Goal: Task Accomplishment & Management: Use online tool/utility

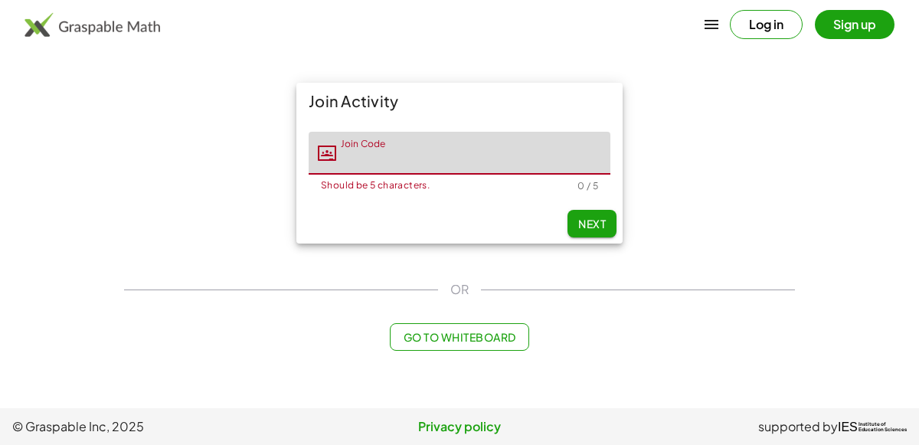
click at [585, 352] on div "Join Activity Join Code Join Code Should be 5 characters. 0 / 5 Next OR Go to W…" at bounding box center [459, 217] width 689 height 286
click at [404, 167] on input "Join Code" at bounding box center [473, 153] width 274 height 43
click at [597, 220] on span "Next" at bounding box center [592, 224] width 28 height 14
type input "*****"
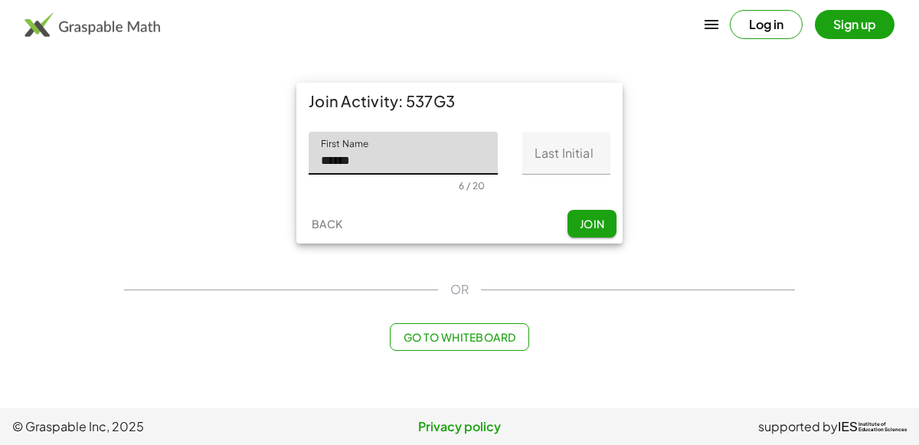
type input "******"
click at [577, 146] on input "Last Initial" at bounding box center [566, 153] width 88 height 43
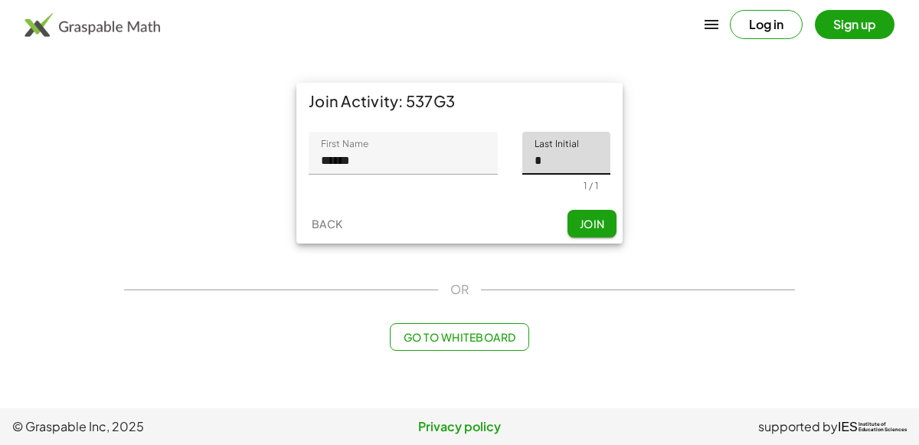
type input "*"
click at [591, 213] on button "Join" at bounding box center [592, 224] width 49 height 28
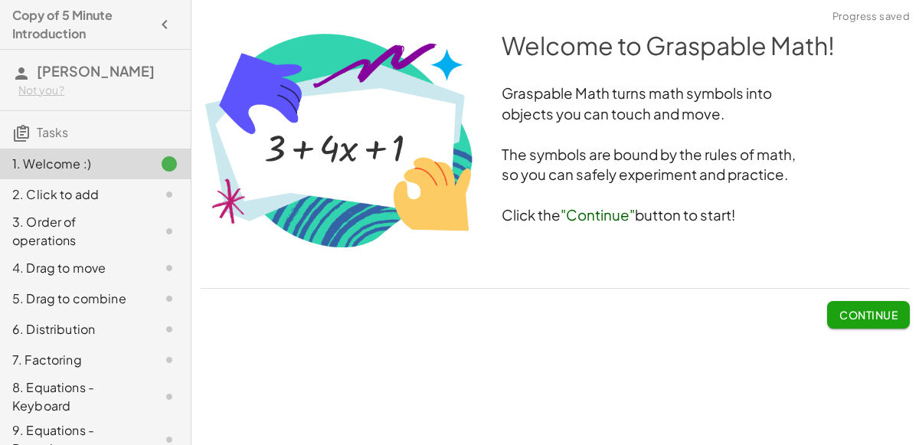
click at [874, 319] on span "Continue" at bounding box center [868, 315] width 58 height 14
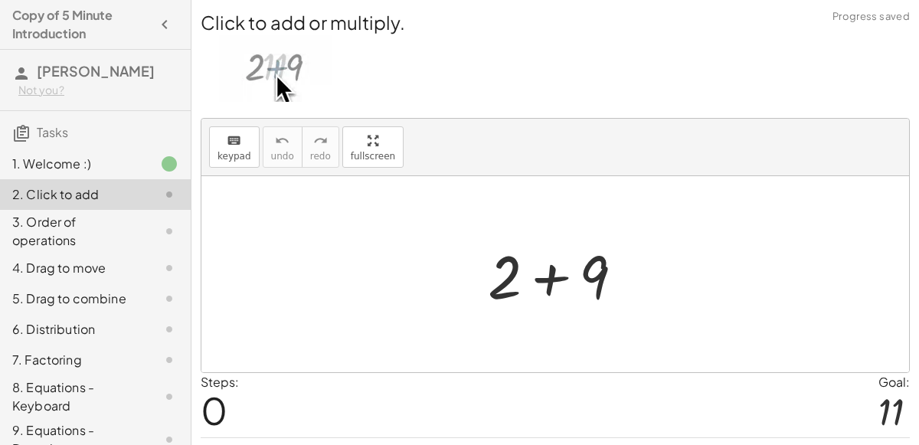
click at [548, 276] on div at bounding box center [561, 274] width 163 height 79
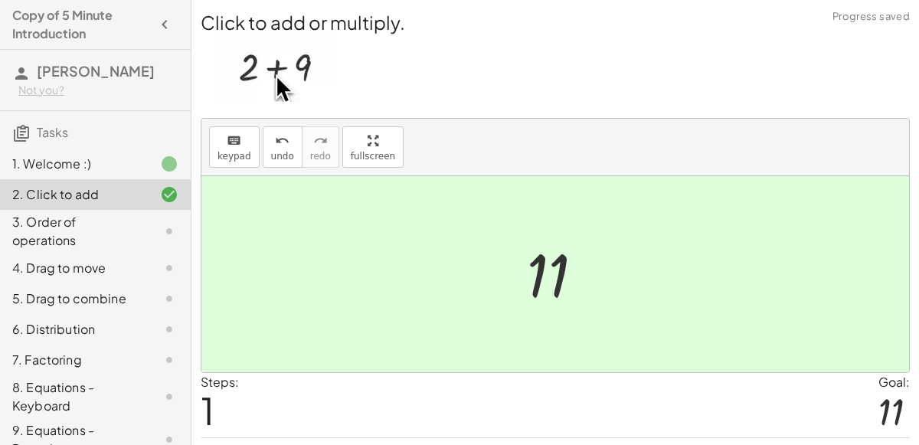
click at [548, 279] on div at bounding box center [561, 275] width 84 height 76
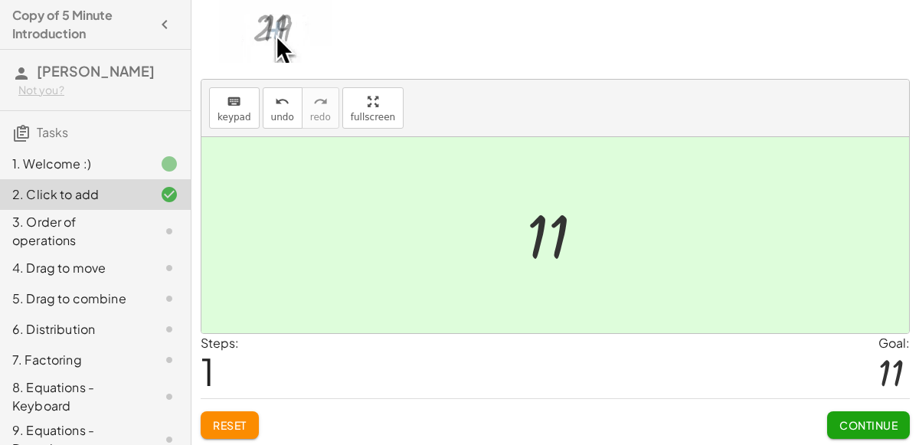
scroll to position [34, 0]
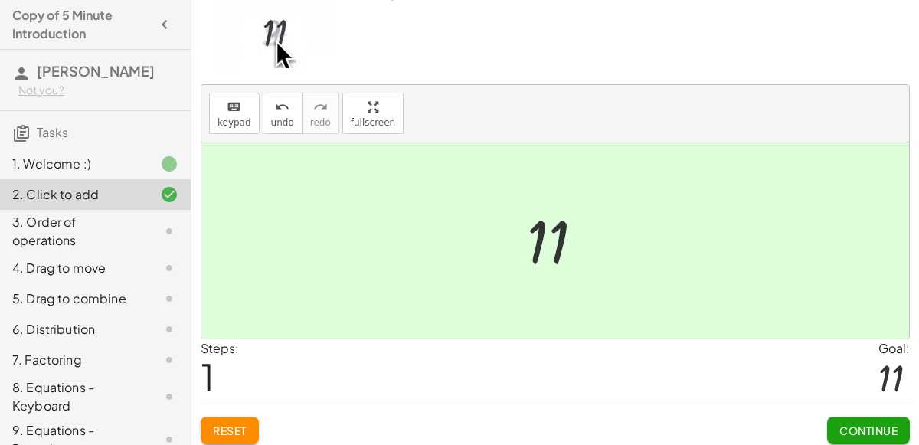
click at [866, 424] on span "Continue" at bounding box center [868, 431] width 58 height 14
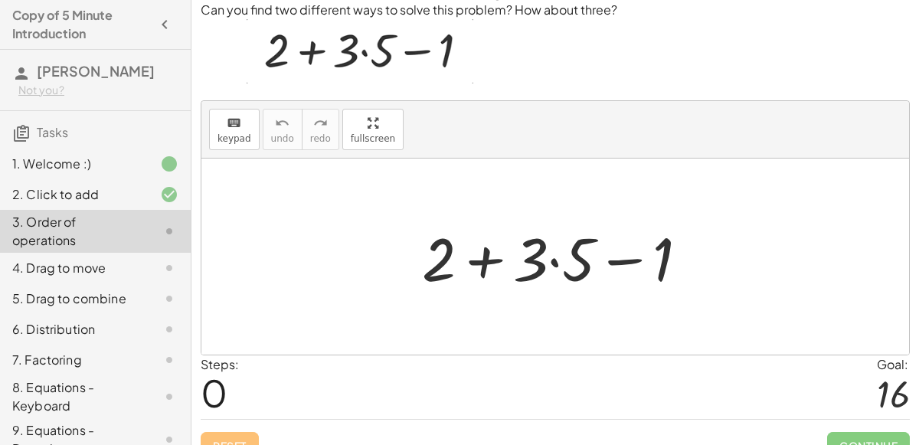
click at [476, 259] on div at bounding box center [561, 257] width 294 height 79
click at [627, 260] on div at bounding box center [561, 257] width 294 height 79
click at [561, 256] on div at bounding box center [561, 257] width 294 height 79
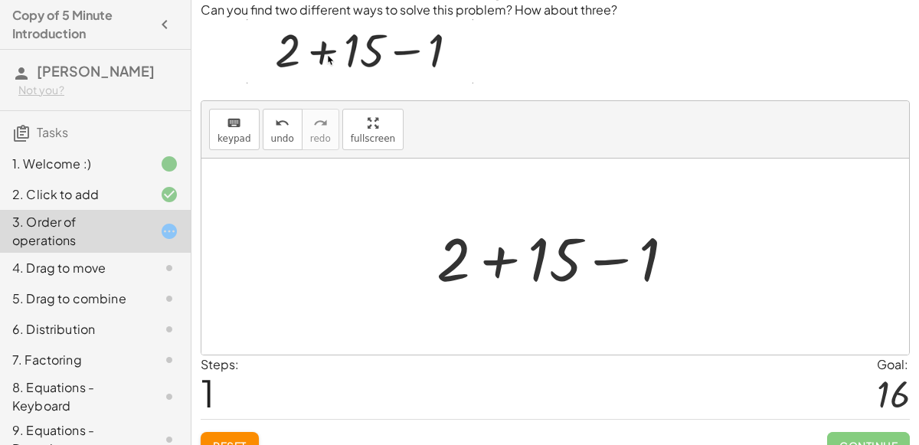
click at [623, 257] on div at bounding box center [562, 257] width 266 height 79
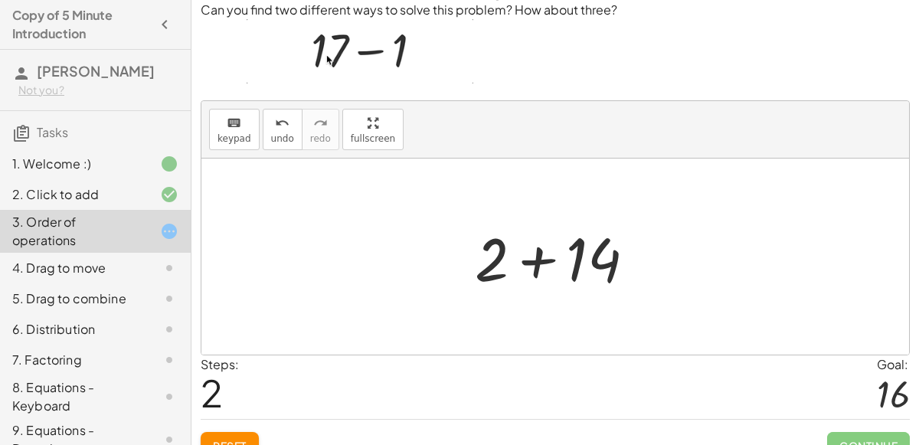
click at [540, 260] on div at bounding box center [561, 257] width 188 height 79
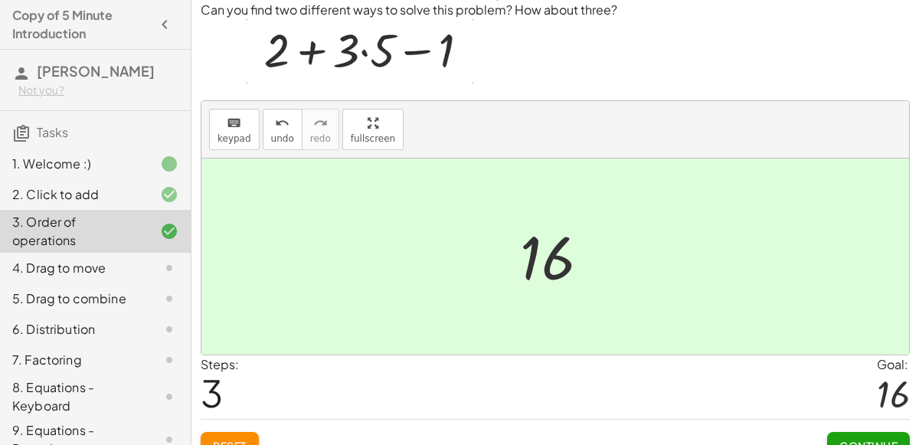
click at [862, 439] on span "Continue" at bounding box center [868, 446] width 58 height 14
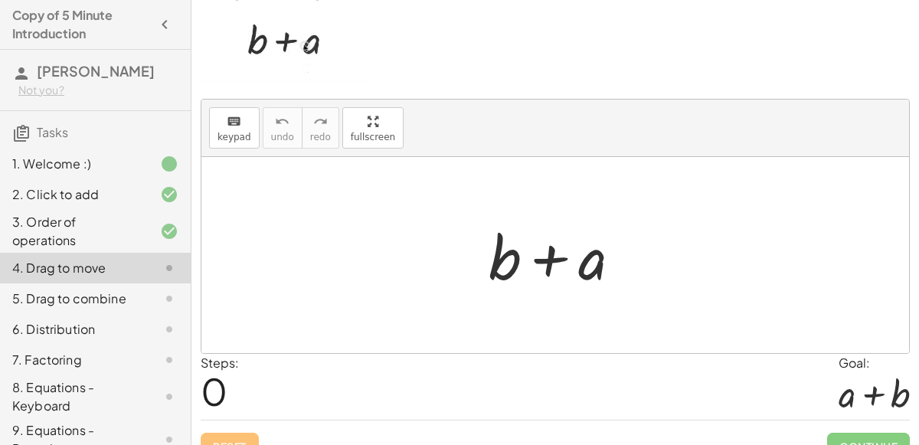
click at [543, 247] on div at bounding box center [561, 255] width 160 height 79
click at [620, 271] on div at bounding box center [561, 255] width 160 height 79
click at [592, 265] on div at bounding box center [561, 255] width 160 height 79
click at [461, 247] on div at bounding box center [555, 255] width 708 height 196
drag, startPoint x: 476, startPoint y: 252, endPoint x: 498, endPoint y: 293, distance: 46.3
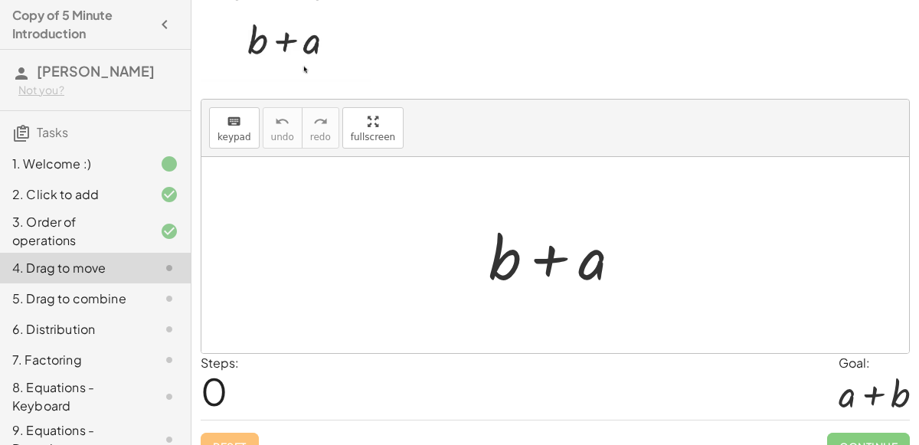
click at [498, 293] on div "+ b + a" at bounding box center [555, 255] width 179 height 87
drag, startPoint x: 594, startPoint y: 265, endPoint x: 469, endPoint y: 262, distance: 124.9
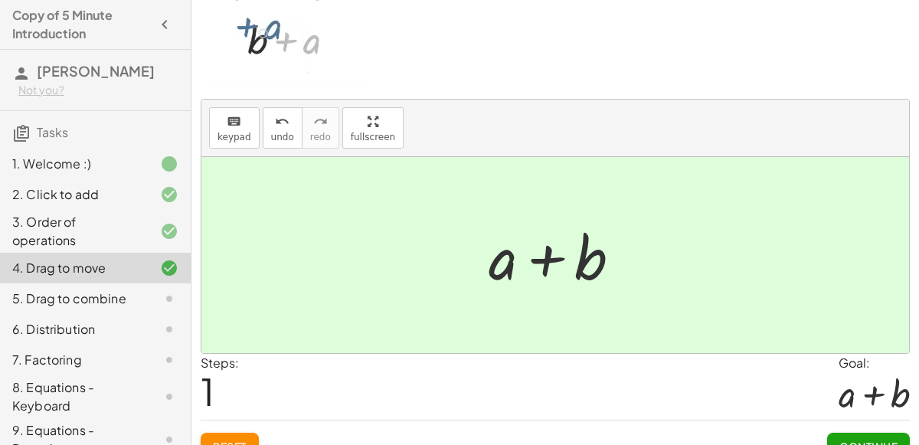
click at [537, 249] on div at bounding box center [561, 255] width 160 height 79
click at [850, 433] on button "Continue" at bounding box center [868, 447] width 83 height 28
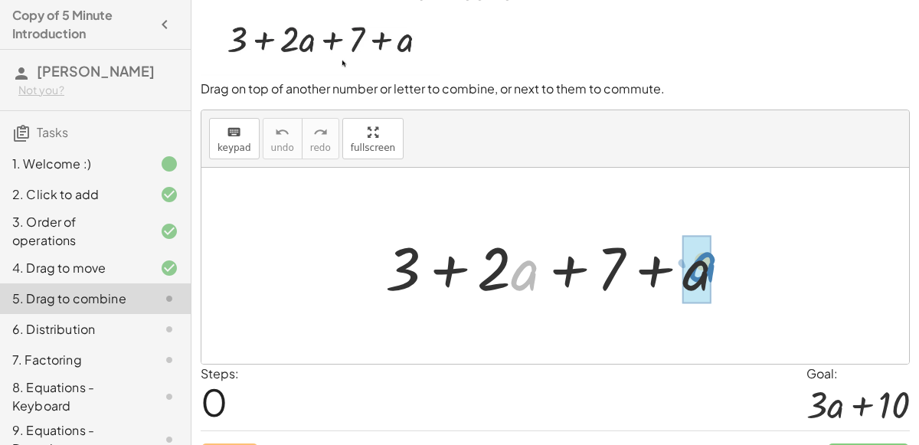
drag, startPoint x: 528, startPoint y: 268, endPoint x: 707, endPoint y: 259, distance: 178.7
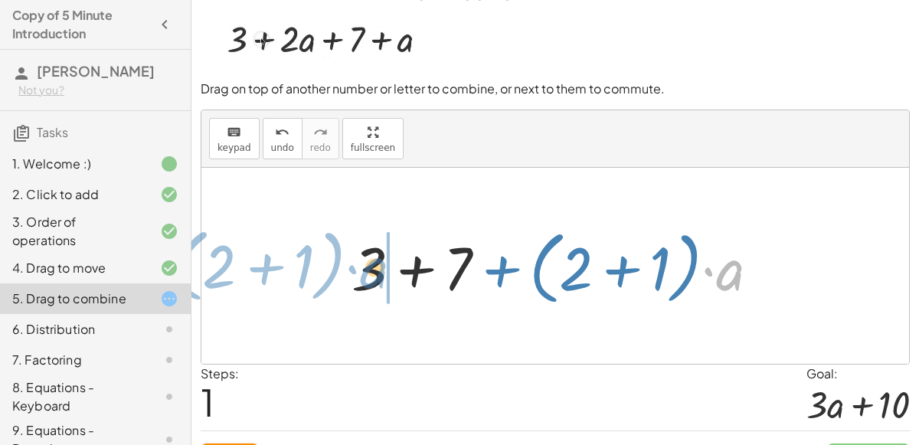
drag, startPoint x: 736, startPoint y: 270, endPoint x: 381, endPoint y: 267, distance: 355.4
click at [381, 267] on div at bounding box center [562, 266] width 436 height 88
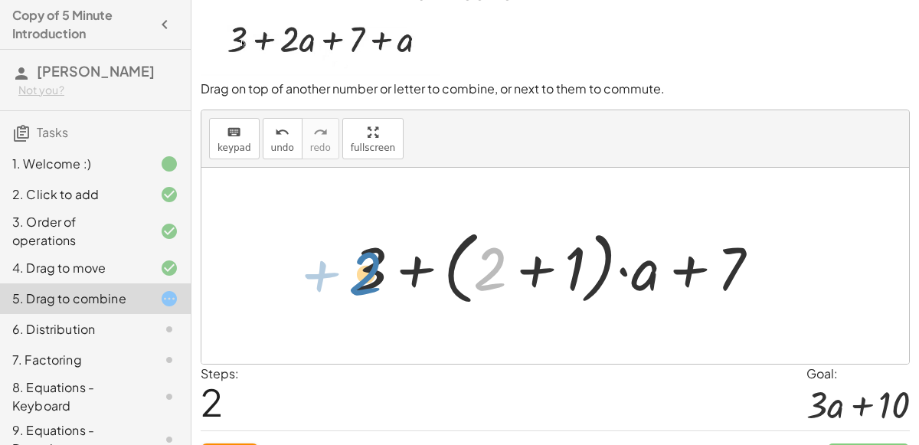
drag, startPoint x: 489, startPoint y: 258, endPoint x: 358, endPoint y: 260, distance: 130.2
click at [358, 260] on div at bounding box center [562, 266] width 436 height 88
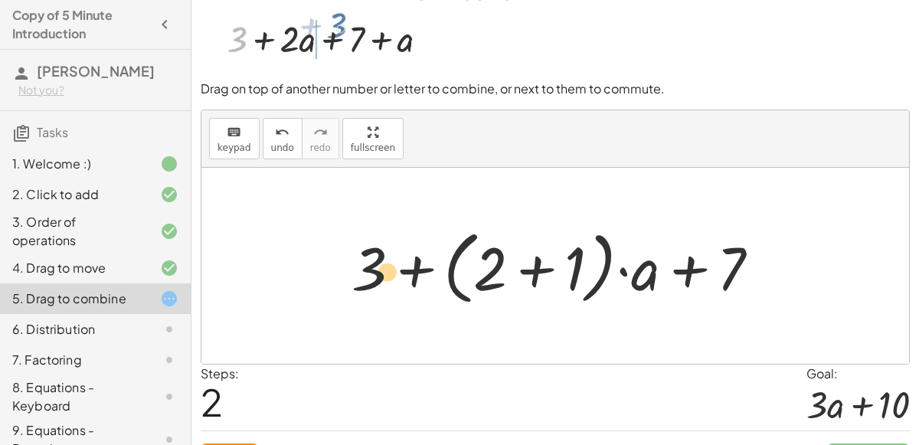
drag, startPoint x: 637, startPoint y: 280, endPoint x: 385, endPoint y: 294, distance: 252.4
click at [385, 294] on div at bounding box center [562, 266] width 436 height 88
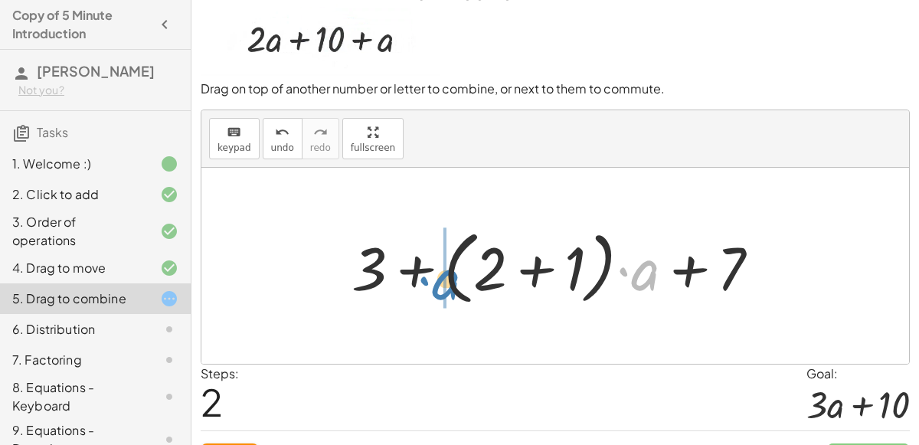
drag, startPoint x: 658, startPoint y: 275, endPoint x: 460, endPoint y: 283, distance: 197.8
click at [460, 283] on div at bounding box center [562, 266] width 436 height 88
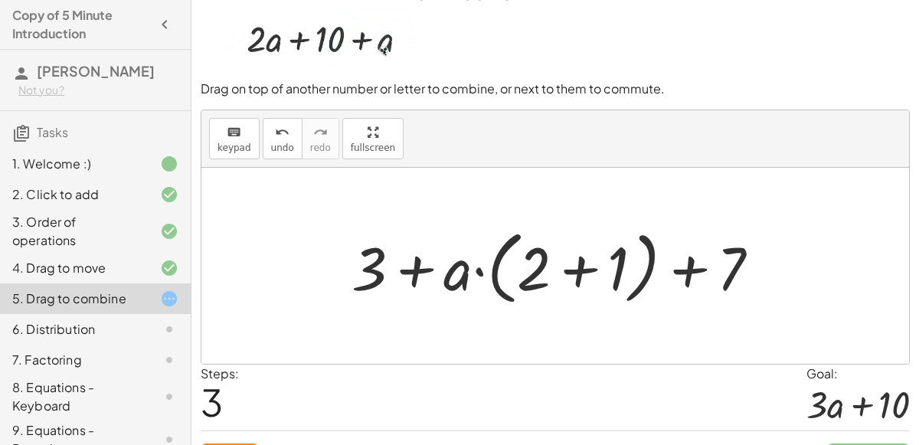
click at [406, 270] on div at bounding box center [562, 266] width 436 height 88
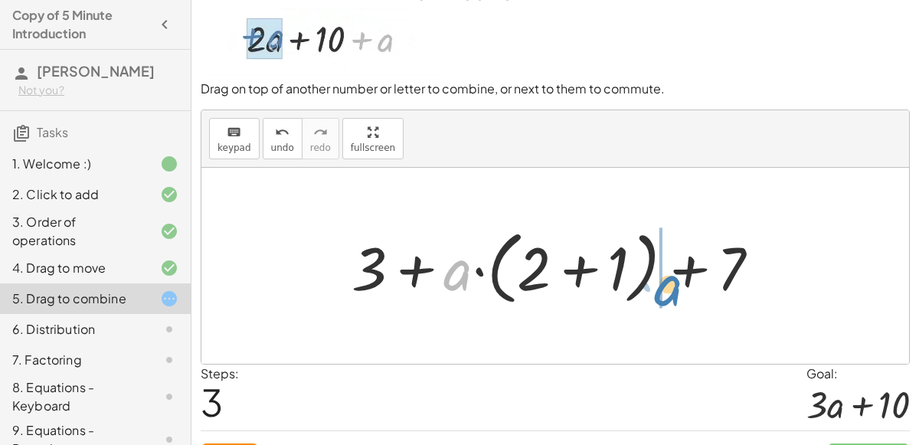
drag, startPoint x: 464, startPoint y: 273, endPoint x: 671, endPoint y: 285, distance: 207.1
click at [671, 285] on div at bounding box center [562, 266] width 436 height 88
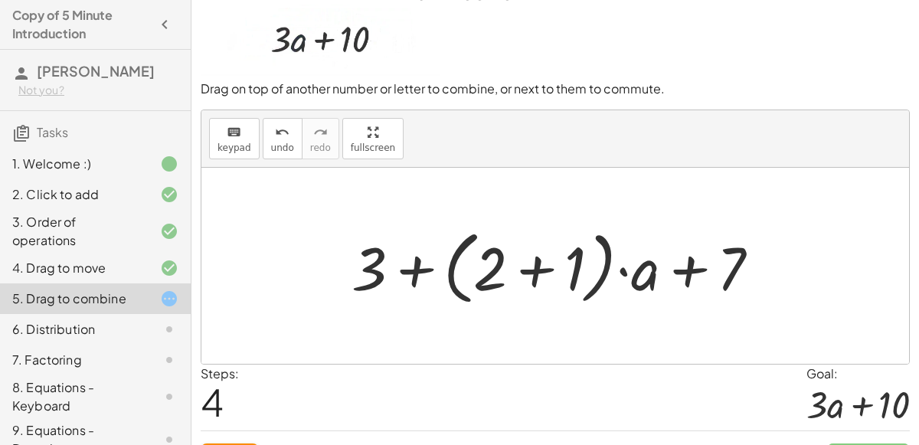
click at [401, 250] on div at bounding box center [562, 266] width 436 height 88
click at [409, 256] on div at bounding box center [562, 266] width 436 height 88
click at [707, 264] on div at bounding box center [562, 266] width 436 height 88
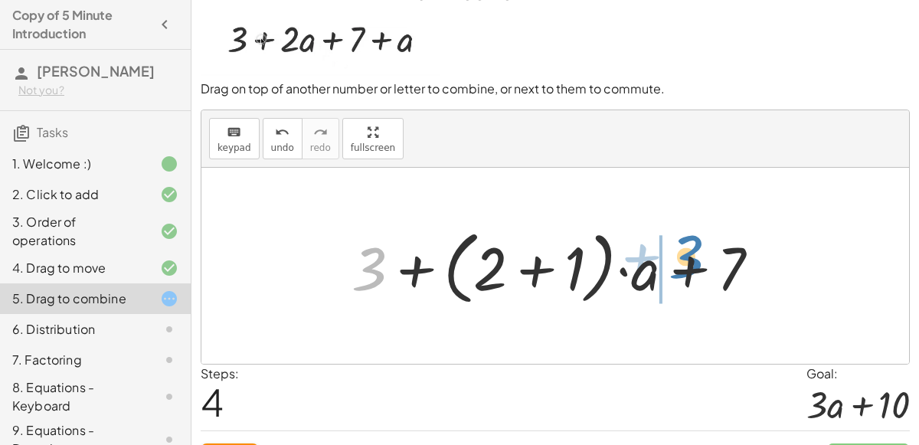
drag, startPoint x: 365, startPoint y: 257, endPoint x: 681, endPoint y: 244, distance: 316.6
click at [681, 244] on div at bounding box center [562, 266] width 436 height 88
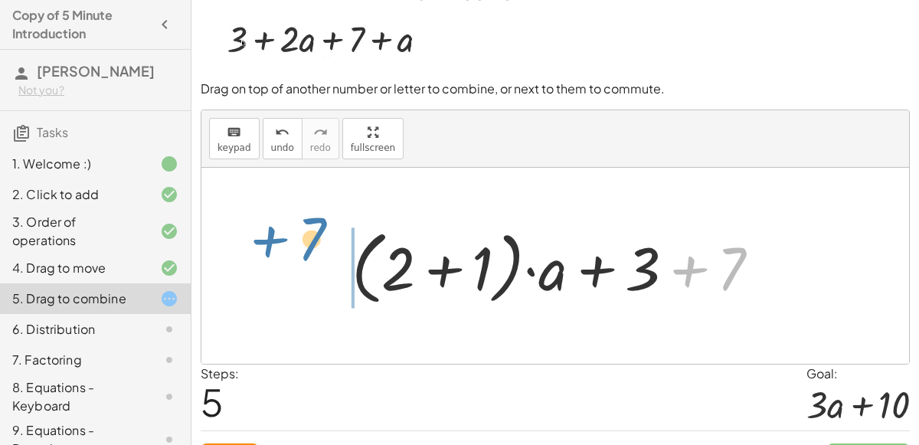
drag, startPoint x: 714, startPoint y: 256, endPoint x: 303, endPoint y: 249, distance: 410.6
click at [303, 249] on div "+ 3 + · 2 · a + 7 + a + 3 + 7 + · ( + 2 + 1 ) · a + 3 + · ( + 2 + 1 ) · a + 7 +…" at bounding box center [555, 266] width 708 height 196
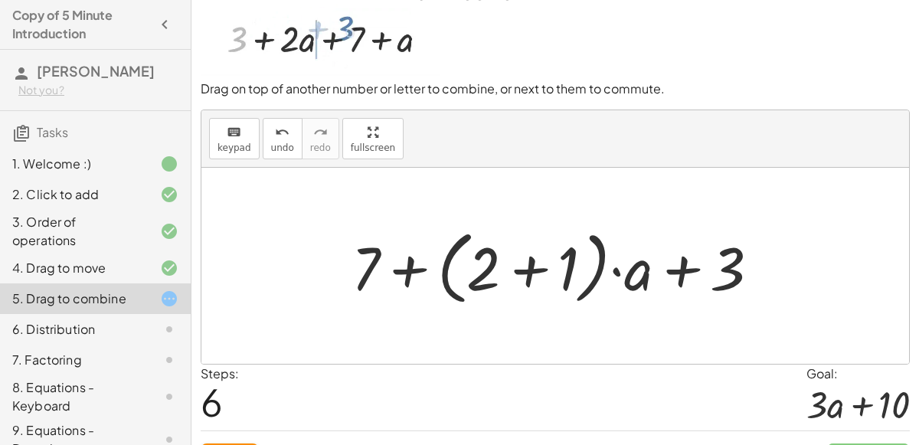
click at [673, 270] on div at bounding box center [562, 266] width 436 height 88
click at [398, 266] on div at bounding box center [562, 266] width 436 height 88
click at [535, 273] on div at bounding box center [562, 266] width 436 height 88
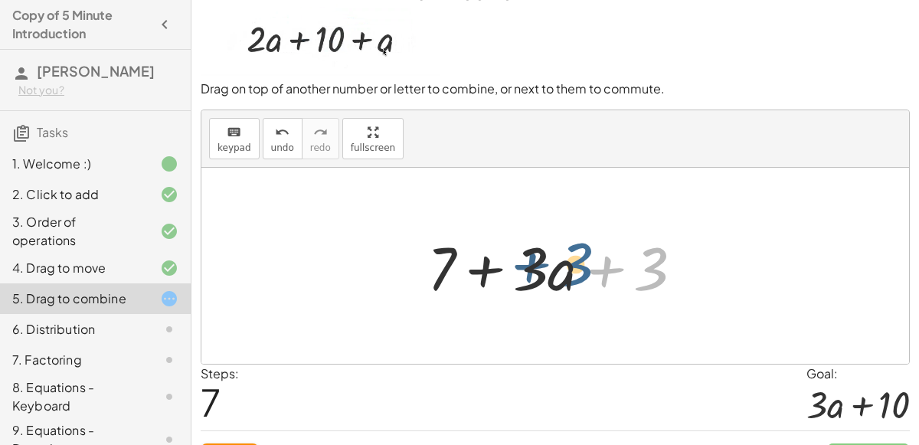
drag, startPoint x: 635, startPoint y: 280, endPoint x: 555, endPoint y: 274, distance: 79.8
click at [555, 274] on div at bounding box center [561, 266] width 283 height 79
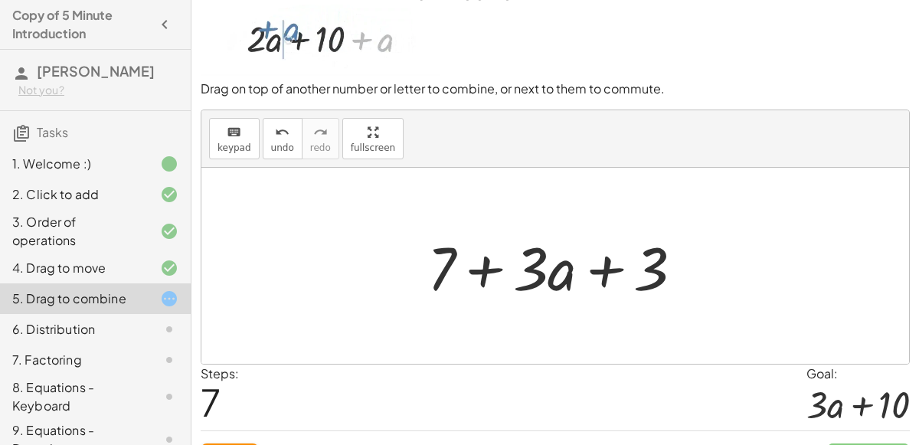
click at [500, 265] on div at bounding box center [561, 266] width 283 height 79
click at [607, 270] on div at bounding box center [561, 266] width 283 height 79
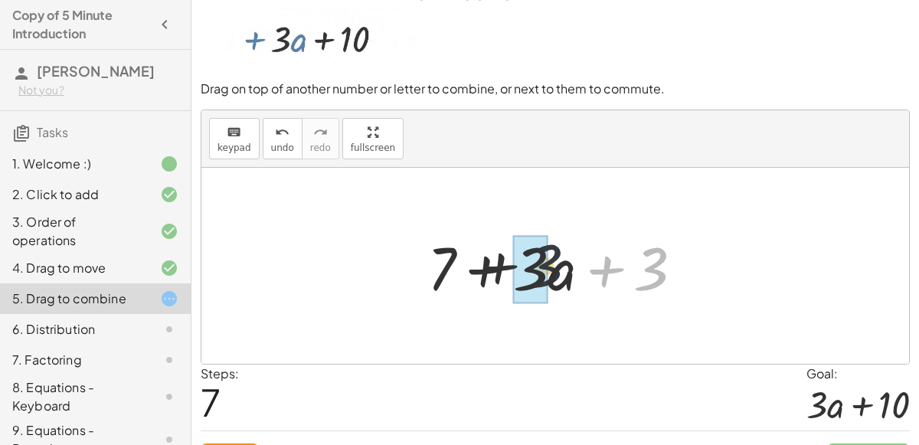
drag, startPoint x: 638, startPoint y: 285, endPoint x: 502, endPoint y: 280, distance: 136.4
click at [502, 280] on div at bounding box center [561, 266] width 283 height 79
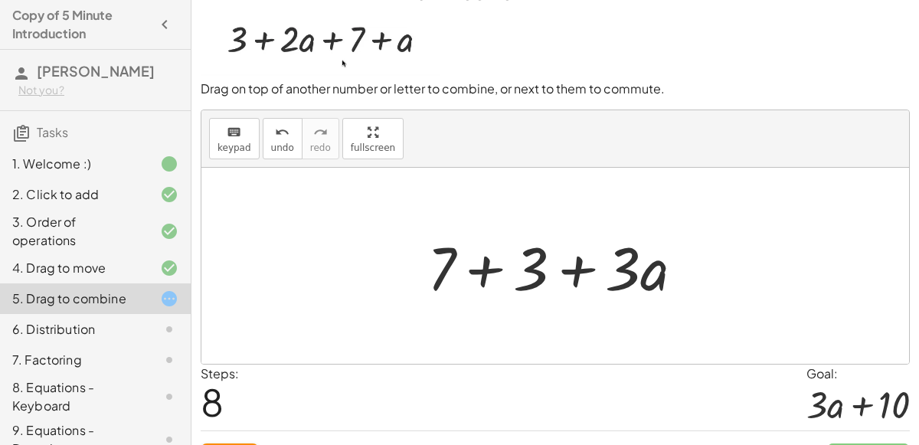
click at [492, 269] on div at bounding box center [561, 266] width 283 height 79
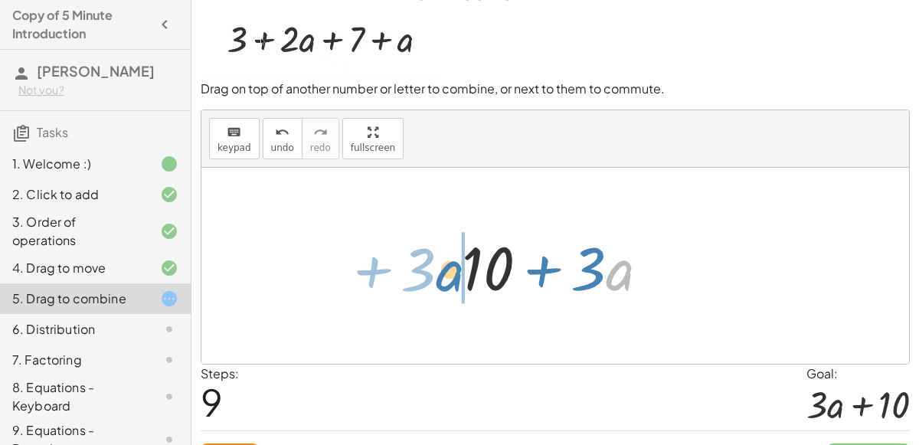
drag, startPoint x: 623, startPoint y: 296, endPoint x: 449, endPoint y: 294, distance: 174.6
click at [449, 294] on div "+ 3 + · 2 · a + 7 + a + 3 + 7 + · ( + 2 + 1 ) · a + 3 + · ( + 2 + 1 ) · a + 7 +…" at bounding box center [556, 266] width 234 height 87
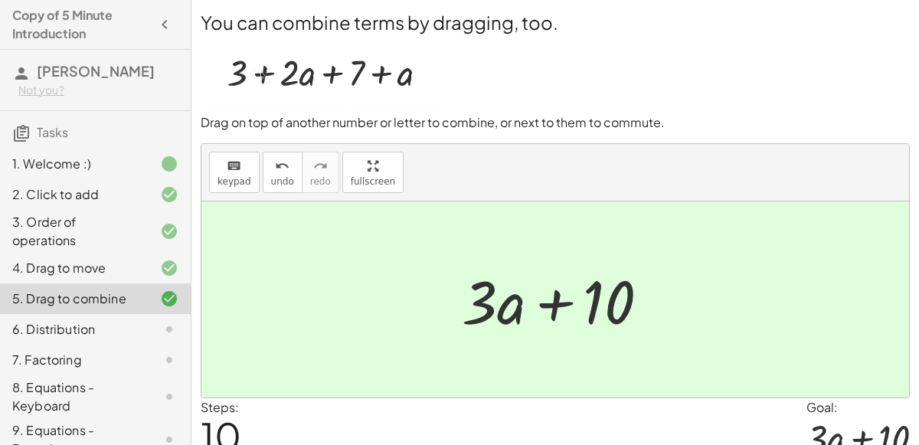
scroll to position [66, 0]
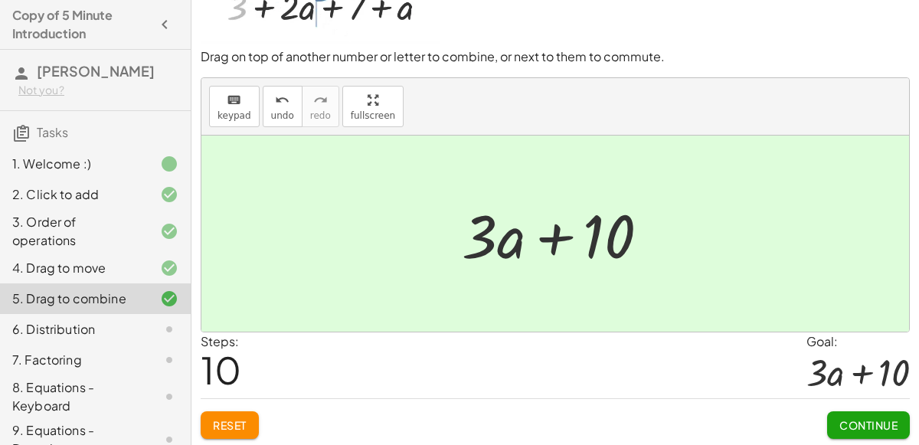
click at [859, 418] on span "Continue" at bounding box center [868, 425] width 58 height 14
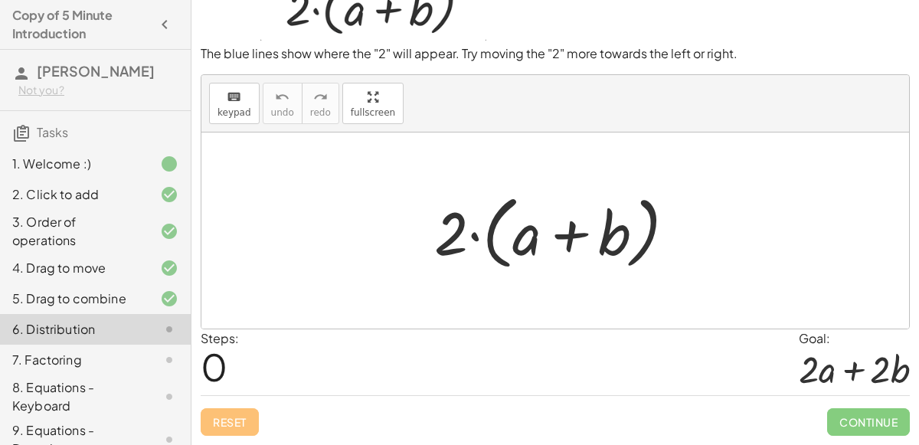
scroll to position [56, 0]
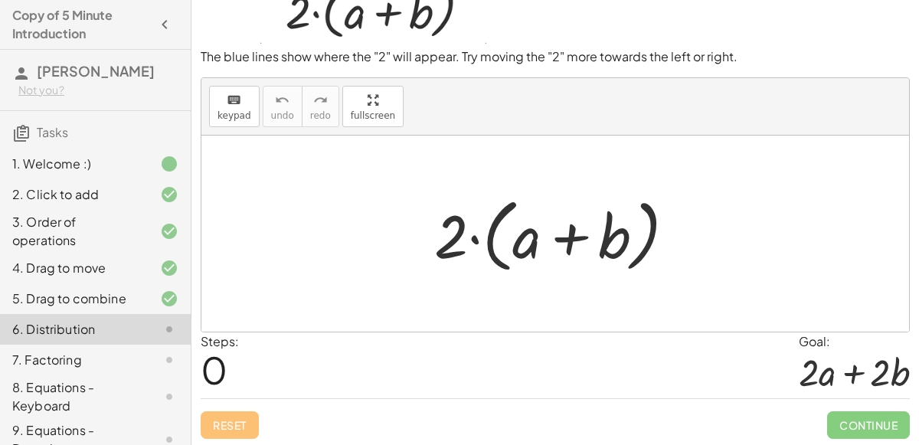
click at [559, 234] on div at bounding box center [561, 234] width 269 height 88
drag, startPoint x: 456, startPoint y: 232, endPoint x: 561, endPoint y: 235, distance: 104.2
click at [561, 235] on div at bounding box center [561, 234] width 269 height 88
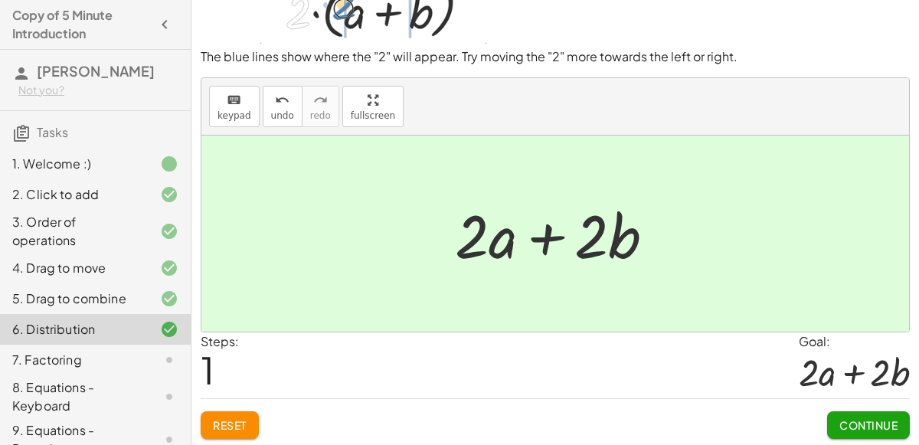
click at [471, 236] on div at bounding box center [560, 234] width 227 height 79
click at [882, 420] on span "Continue" at bounding box center [868, 425] width 58 height 14
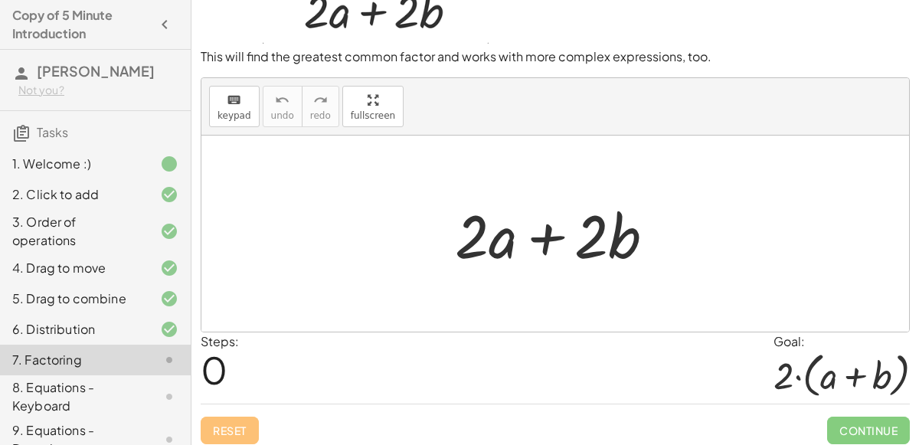
click at [541, 243] on div at bounding box center [560, 234] width 227 height 79
drag, startPoint x: 637, startPoint y: 236, endPoint x: 518, endPoint y: 230, distance: 119.6
click at [518, 230] on div at bounding box center [560, 234] width 227 height 79
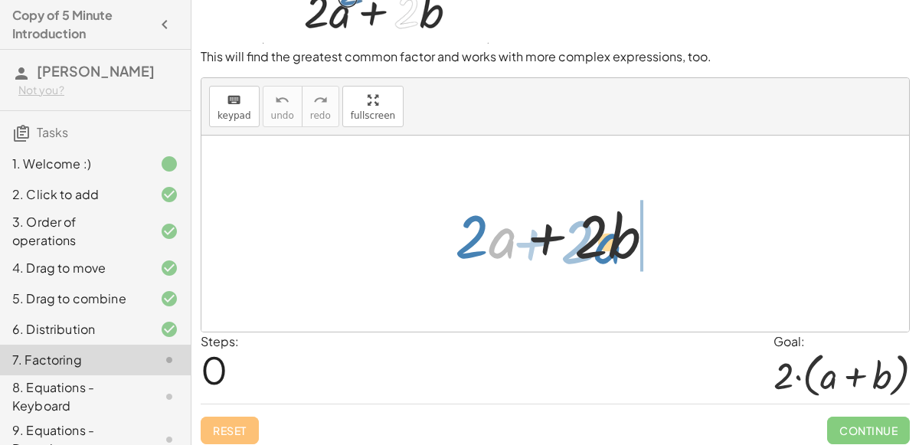
drag, startPoint x: 500, startPoint y: 234, endPoint x: 607, endPoint y: 238, distance: 107.3
click at [607, 238] on div at bounding box center [560, 234] width 227 height 79
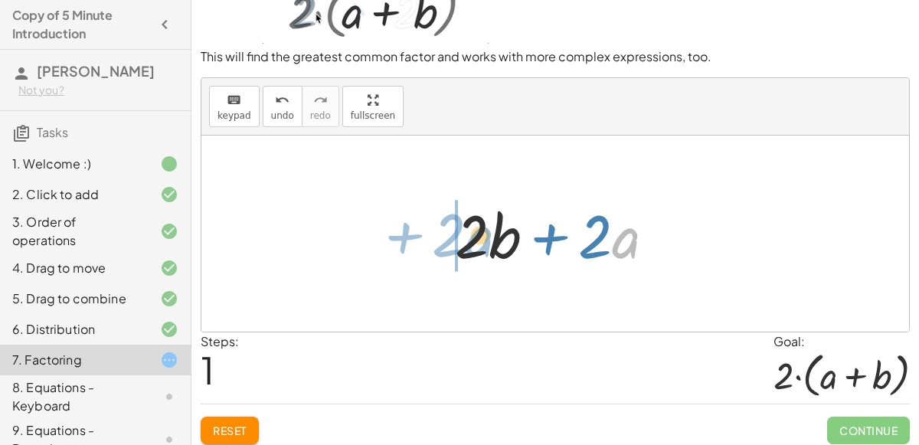
drag, startPoint x: 642, startPoint y: 253, endPoint x: 492, endPoint y: 252, distance: 150.1
click at [492, 252] on div at bounding box center [560, 234] width 227 height 79
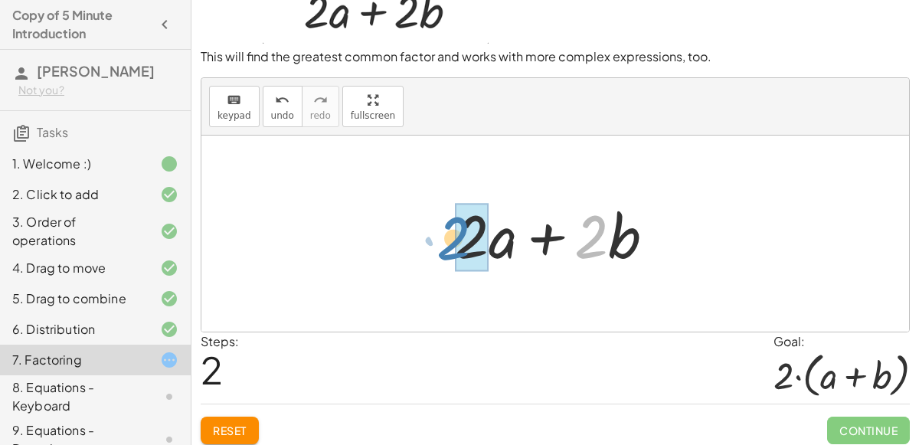
drag, startPoint x: 604, startPoint y: 239, endPoint x: 466, endPoint y: 241, distance: 137.9
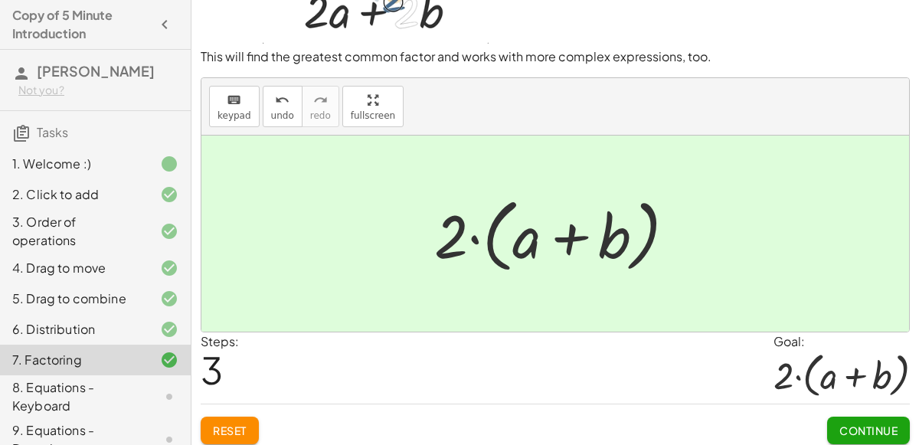
click at [891, 429] on span "Continue" at bounding box center [868, 431] width 58 height 14
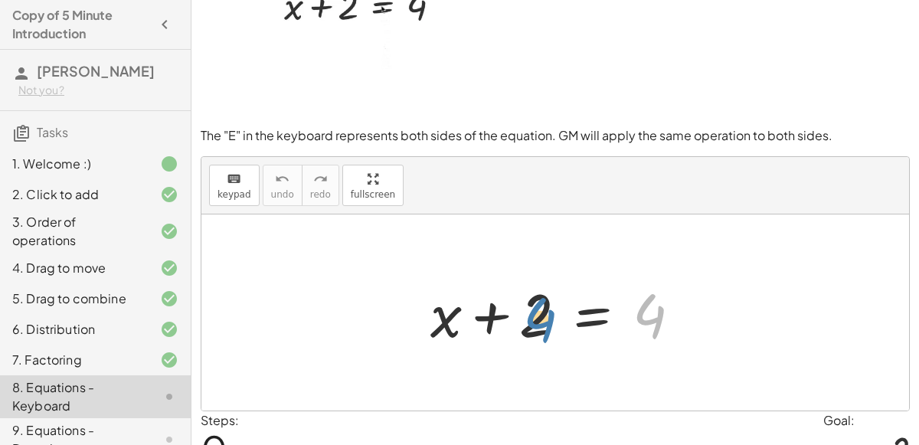
drag, startPoint x: 640, startPoint y: 321, endPoint x: 522, endPoint y: 325, distance: 117.2
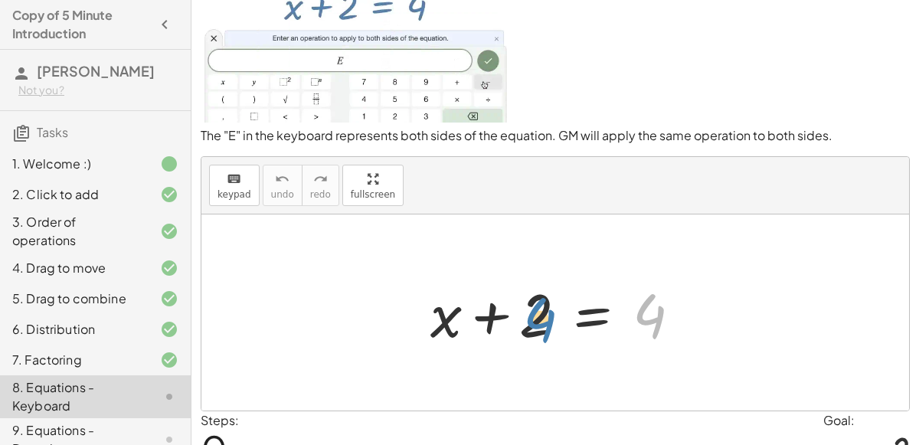
click at [522, 325] on div at bounding box center [562, 312] width 278 height 79
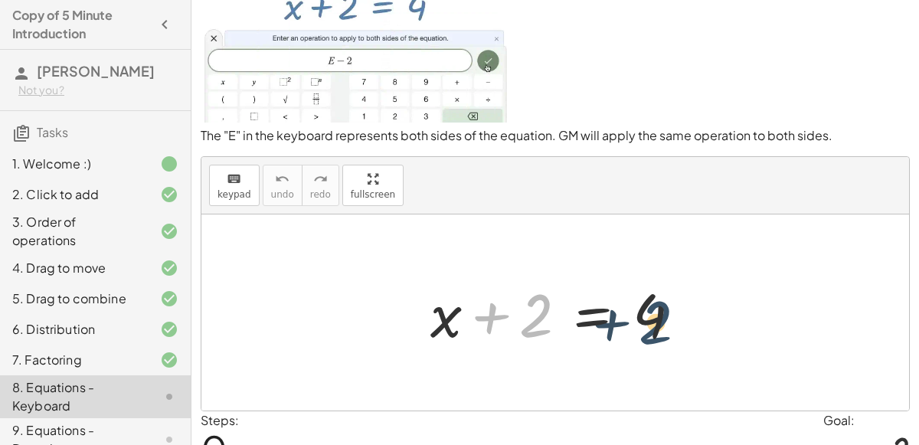
drag, startPoint x: 525, startPoint y: 322, endPoint x: 666, endPoint y: 332, distance: 141.3
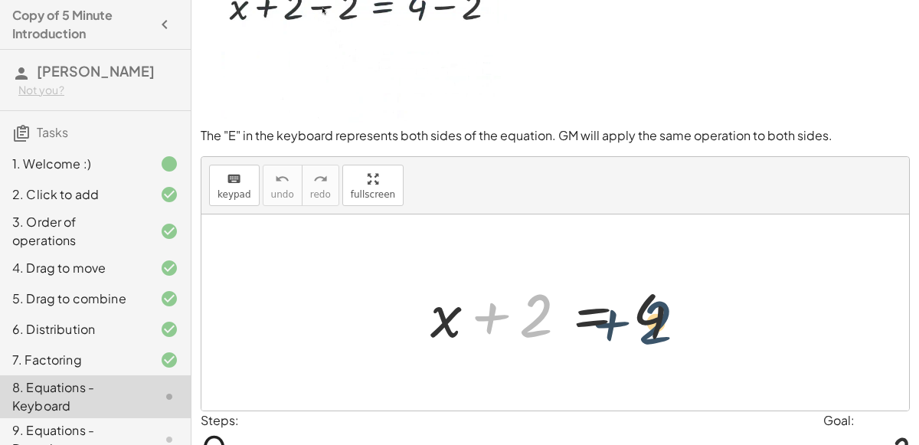
click at [666, 332] on div at bounding box center [562, 312] width 278 height 79
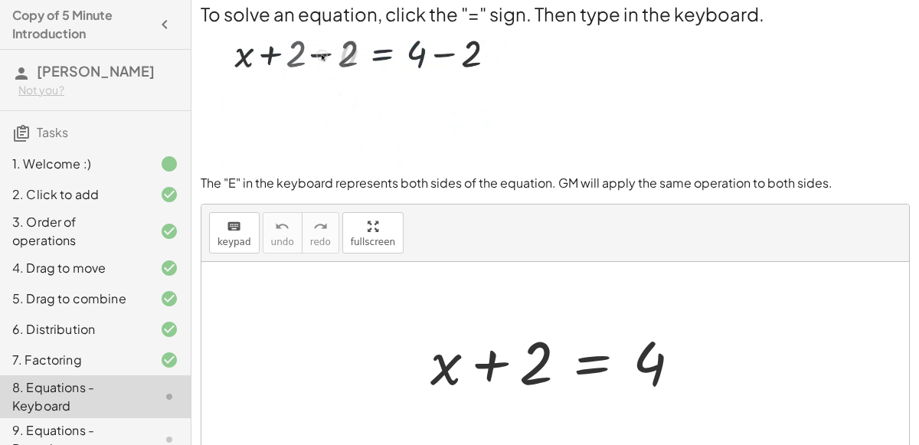
scroll to position [6, 0]
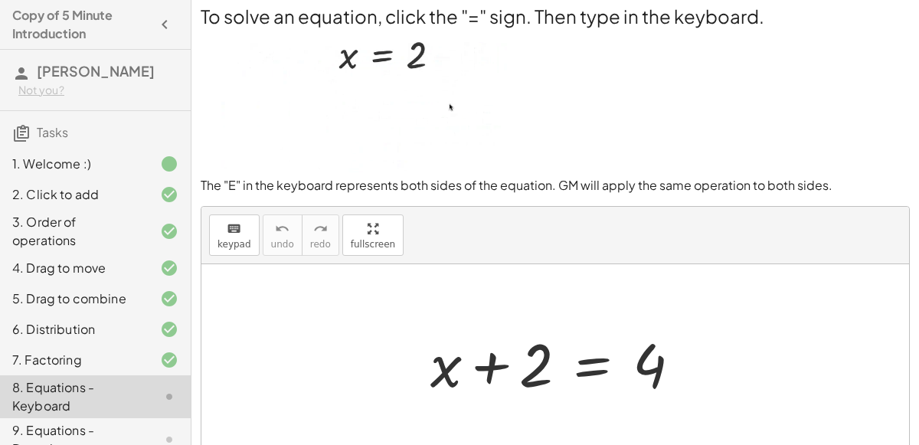
click at [587, 358] on div at bounding box center [562, 362] width 278 height 79
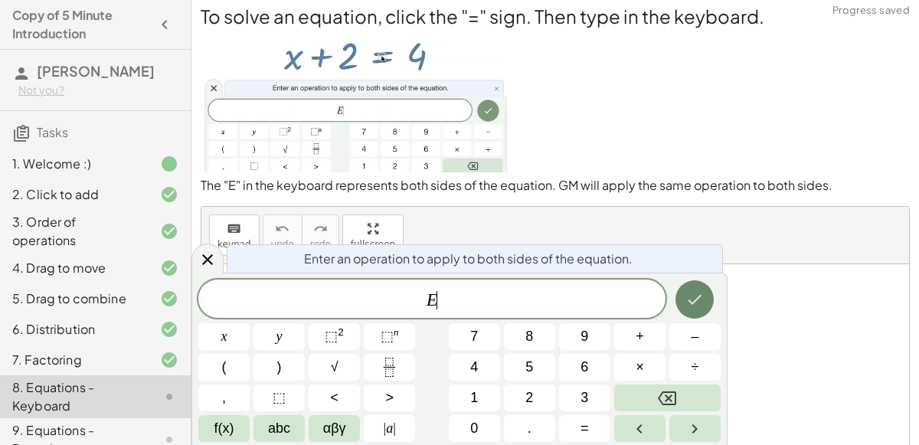
click at [697, 292] on icon "Done" at bounding box center [695, 299] width 18 height 18
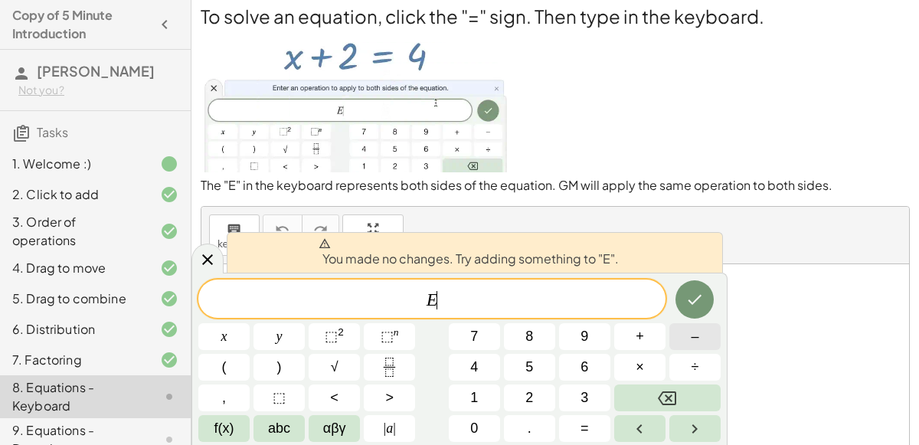
click at [695, 343] on span "–" at bounding box center [695, 336] width 8 height 21
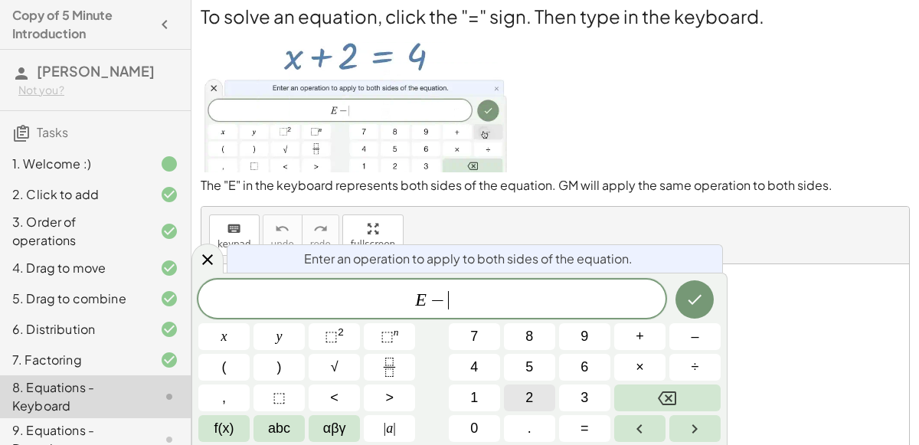
click at [520, 401] on button "2" at bounding box center [529, 397] width 51 height 27
click at [700, 282] on button "Done" at bounding box center [695, 299] width 38 height 38
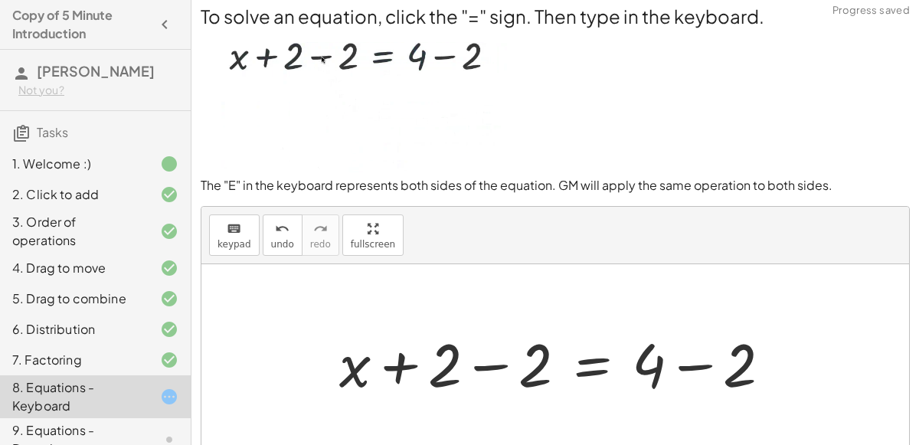
click at [456, 349] on div at bounding box center [562, 362] width 460 height 79
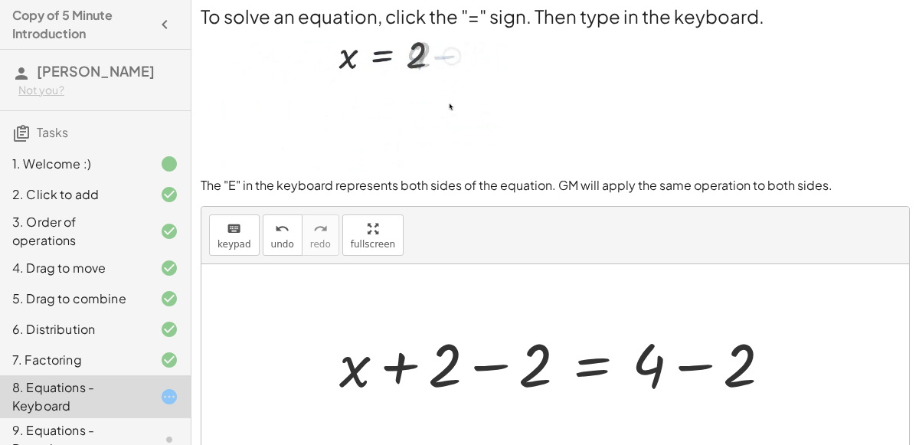
click at [339, 371] on div at bounding box center [562, 362] width 460 height 79
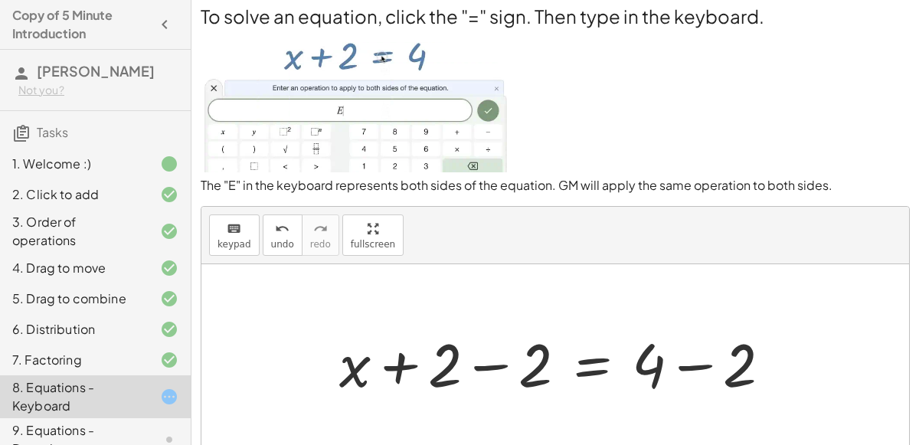
click at [352, 371] on div at bounding box center [562, 362] width 460 height 79
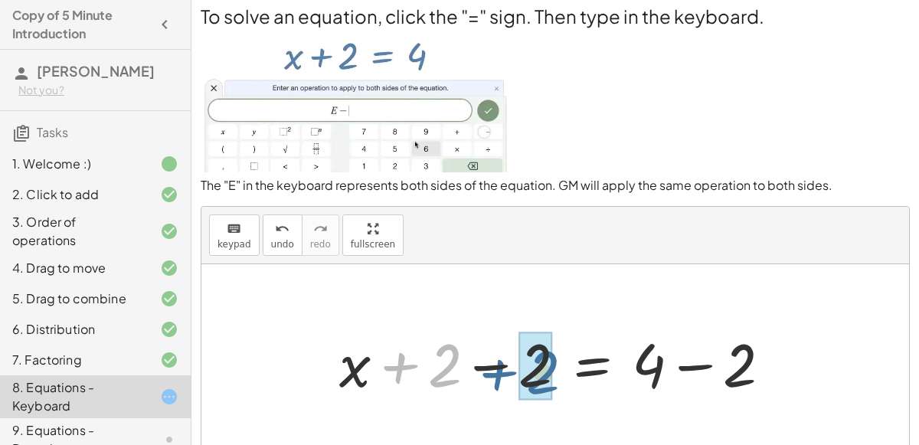
drag, startPoint x: 443, startPoint y: 358, endPoint x: 545, endPoint y: 366, distance: 102.2
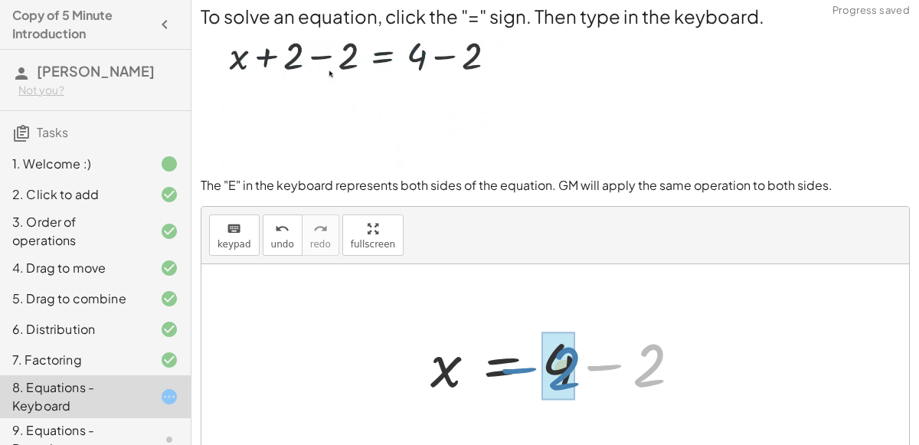
drag, startPoint x: 660, startPoint y: 375, endPoint x: 572, endPoint y: 378, distance: 88.1
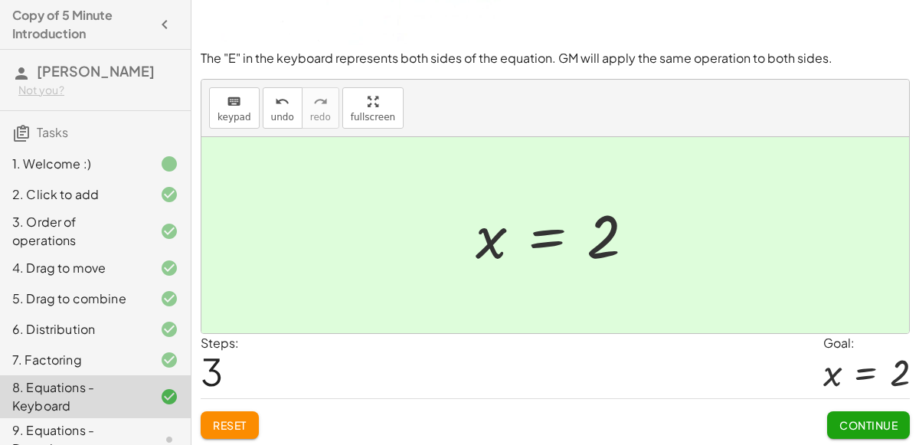
scroll to position [133, 0]
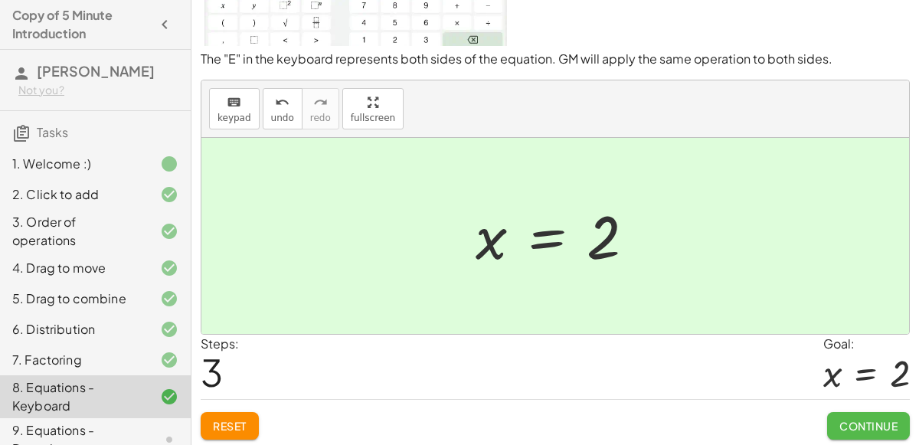
click at [846, 412] on button "Continue" at bounding box center [868, 426] width 83 height 28
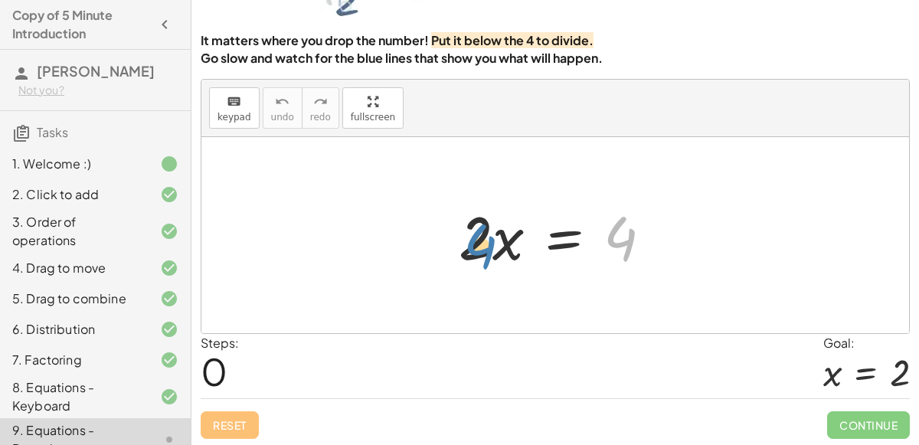
drag, startPoint x: 611, startPoint y: 244, endPoint x: 482, endPoint y: 250, distance: 129.6
click at [482, 250] on div at bounding box center [561, 235] width 221 height 79
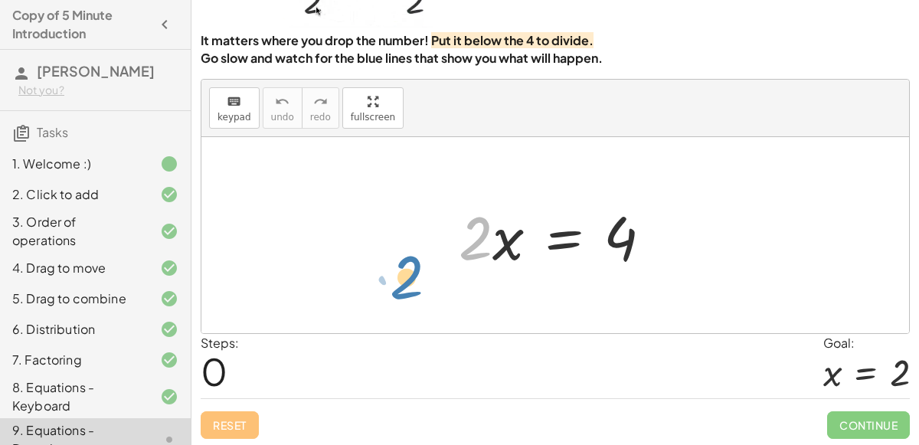
drag, startPoint x: 483, startPoint y: 247, endPoint x: 427, endPoint y: 276, distance: 63.4
click at [427, 276] on div "· 2 · x · 2 · x = 4" at bounding box center [555, 235] width 708 height 196
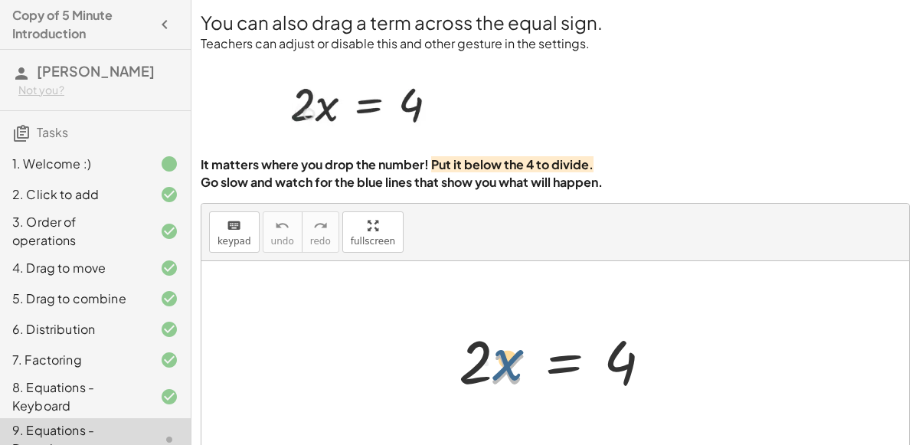
click at [511, 372] on div at bounding box center [561, 359] width 221 height 79
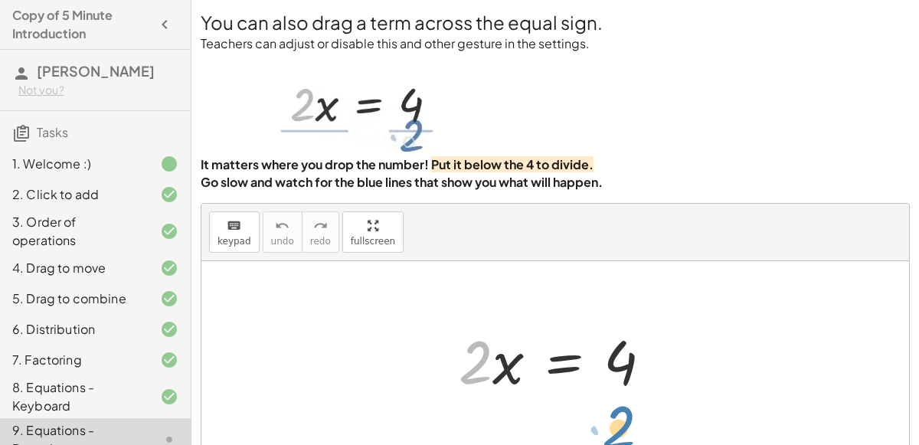
drag, startPoint x: 467, startPoint y: 365, endPoint x: 611, endPoint y: 427, distance: 156.5
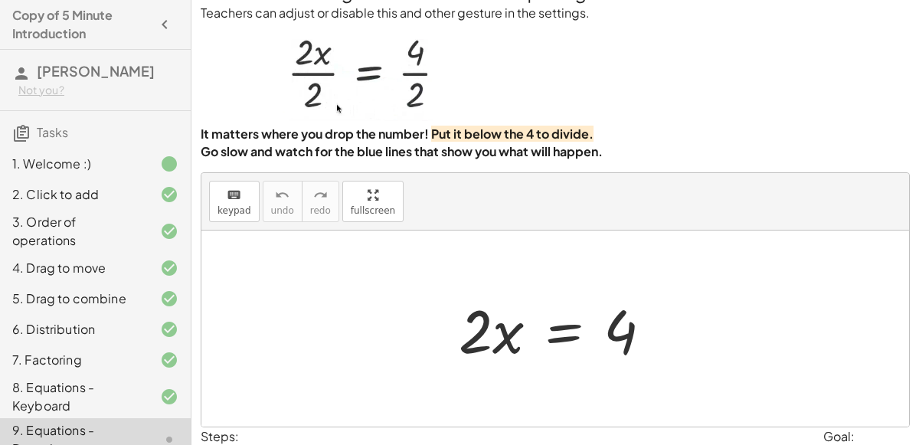
scroll to position [34, 0]
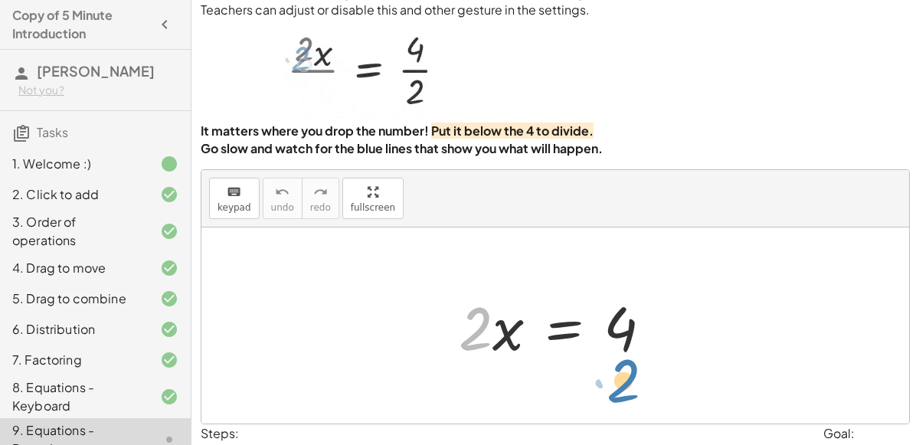
drag, startPoint x: 473, startPoint y: 330, endPoint x: 620, endPoint y: 379, distance: 155.7
drag, startPoint x: 466, startPoint y: 320, endPoint x: 615, endPoint y: 373, distance: 158.4
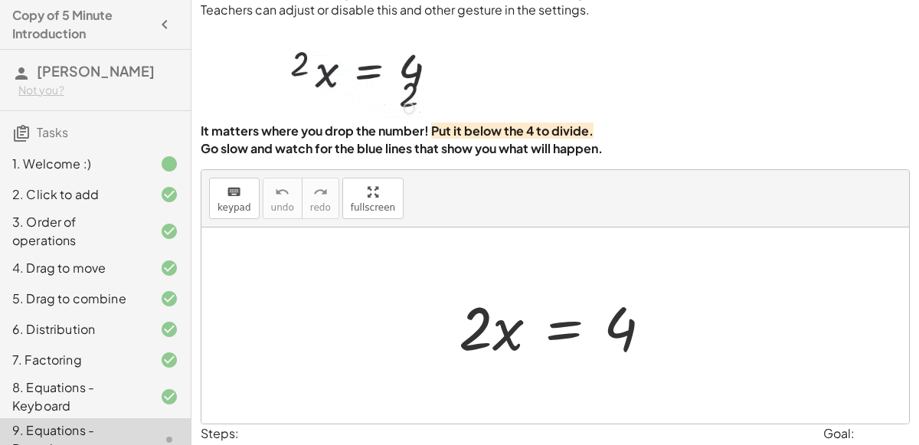
click at [604, 333] on div at bounding box center [561, 325] width 221 height 79
click at [622, 341] on div at bounding box center [561, 325] width 221 height 79
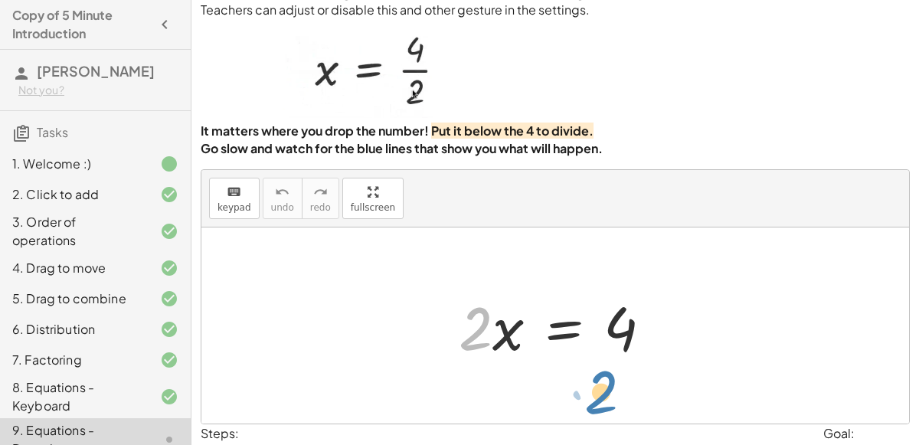
drag, startPoint x: 453, startPoint y: 329, endPoint x: 553, endPoint y: 388, distance: 116.4
click at [553, 388] on div "· 2 · 2 · x = 4" at bounding box center [555, 325] width 708 height 196
click at [606, 335] on div at bounding box center [561, 325] width 221 height 79
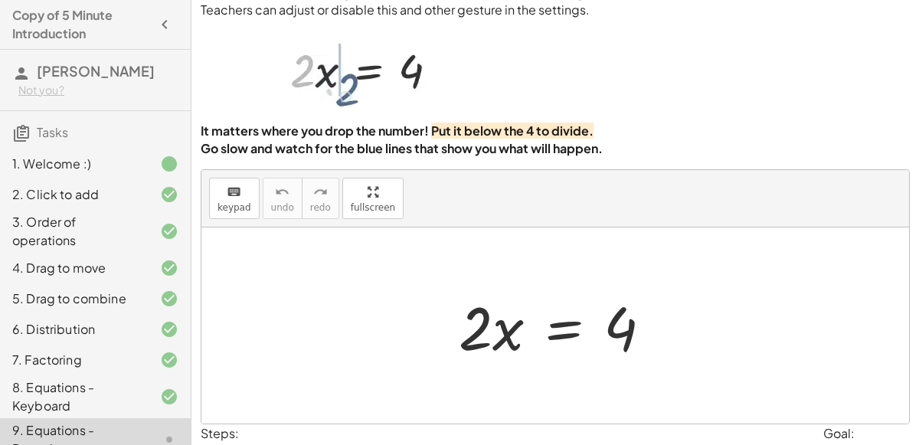
click at [607, 335] on div at bounding box center [561, 325] width 221 height 79
click at [630, 332] on div at bounding box center [561, 325] width 221 height 79
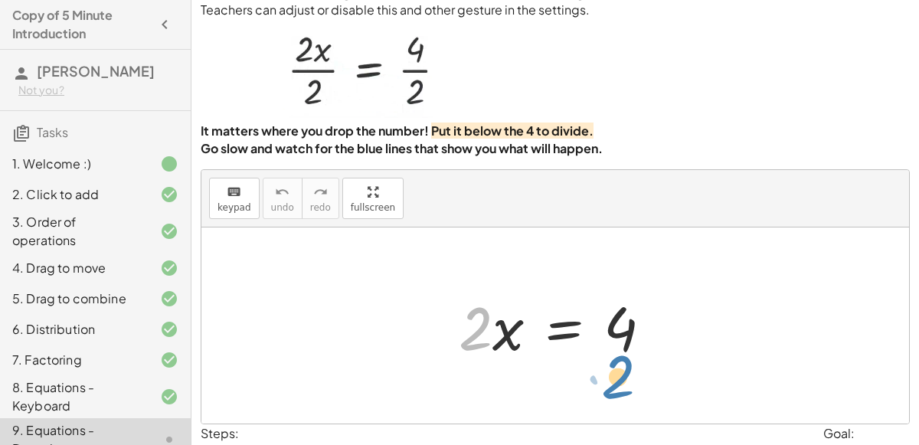
drag, startPoint x: 463, startPoint y: 312, endPoint x: 605, endPoint y: 358, distance: 149.9
click at [605, 358] on div at bounding box center [561, 325] width 221 height 79
drag, startPoint x: 476, startPoint y: 331, endPoint x: 643, endPoint y: 391, distance: 176.9
drag, startPoint x: 456, startPoint y: 319, endPoint x: 605, endPoint y: 365, distance: 155.8
click at [605, 365] on div "· 2 · 2 · x = 4" at bounding box center [556, 326] width 240 height 87
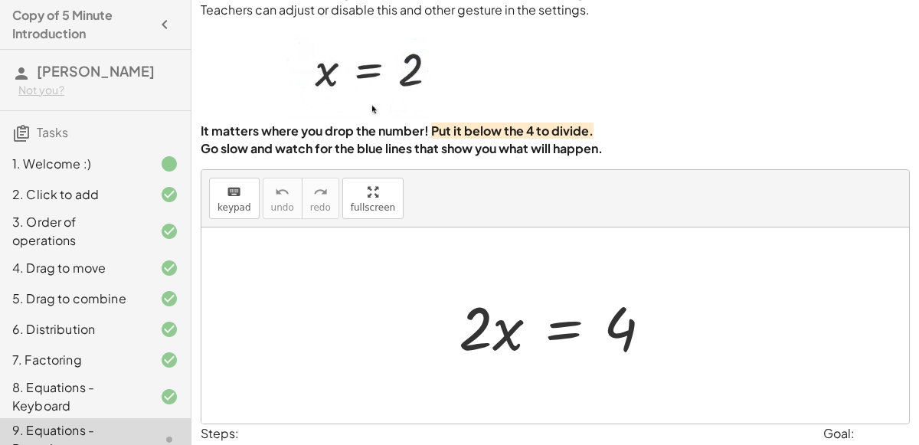
click at [570, 320] on div at bounding box center [561, 325] width 221 height 79
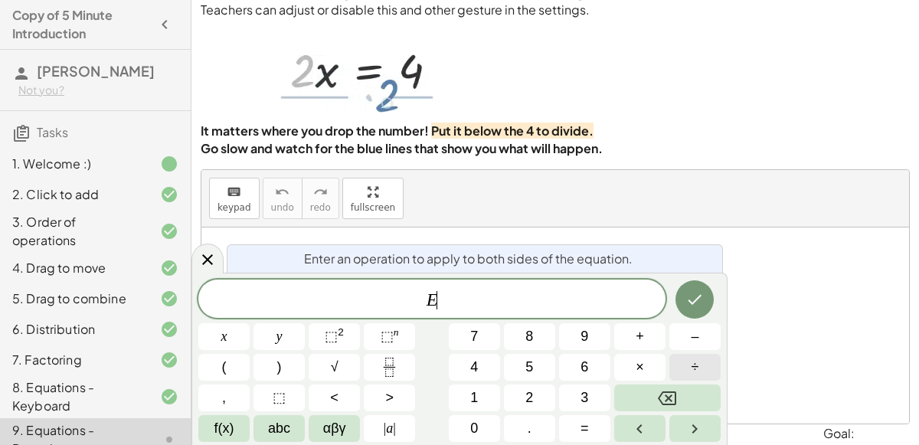
click at [707, 366] on button "÷" at bounding box center [694, 367] width 51 height 27
click at [543, 391] on button "2" at bounding box center [529, 397] width 51 height 27
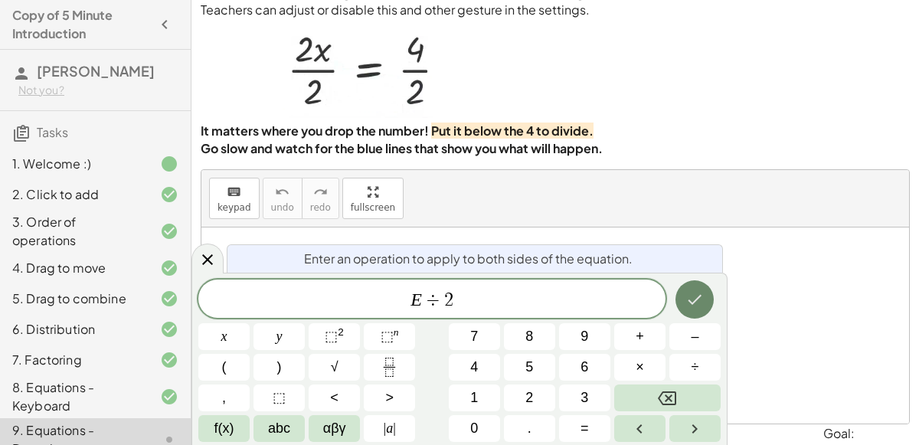
click at [703, 296] on icon "Done" at bounding box center [695, 299] width 18 height 18
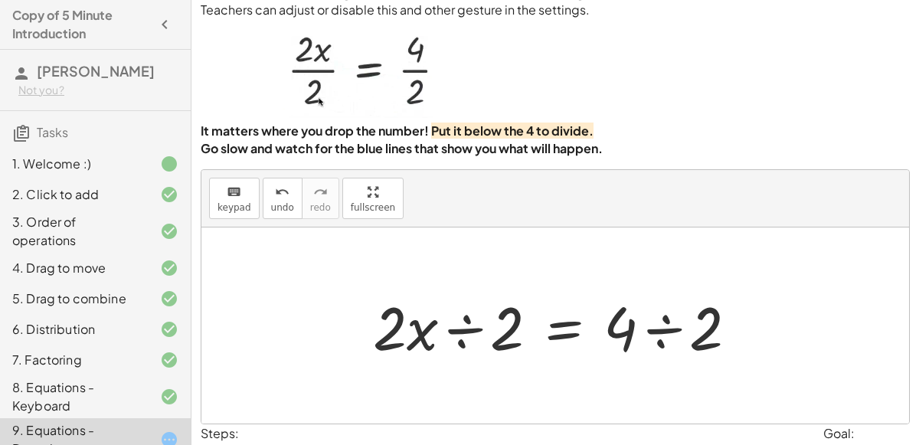
scroll to position [124, 0]
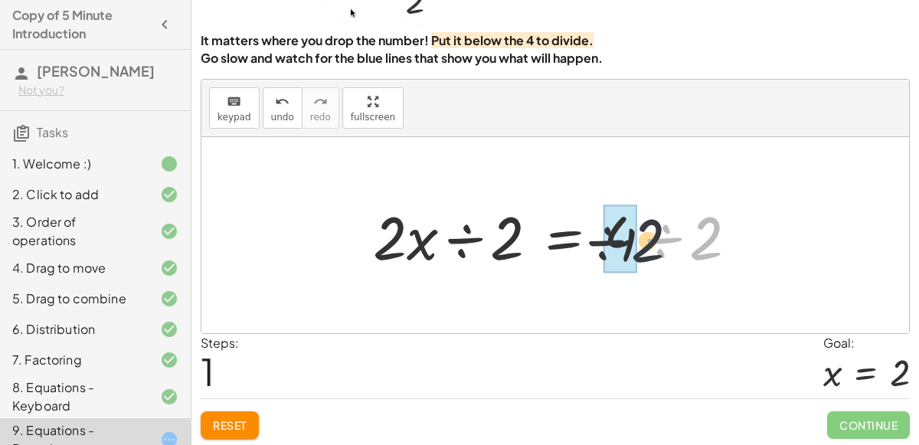
drag, startPoint x: 710, startPoint y: 221, endPoint x: 627, endPoint y: 221, distance: 83.5
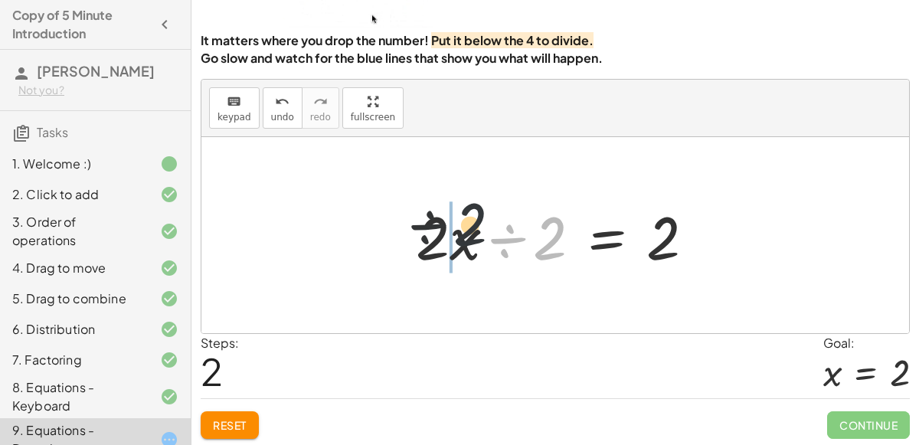
drag, startPoint x: 540, startPoint y: 241, endPoint x: 434, endPoint y: 227, distance: 106.5
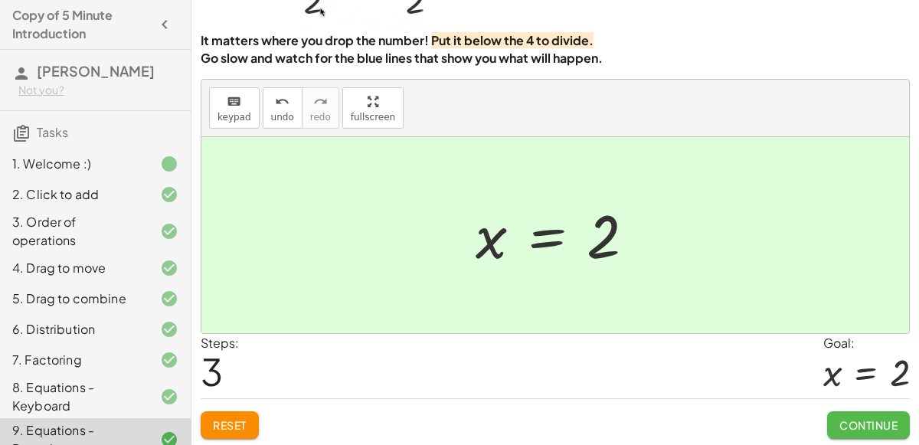
click at [879, 420] on span "Continue" at bounding box center [868, 425] width 58 height 14
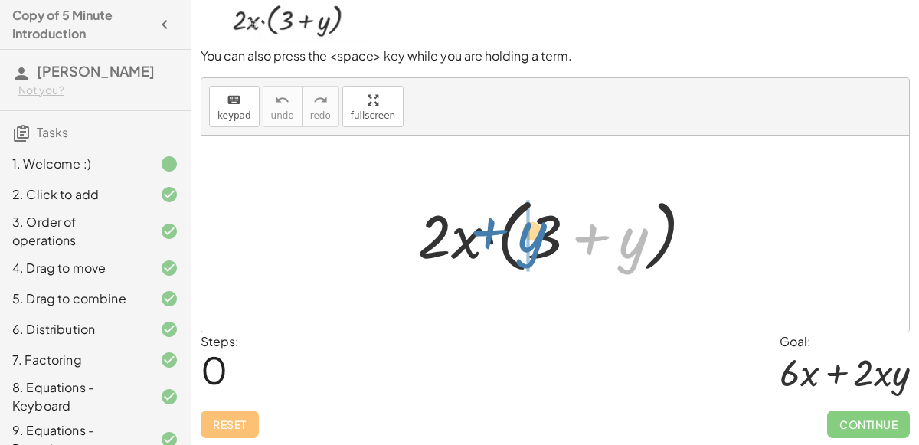
drag, startPoint x: 623, startPoint y: 252, endPoint x: 522, endPoint y: 245, distance: 102.1
click at [522, 245] on div at bounding box center [561, 234] width 303 height 88
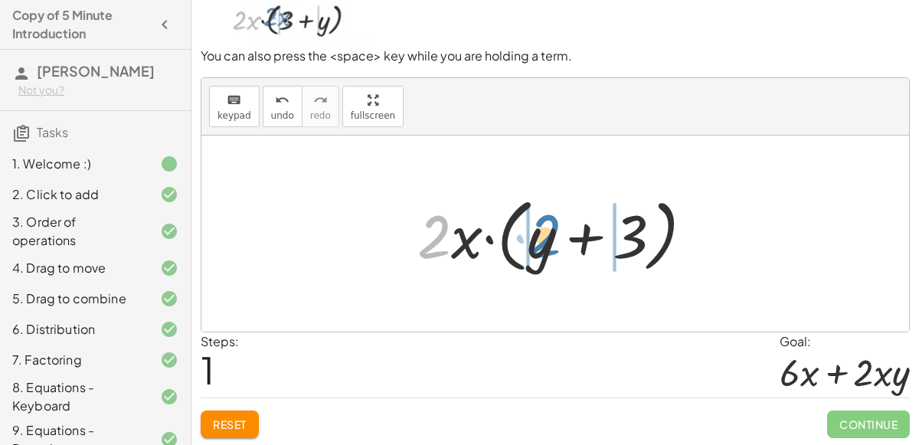
drag, startPoint x: 447, startPoint y: 244, endPoint x: 552, endPoint y: 243, distance: 105.7
click at [552, 243] on div at bounding box center [561, 234] width 303 height 88
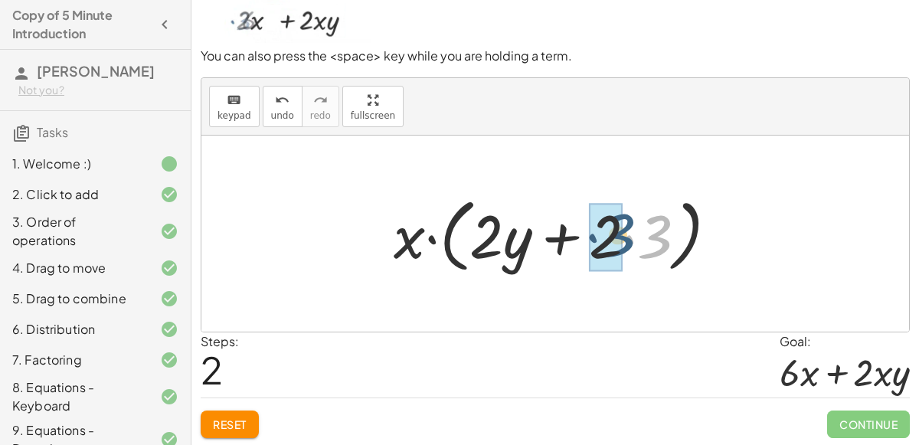
drag, startPoint x: 659, startPoint y: 249, endPoint x: 621, endPoint y: 246, distance: 38.4
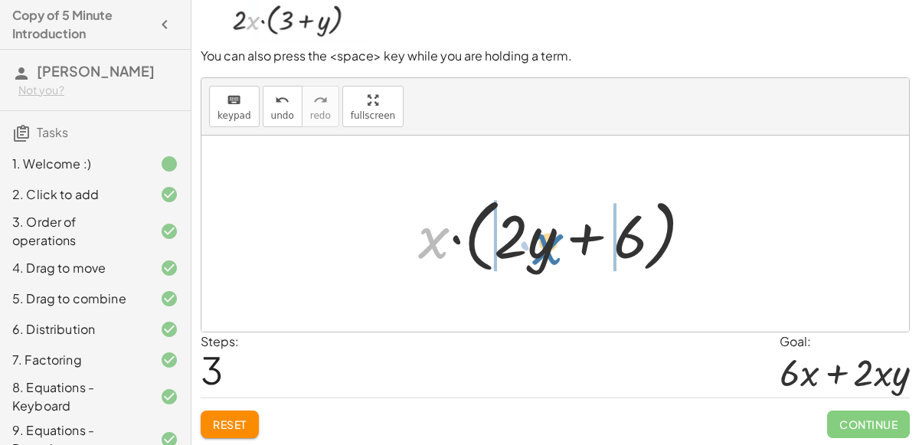
drag, startPoint x: 429, startPoint y: 241, endPoint x: 558, endPoint y: 247, distance: 128.8
click at [558, 247] on div at bounding box center [562, 234] width 303 height 88
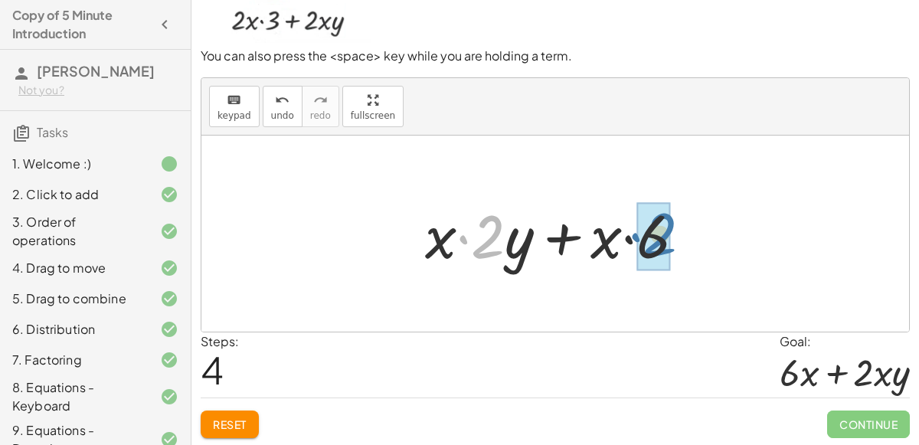
drag, startPoint x: 495, startPoint y: 250, endPoint x: 668, endPoint y: 248, distance: 173.1
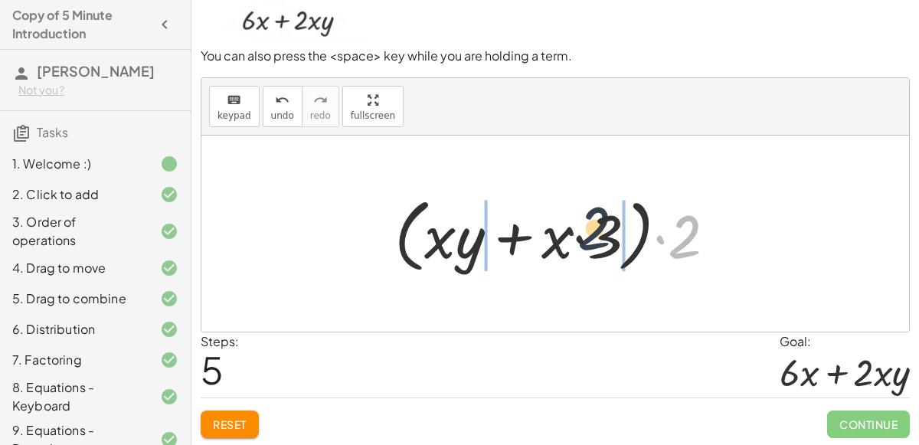
drag, startPoint x: 675, startPoint y: 244, endPoint x: 578, endPoint y: 235, distance: 97.7
click at [578, 235] on div at bounding box center [561, 234] width 349 height 88
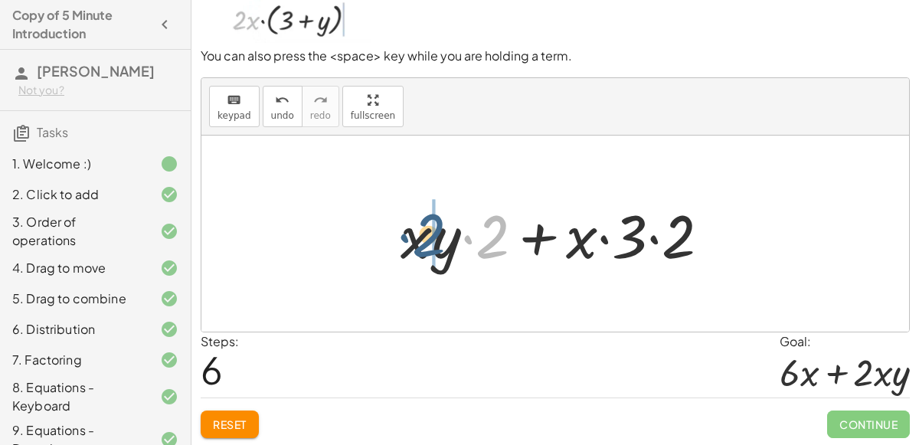
drag, startPoint x: 492, startPoint y: 254, endPoint x: 420, endPoint y: 251, distance: 72.0
click at [420, 251] on div at bounding box center [561, 234] width 337 height 79
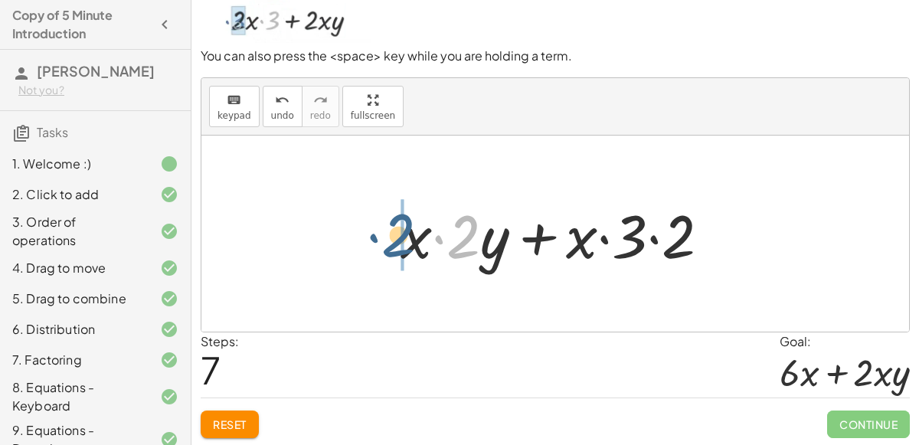
drag, startPoint x: 456, startPoint y: 245, endPoint x: 389, endPoint y: 244, distance: 67.4
click at [389, 244] on div "· 2 · x · ( + 3 + y ) · 2 · x · ( + y + 3 ) · x · ( + · 2 · y + · 2 · 3 ) · x ·…" at bounding box center [556, 234] width 356 height 87
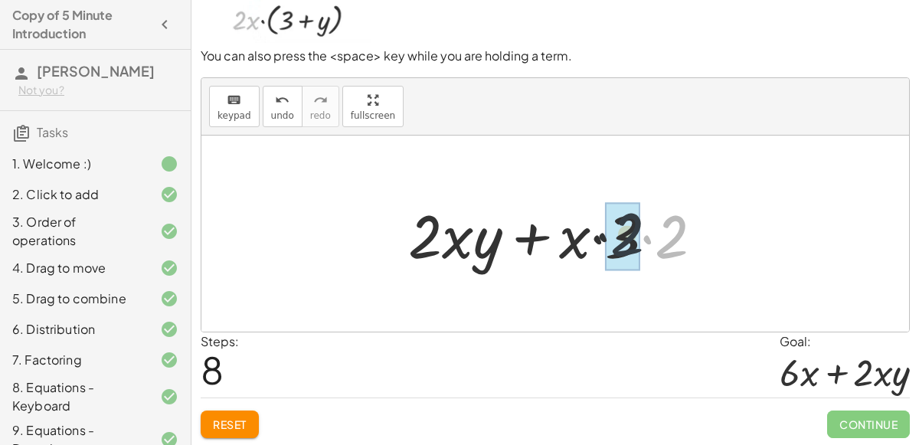
drag, startPoint x: 676, startPoint y: 232, endPoint x: 615, endPoint y: 228, distance: 61.4
click at [615, 228] on div at bounding box center [562, 234] width 322 height 79
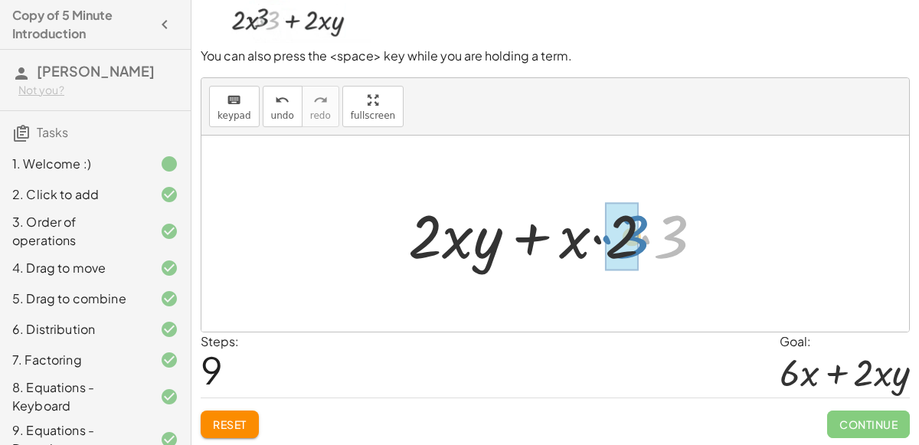
drag, startPoint x: 659, startPoint y: 231, endPoint x: 620, endPoint y: 231, distance: 39.8
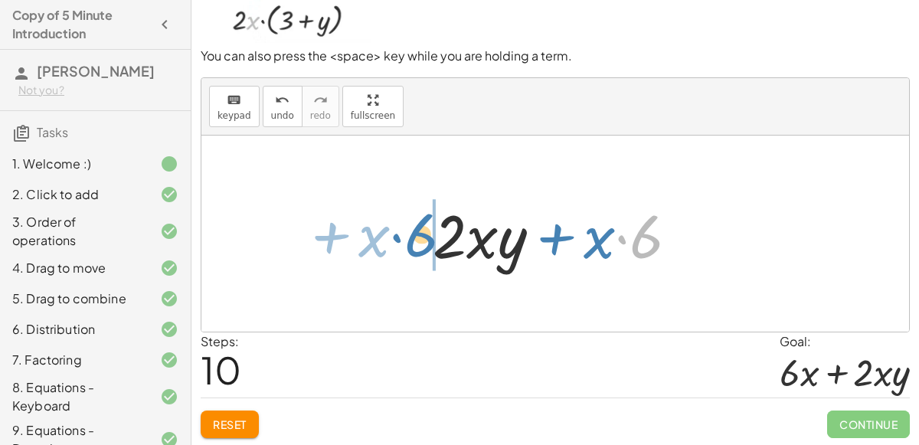
drag, startPoint x: 640, startPoint y: 234, endPoint x: 424, endPoint y: 231, distance: 215.3
click at [425, 231] on div at bounding box center [561, 234] width 273 height 79
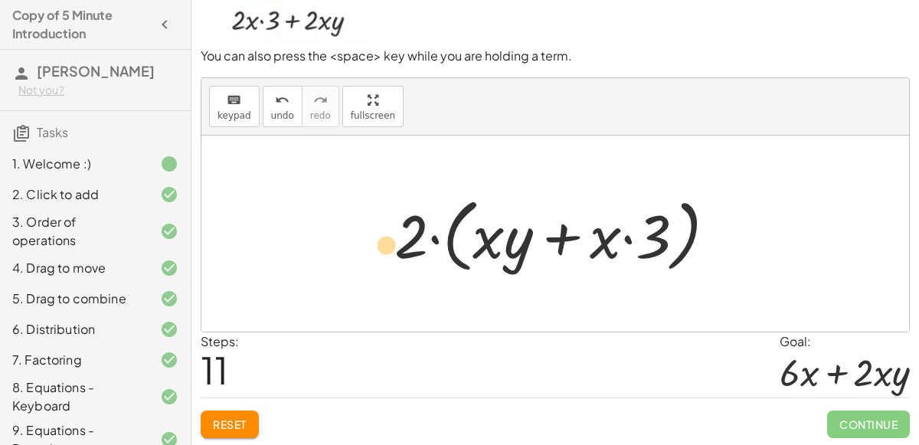
drag, startPoint x: 653, startPoint y: 237, endPoint x: 432, endPoint y: 243, distance: 220.7
click at [432, 243] on div at bounding box center [561, 234] width 349 height 88
drag, startPoint x: 668, startPoint y: 241, endPoint x: 428, endPoint y: 248, distance: 239.9
click at [428, 248] on div at bounding box center [561, 234] width 349 height 88
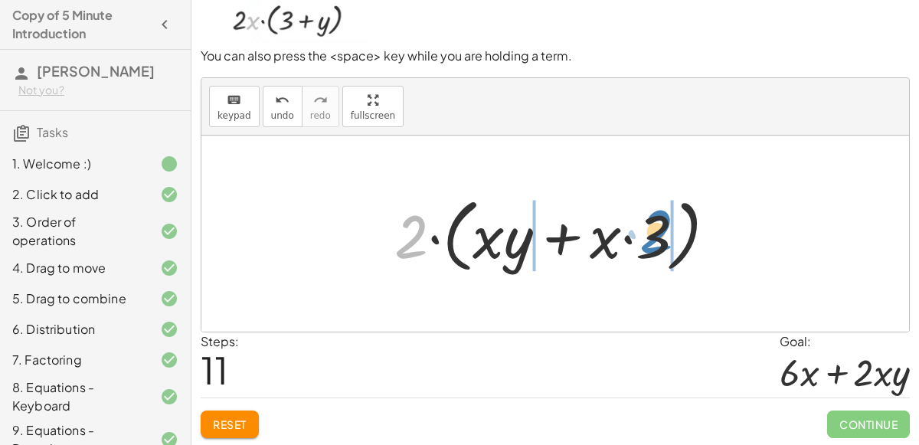
drag, startPoint x: 414, startPoint y: 238, endPoint x: 658, endPoint y: 232, distance: 244.4
click at [658, 232] on div at bounding box center [561, 234] width 349 height 88
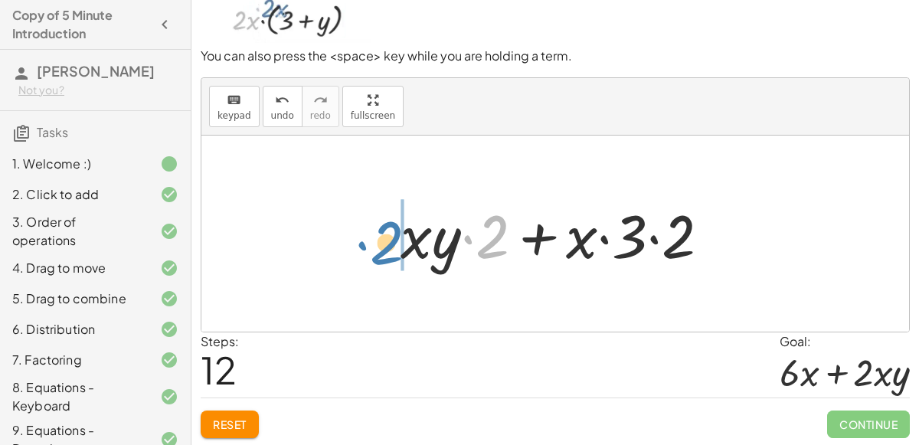
drag, startPoint x: 500, startPoint y: 241, endPoint x: 394, endPoint y: 247, distance: 105.9
click at [394, 247] on div at bounding box center [561, 234] width 337 height 79
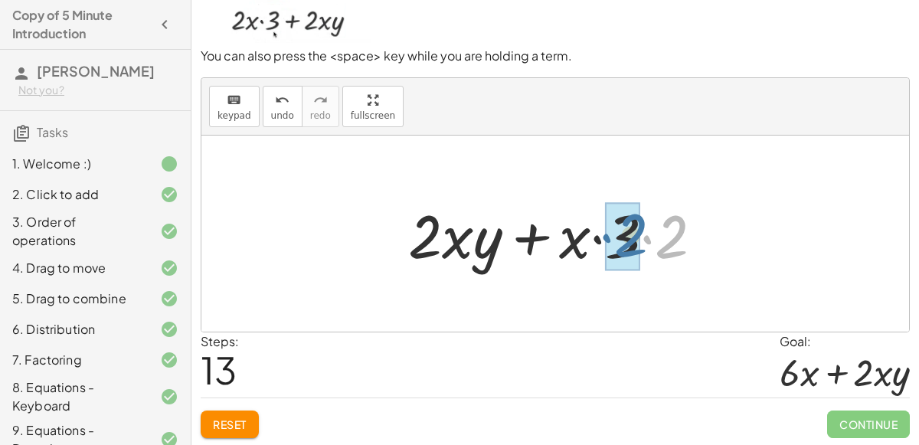
drag, startPoint x: 672, startPoint y: 250, endPoint x: 630, endPoint y: 247, distance: 42.2
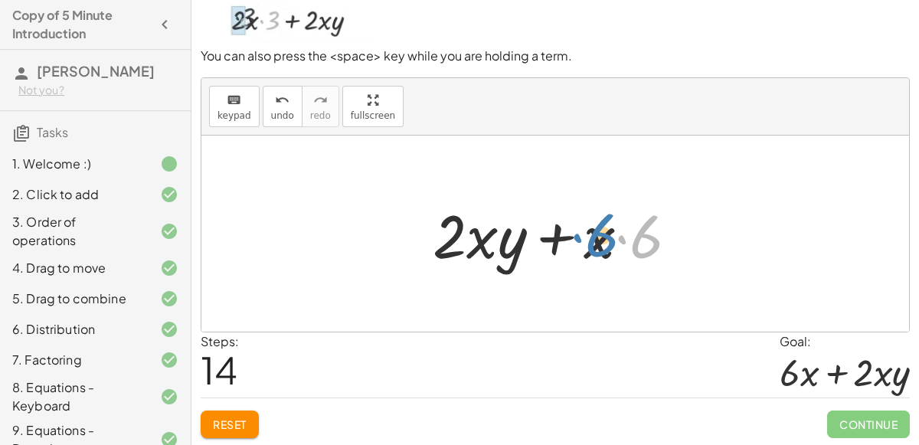
drag, startPoint x: 640, startPoint y: 242, endPoint x: 594, endPoint y: 241, distance: 46.0
click at [594, 241] on div at bounding box center [561, 234] width 273 height 79
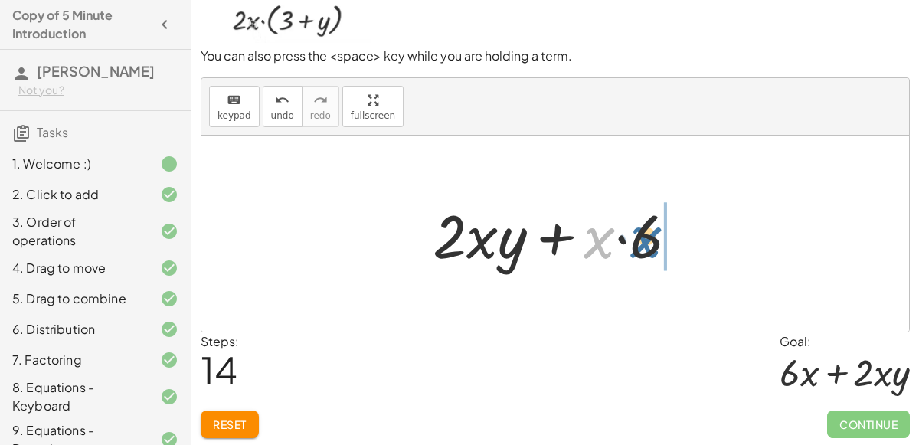
drag, startPoint x: 594, startPoint y: 241, endPoint x: 643, endPoint y: 240, distance: 49.0
click at [643, 240] on div at bounding box center [561, 234] width 273 height 79
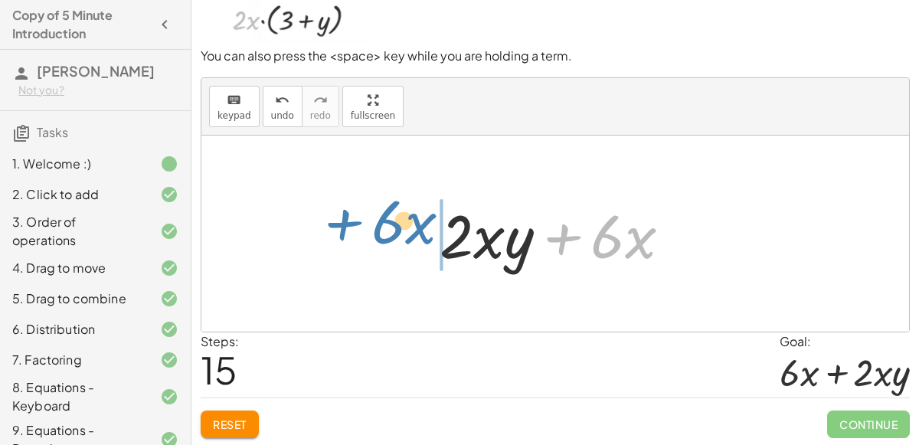
drag, startPoint x: 555, startPoint y: 237, endPoint x: 332, endPoint y: 221, distance: 223.5
click at [332, 221] on div "· 2 · x · ( + 3 + y ) · 2 · x · ( + y + 3 ) · x · ( + · 2 · y + · 2 · 3 ) · x ·…" at bounding box center [555, 234] width 708 height 196
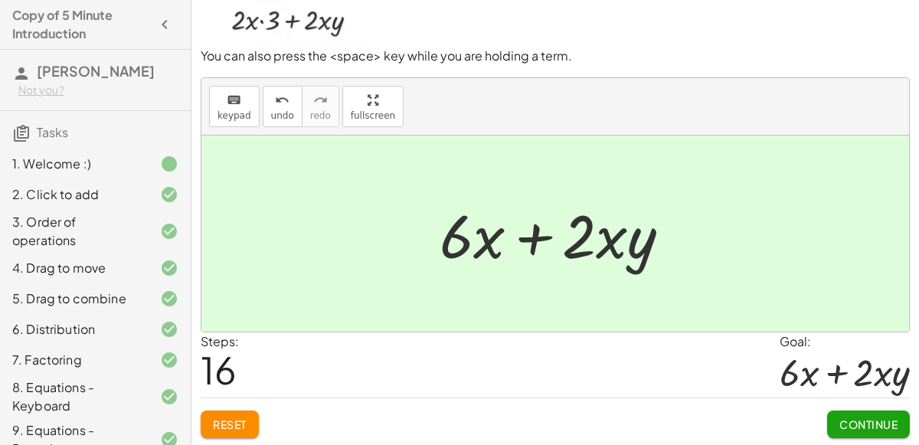
click at [843, 423] on span "Continue" at bounding box center [868, 424] width 58 height 14
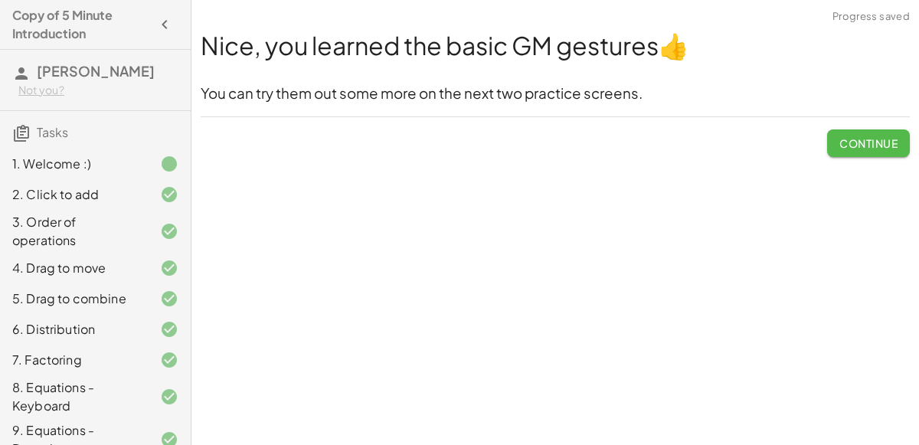
click at [864, 136] on span "Continue" at bounding box center [868, 143] width 58 height 14
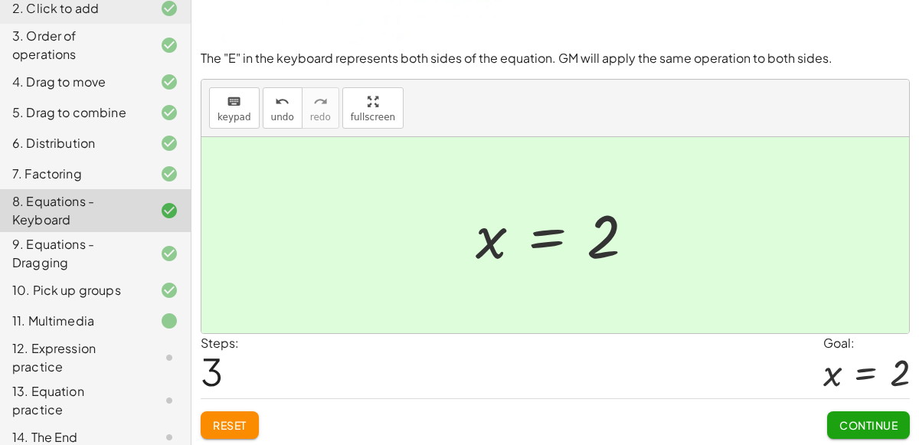
scroll to position [185, 0]
click at [126, 345] on div "12. Expression practice" at bounding box center [73, 358] width 123 height 37
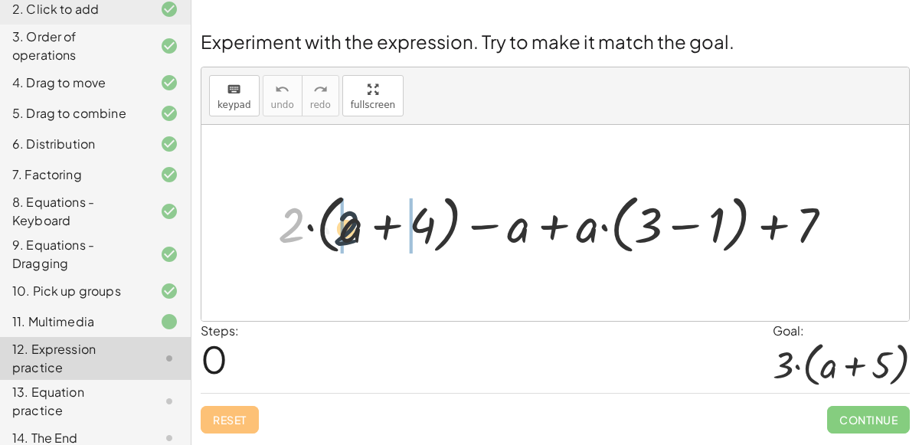
drag, startPoint x: 283, startPoint y: 226, endPoint x: 346, endPoint y: 228, distance: 62.8
click at [346, 228] on div at bounding box center [561, 223] width 582 height 72
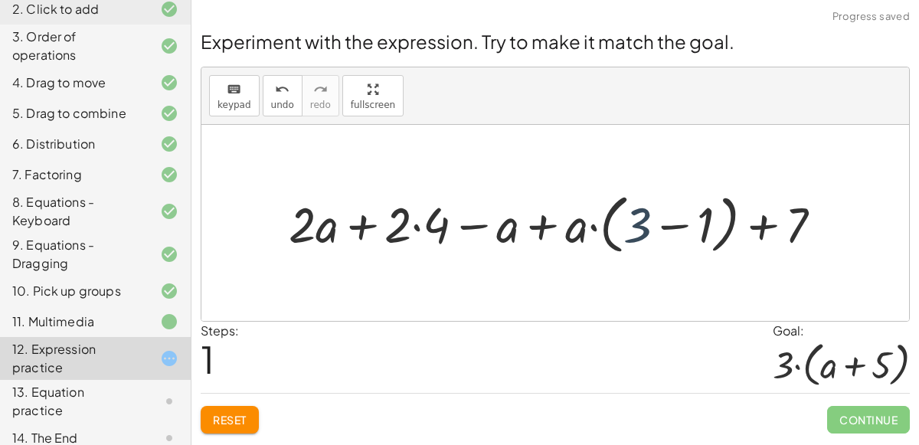
click at [641, 232] on div at bounding box center [561, 223] width 561 height 72
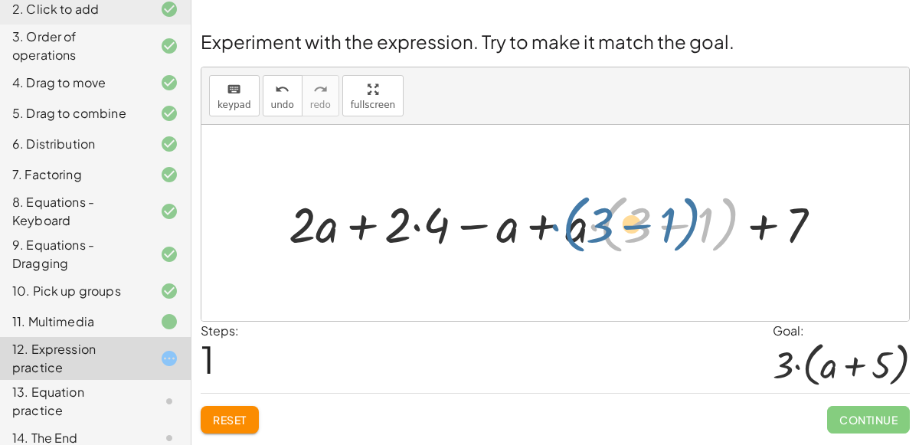
drag, startPoint x: 602, startPoint y: 227, endPoint x: 713, endPoint y: 235, distance: 111.3
click at [713, 235] on div at bounding box center [561, 223] width 561 height 72
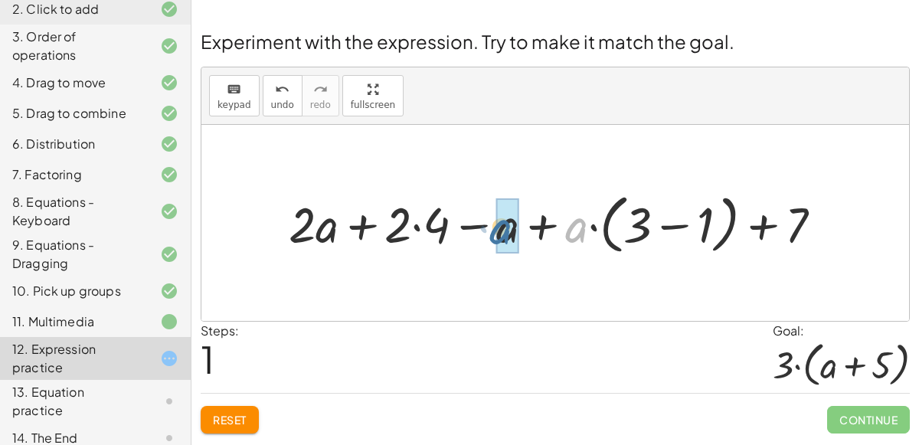
drag, startPoint x: 574, startPoint y: 231, endPoint x: 496, endPoint y: 233, distance: 77.4
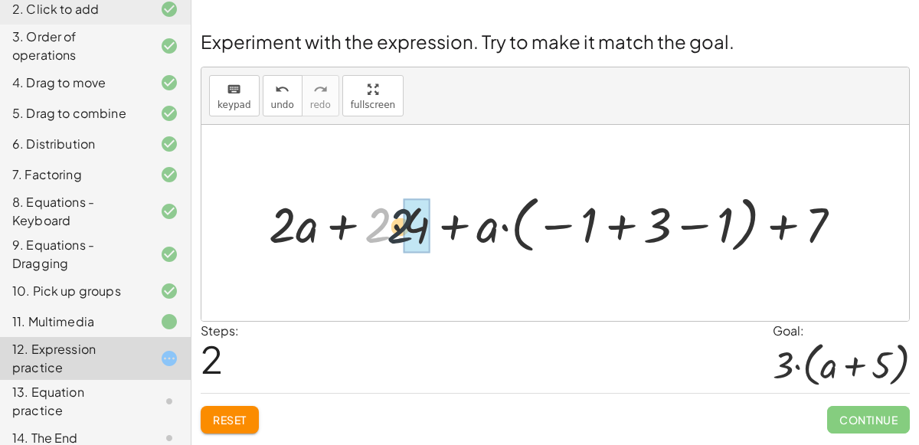
drag, startPoint x: 368, startPoint y: 234, endPoint x: 401, endPoint y: 235, distance: 32.9
click at [401, 235] on div at bounding box center [561, 223] width 600 height 70
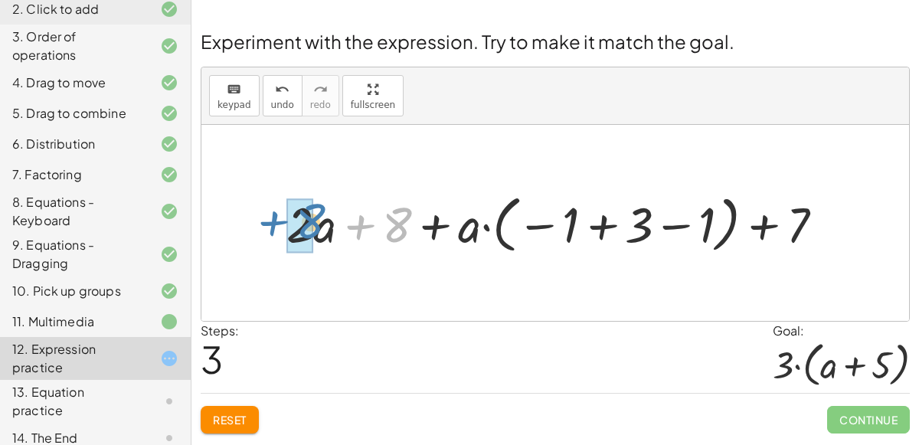
drag, startPoint x: 401, startPoint y: 235, endPoint x: 315, endPoint y: 232, distance: 86.6
click at [315, 232] on div at bounding box center [561, 223] width 564 height 70
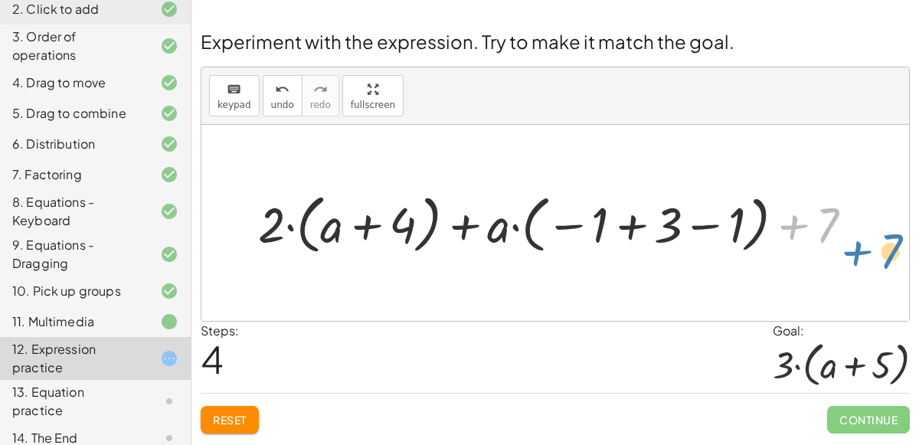
drag, startPoint x: 833, startPoint y: 222, endPoint x: 887, endPoint y: 242, distance: 57.2
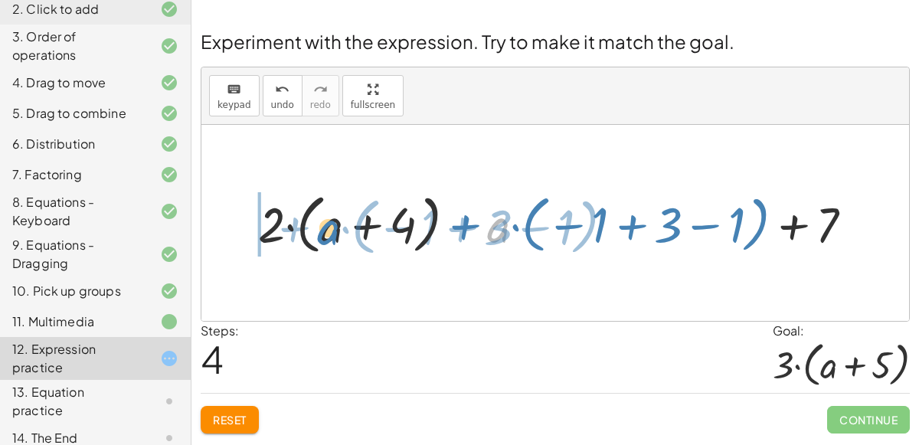
drag, startPoint x: 502, startPoint y: 233, endPoint x: 333, endPoint y: 235, distance: 169.3
click at [333, 235] on div at bounding box center [561, 223] width 622 height 72
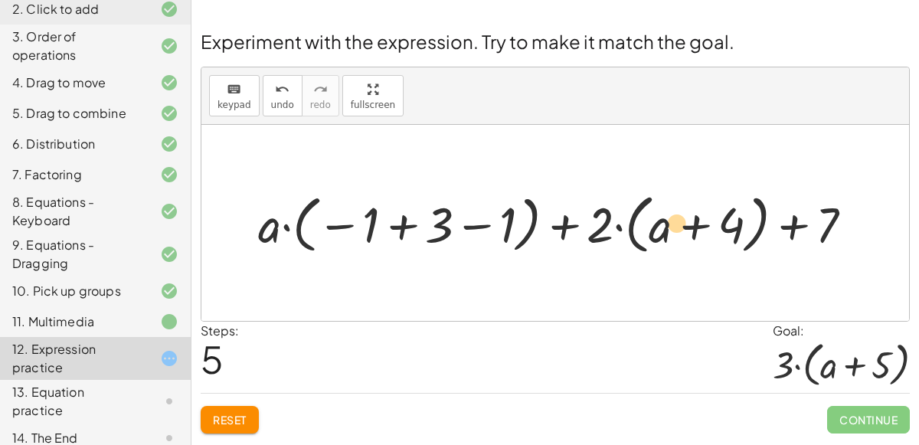
drag, startPoint x: 257, startPoint y: 224, endPoint x: 663, endPoint y: 221, distance: 406.0
click at [663, 221] on div at bounding box center [561, 223] width 622 height 72
drag, startPoint x: 663, startPoint y: 221, endPoint x: 268, endPoint y: 218, distance: 394.5
click at [268, 218] on div at bounding box center [561, 223] width 622 height 72
drag, startPoint x: 268, startPoint y: 218, endPoint x: 660, endPoint y: 216, distance: 392.2
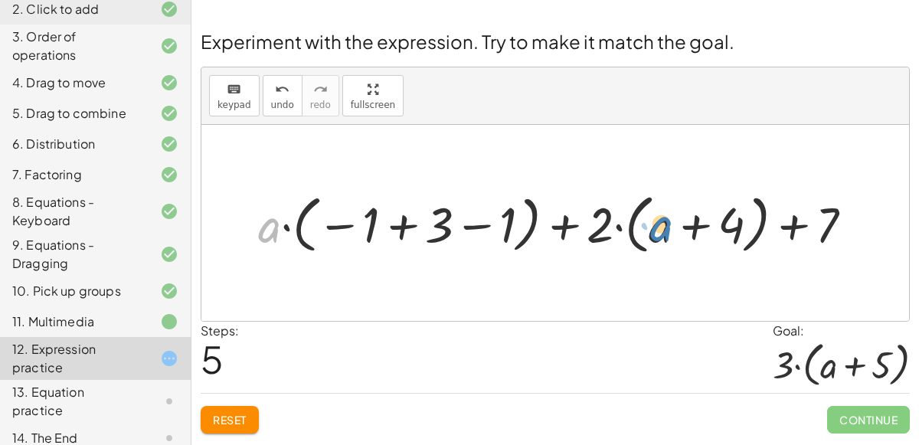
click at [660, 216] on div at bounding box center [561, 223] width 622 height 72
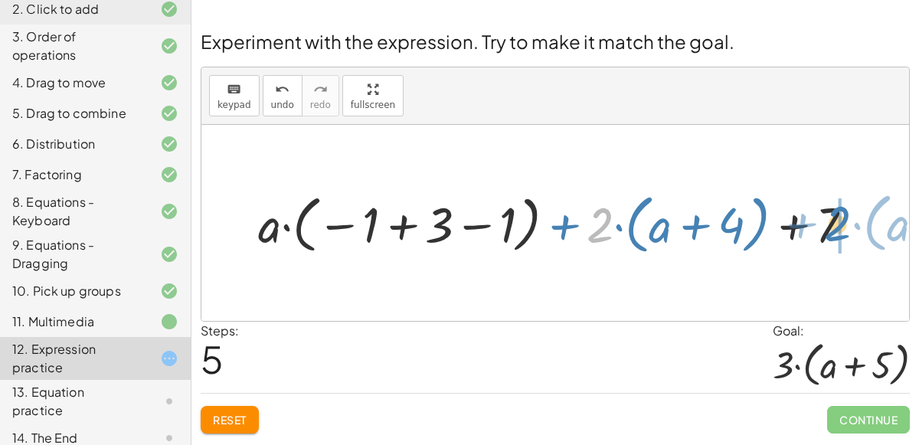
drag, startPoint x: 595, startPoint y: 228, endPoint x: 829, endPoint y: 226, distance: 234.4
click at [829, 226] on div at bounding box center [561, 223] width 622 height 72
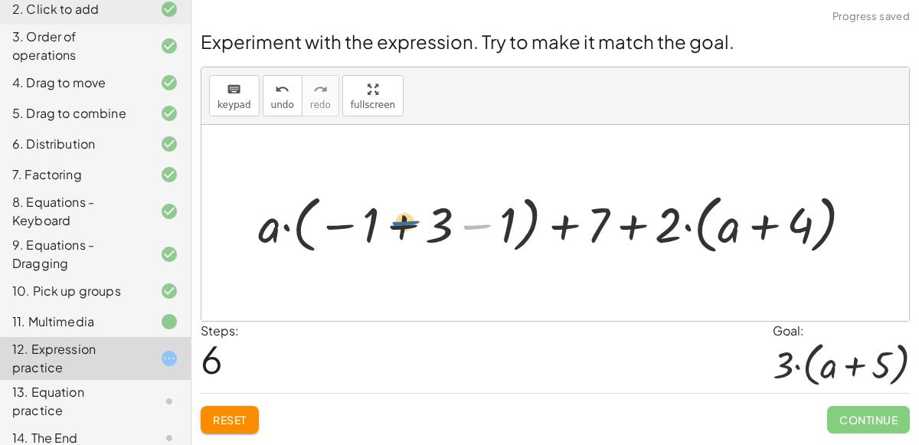
drag, startPoint x: 492, startPoint y: 228, endPoint x: 391, endPoint y: 224, distance: 100.4
click at [391, 224] on div at bounding box center [561, 223] width 622 height 72
click at [378, 224] on div at bounding box center [561, 223] width 622 height 72
drag, startPoint x: 369, startPoint y: 222, endPoint x: 508, endPoint y: 221, distance: 138.6
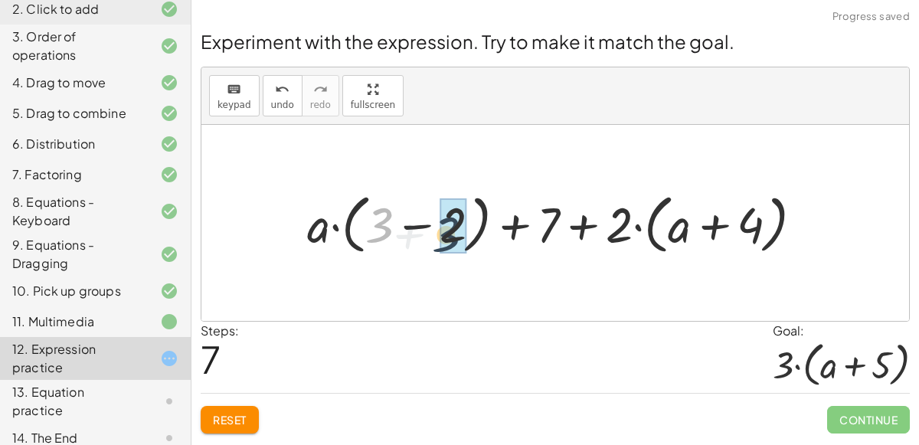
drag, startPoint x: 381, startPoint y: 223, endPoint x: 456, endPoint y: 229, distance: 74.5
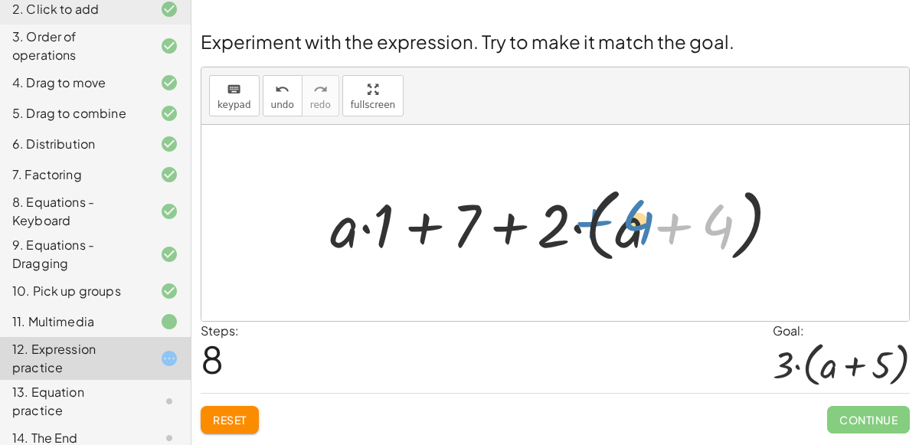
drag, startPoint x: 724, startPoint y: 218, endPoint x: 637, endPoint y: 215, distance: 86.6
click at [637, 215] on div at bounding box center [561, 223] width 478 height 88
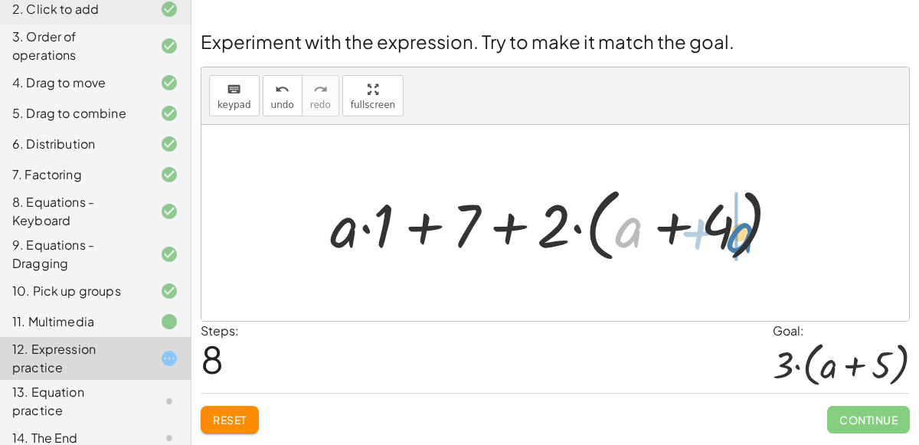
drag, startPoint x: 633, startPoint y: 219, endPoint x: 744, endPoint y: 223, distance: 110.4
click at [744, 223] on div at bounding box center [561, 223] width 478 height 88
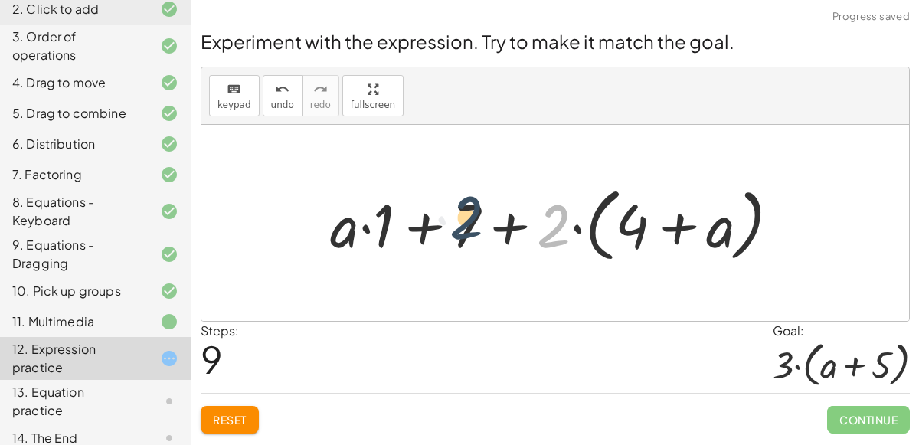
drag, startPoint x: 541, startPoint y: 224, endPoint x: 453, endPoint y: 214, distance: 88.6
click at [453, 214] on div at bounding box center [561, 223] width 478 height 88
click at [504, 230] on div at bounding box center [561, 223] width 478 height 88
click at [420, 228] on div at bounding box center [561, 223] width 478 height 88
drag, startPoint x: 544, startPoint y: 234, endPoint x: 620, endPoint y: 240, distance: 76.1
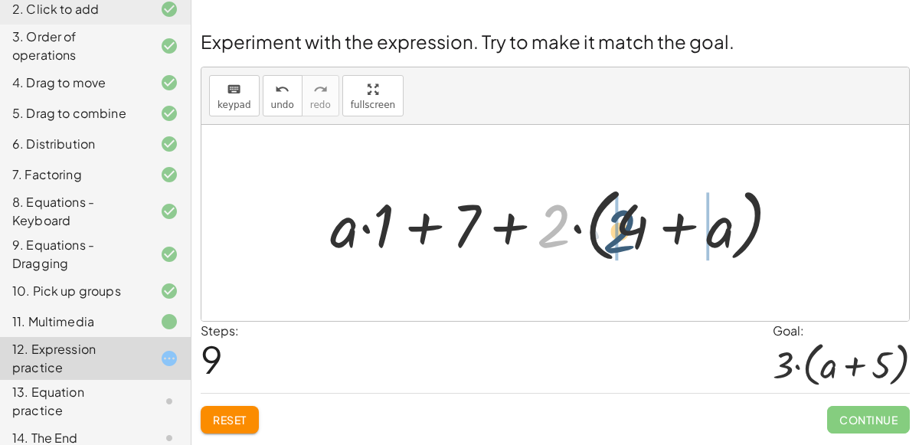
click at [620, 240] on div at bounding box center [561, 223] width 478 height 88
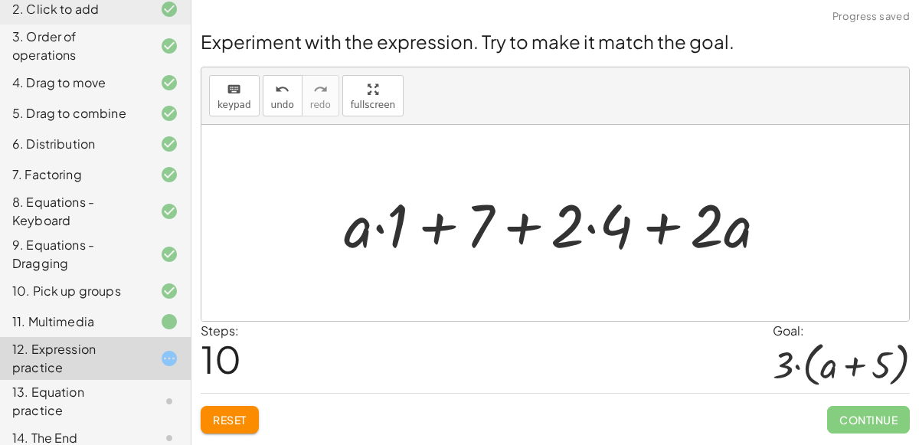
click at [617, 234] on div at bounding box center [561, 223] width 450 height 79
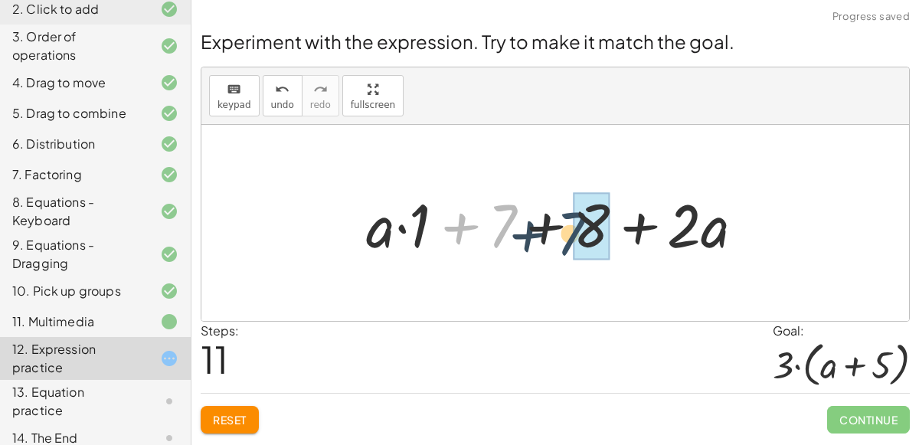
drag, startPoint x: 508, startPoint y: 220, endPoint x: 589, endPoint y: 227, distance: 81.5
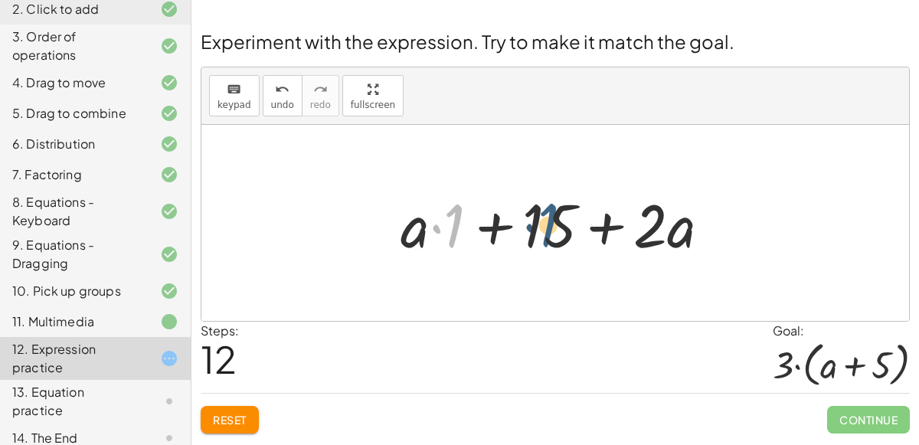
drag, startPoint x: 460, startPoint y: 224, endPoint x: 555, endPoint y: 222, distance: 94.2
click at [555, 222] on div at bounding box center [562, 223] width 338 height 79
click at [546, 224] on div at bounding box center [562, 223] width 338 height 79
click at [479, 215] on div at bounding box center [562, 223] width 338 height 79
click at [612, 227] on div at bounding box center [562, 223] width 338 height 79
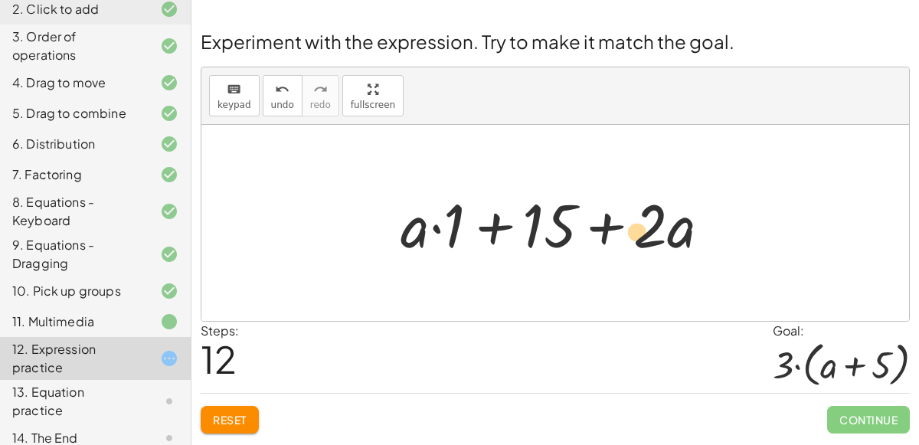
drag, startPoint x: 649, startPoint y: 231, endPoint x: 635, endPoint y: 235, distance: 14.3
click at [635, 235] on div at bounding box center [562, 223] width 338 height 79
drag, startPoint x: 397, startPoint y: 218, endPoint x: 662, endPoint y: 237, distance: 265.7
click at [662, 237] on div at bounding box center [562, 223] width 338 height 79
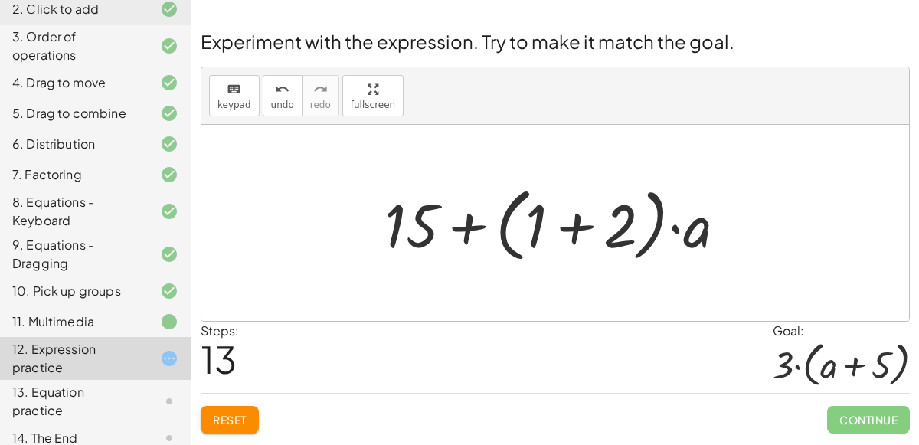
click at [592, 219] on div at bounding box center [561, 223] width 369 height 88
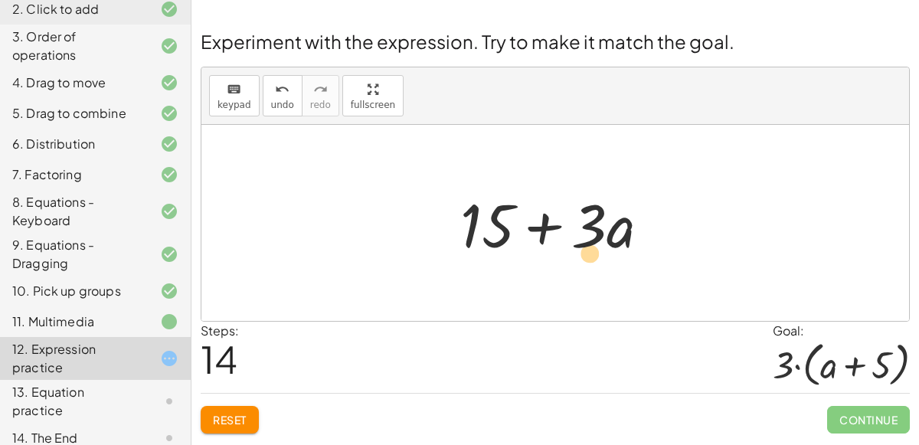
drag, startPoint x: 615, startPoint y: 233, endPoint x: 590, endPoint y: 251, distance: 31.3
click at [597, 251] on div at bounding box center [562, 223] width 218 height 79
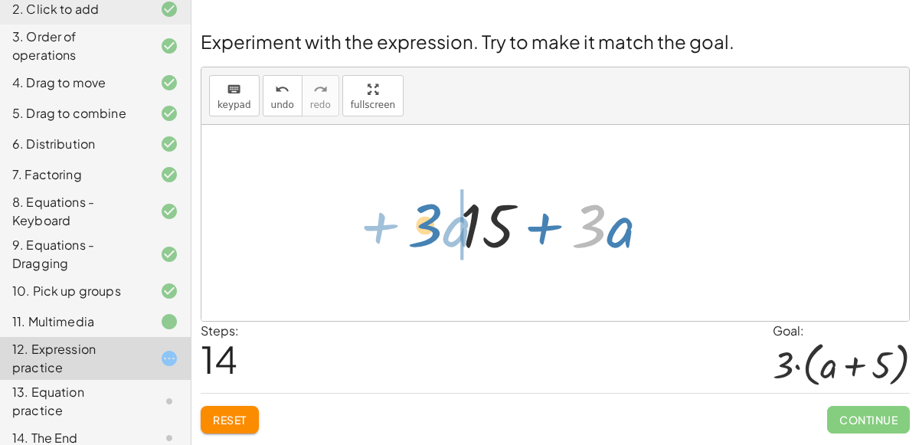
drag, startPoint x: 581, startPoint y: 241, endPoint x: 413, endPoint y: 234, distance: 168.6
click at [413, 234] on div "+ · 2 · ( + a + 4 ) − a + · a · ( + 3 − 1 ) + 7 + · 2 · a + · 2 · 4 − a + · a ·…" at bounding box center [555, 223] width 708 height 196
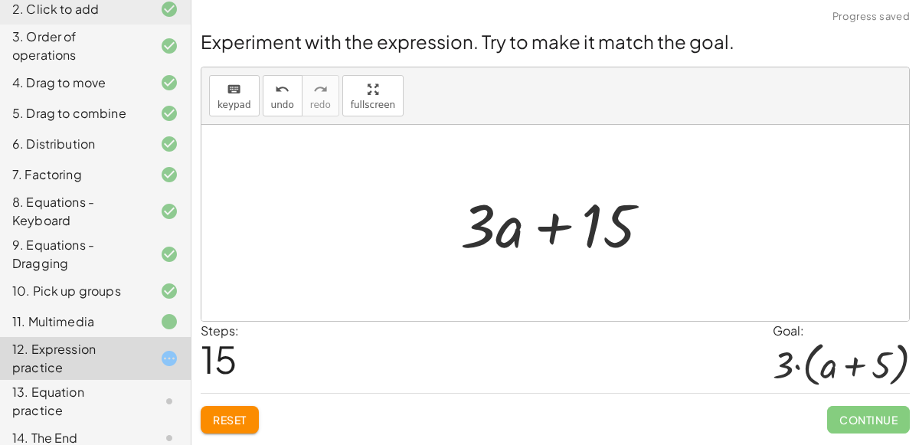
click at [519, 239] on div at bounding box center [562, 223] width 218 height 79
click at [593, 234] on div at bounding box center [562, 223] width 218 height 79
click at [515, 225] on div at bounding box center [562, 223] width 218 height 79
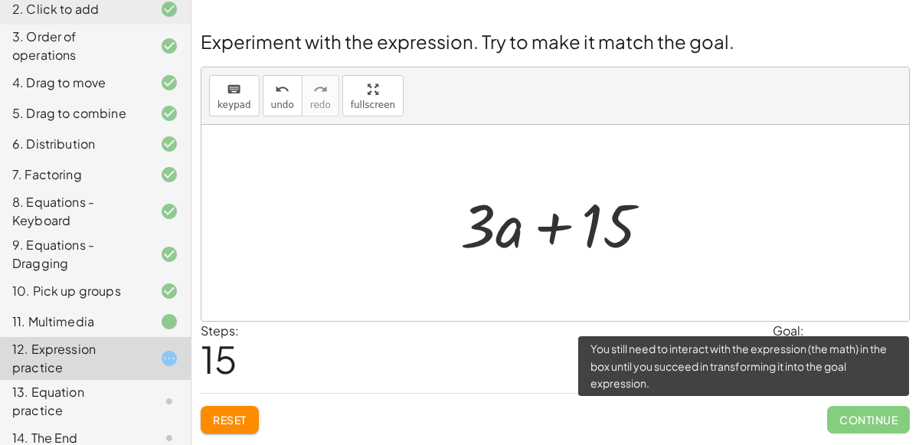
click at [857, 421] on span "Continue" at bounding box center [868, 420] width 83 height 28
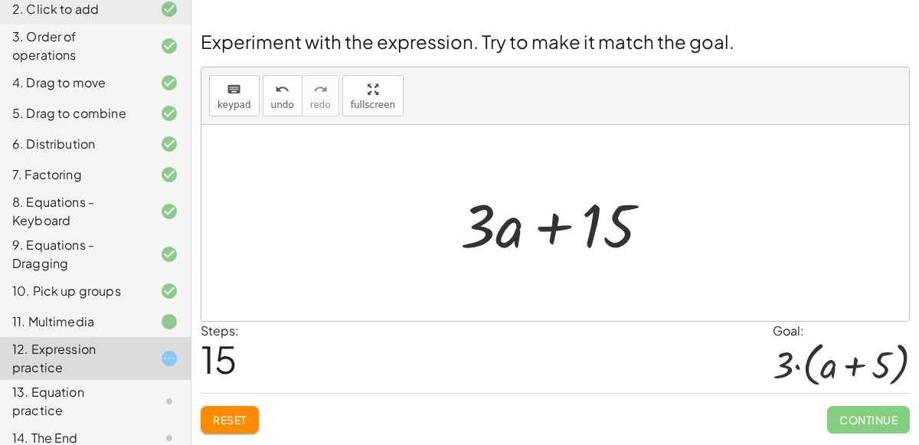
click at [714, 270] on div at bounding box center [555, 223] width 708 height 196
drag, startPoint x: 511, startPoint y: 222, endPoint x: 570, endPoint y: 224, distance: 59.0
click at [570, 224] on div at bounding box center [562, 223] width 218 height 79
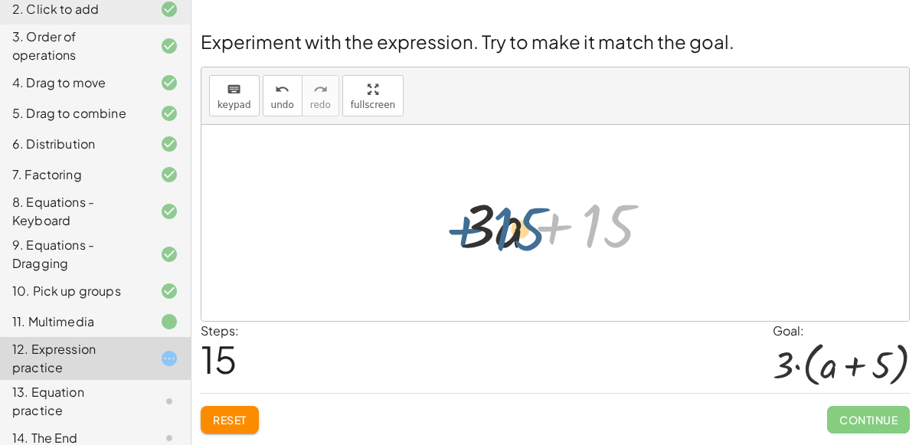
drag, startPoint x: 596, startPoint y: 226, endPoint x: 492, endPoint y: 225, distance: 103.4
click at [492, 225] on div at bounding box center [562, 223] width 218 height 79
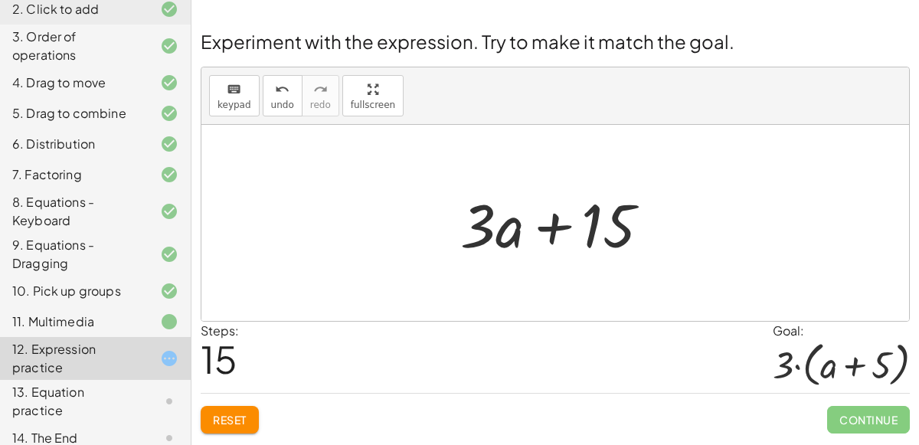
click at [227, 421] on span "Reset" at bounding box center [230, 420] width 34 height 14
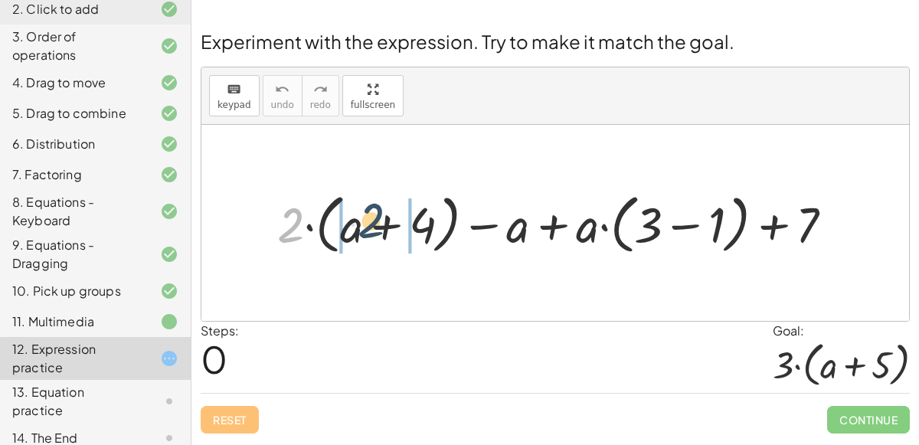
drag, startPoint x: 285, startPoint y: 232, endPoint x: 367, endPoint y: 228, distance: 82.0
click at [367, 228] on div at bounding box center [562, 223] width 584 height 72
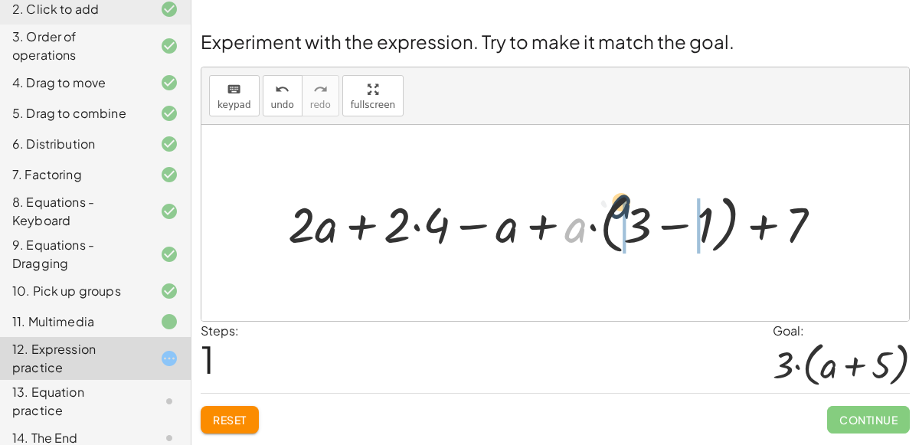
drag, startPoint x: 584, startPoint y: 229, endPoint x: 656, endPoint y: 218, distance: 72.9
click at [656, 218] on div at bounding box center [561, 223] width 562 height 72
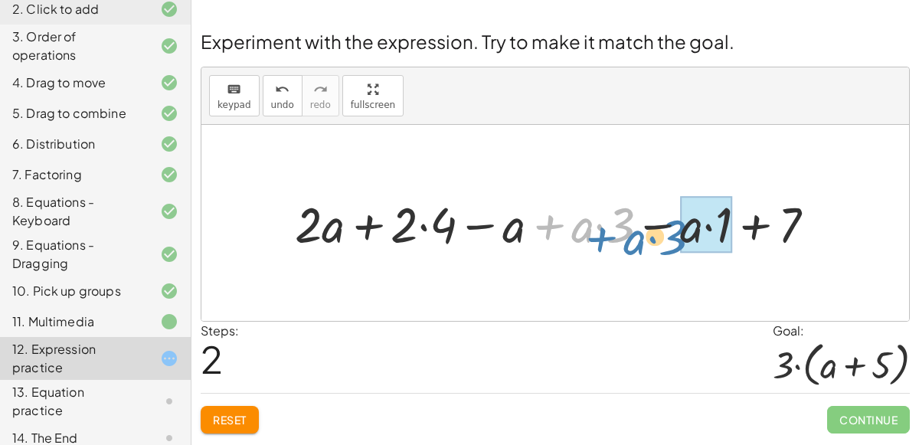
drag, startPoint x: 526, startPoint y: 231, endPoint x: 579, endPoint y: 243, distance: 54.3
click at [579, 243] on div at bounding box center [561, 223] width 548 height 64
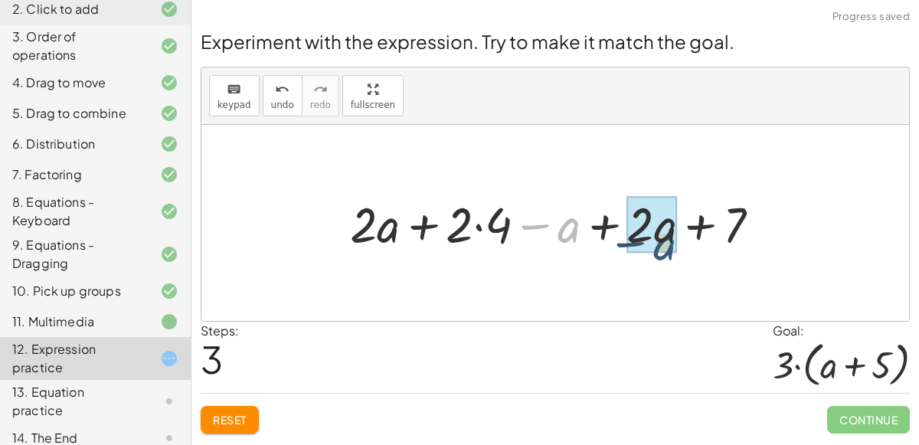
drag, startPoint x: 570, startPoint y: 226, endPoint x: 666, endPoint y: 241, distance: 97.7
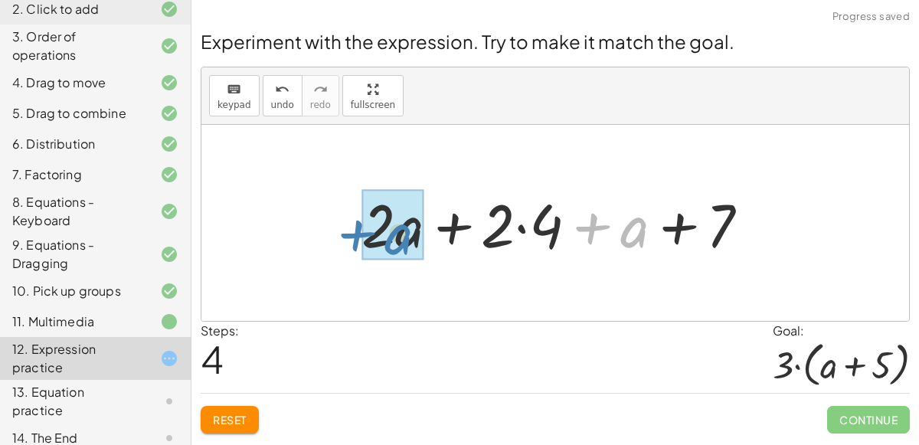
drag, startPoint x: 624, startPoint y: 234, endPoint x: 388, endPoint y: 241, distance: 236.0
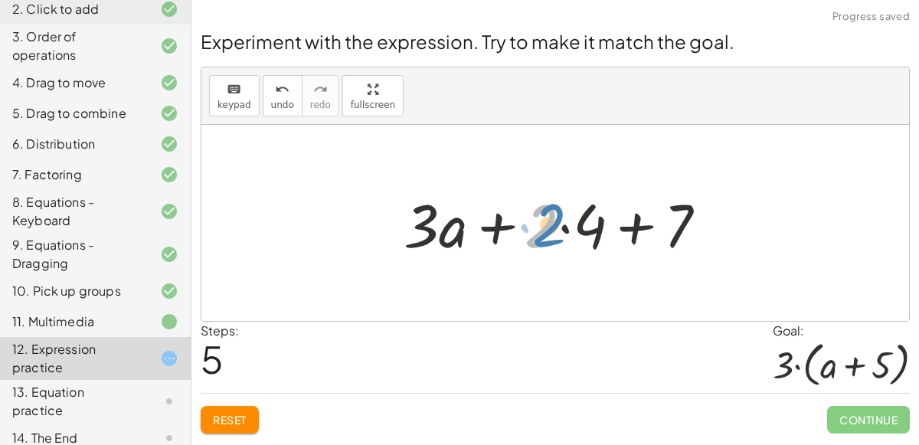
click at [548, 230] on div at bounding box center [561, 223] width 330 height 79
click at [670, 225] on div at bounding box center [561, 223] width 330 height 79
click at [635, 222] on div at bounding box center [561, 223] width 330 height 79
drag, startPoint x: 601, startPoint y: 221, endPoint x: 555, endPoint y: 218, distance: 46.1
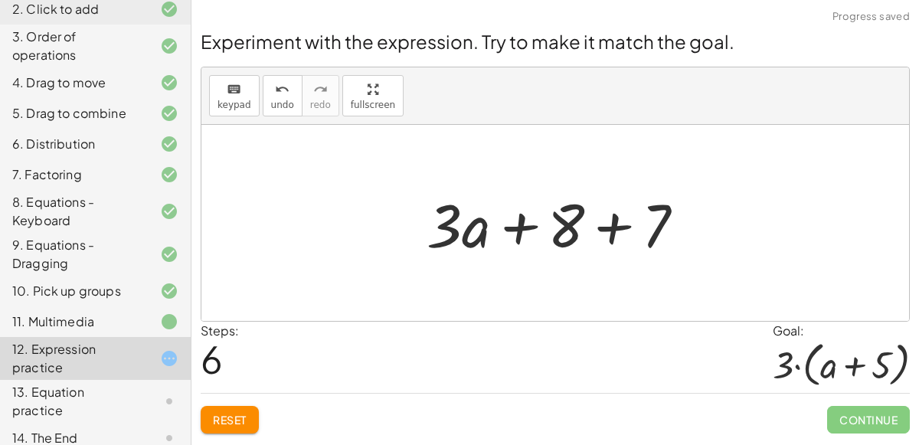
click at [604, 226] on div at bounding box center [562, 223] width 286 height 79
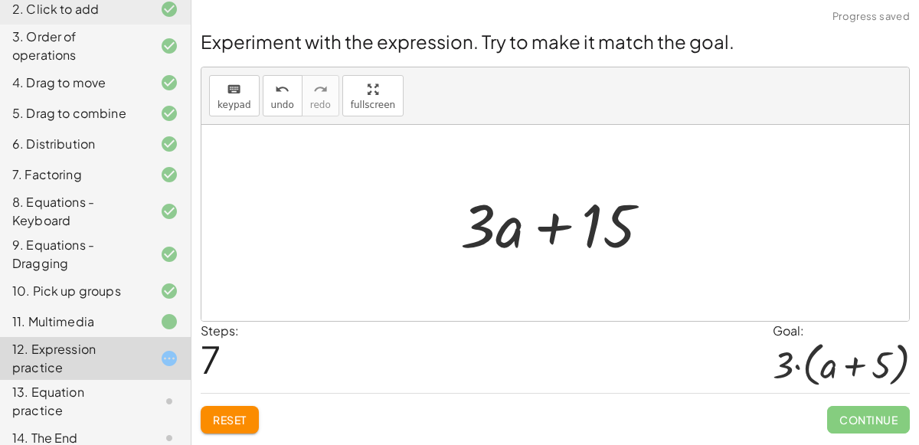
click at [247, 420] on span "Reset" at bounding box center [230, 420] width 34 height 14
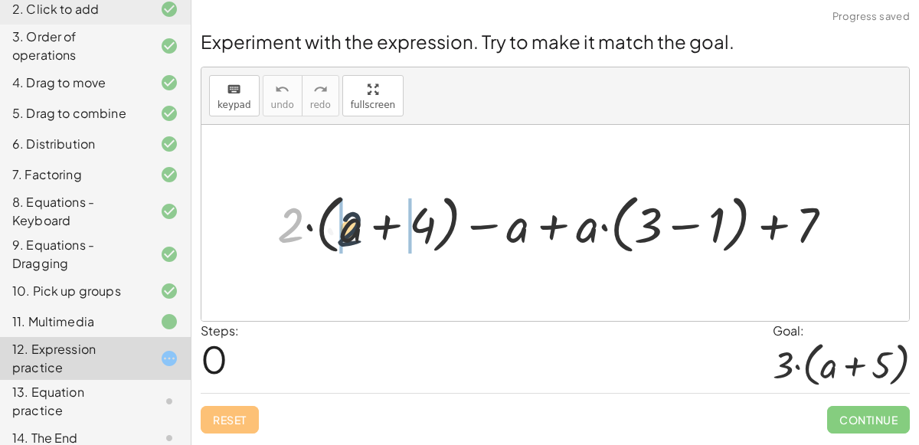
drag, startPoint x: 293, startPoint y: 224, endPoint x: 355, endPoint y: 227, distance: 62.2
click at [355, 227] on div at bounding box center [562, 223] width 584 height 72
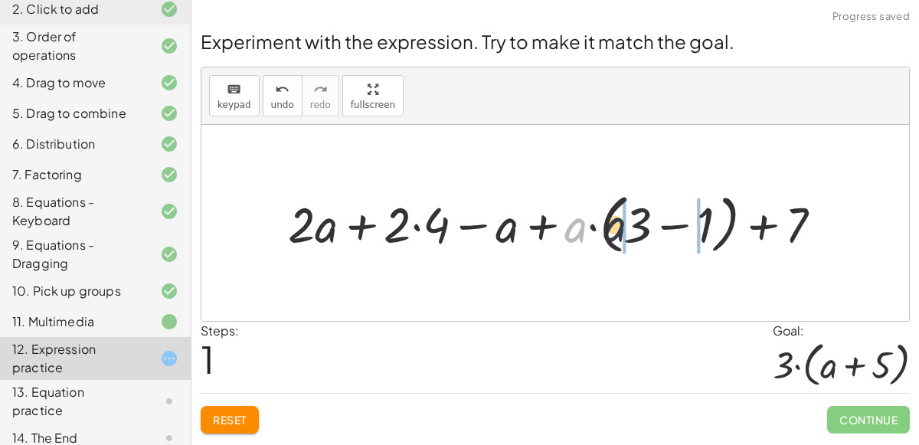
drag, startPoint x: 573, startPoint y: 231, endPoint x: 628, endPoint y: 230, distance: 55.2
click at [628, 230] on div at bounding box center [561, 223] width 562 height 72
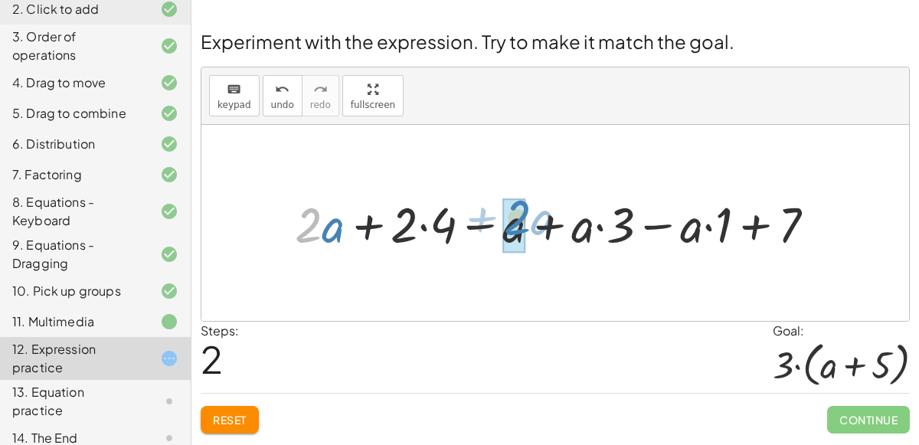
drag, startPoint x: 320, startPoint y: 225, endPoint x: 529, endPoint y: 218, distance: 209.2
click at [529, 218] on div at bounding box center [561, 223] width 548 height 64
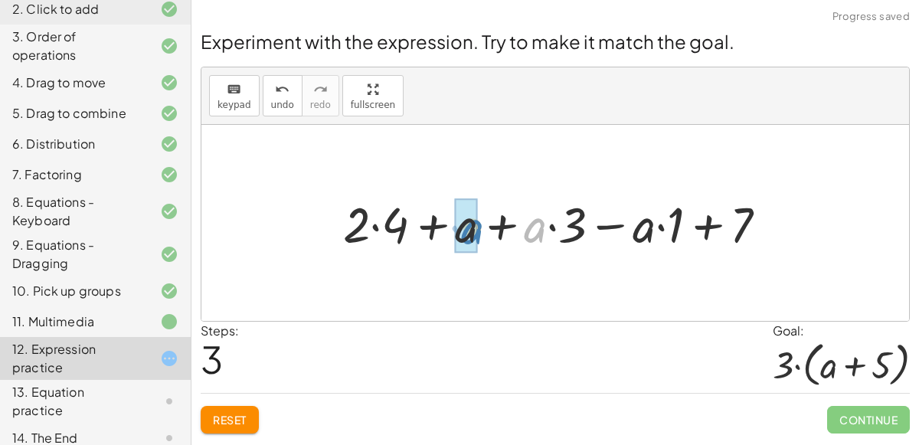
drag, startPoint x: 535, startPoint y: 226, endPoint x: 471, endPoint y: 227, distance: 64.3
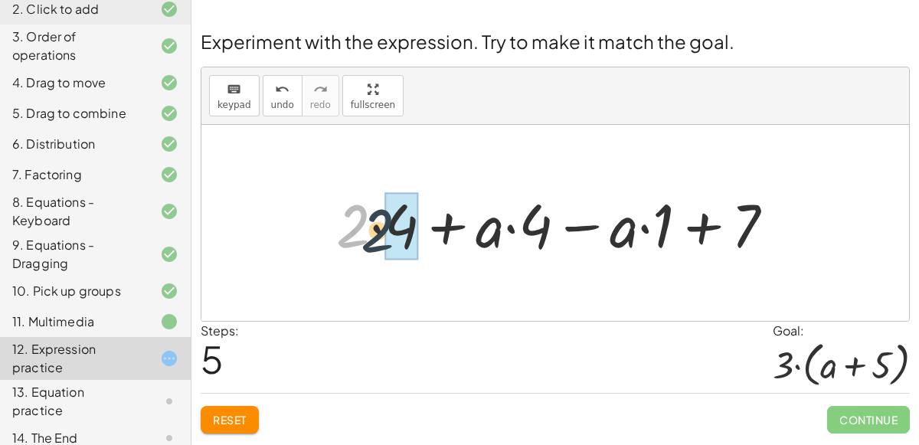
drag, startPoint x: 354, startPoint y: 219, endPoint x: 399, endPoint y: 226, distance: 45.7
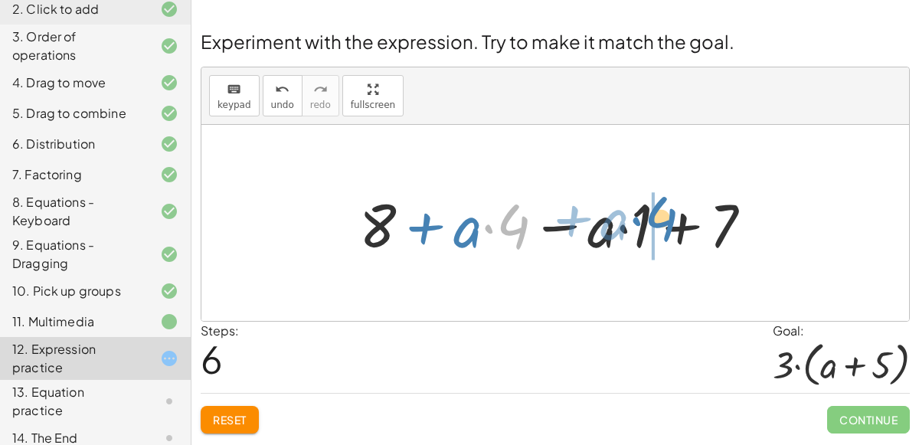
drag, startPoint x: 504, startPoint y: 213, endPoint x: 648, endPoint y: 203, distance: 144.3
click at [648, 203] on div at bounding box center [562, 223] width 420 height 79
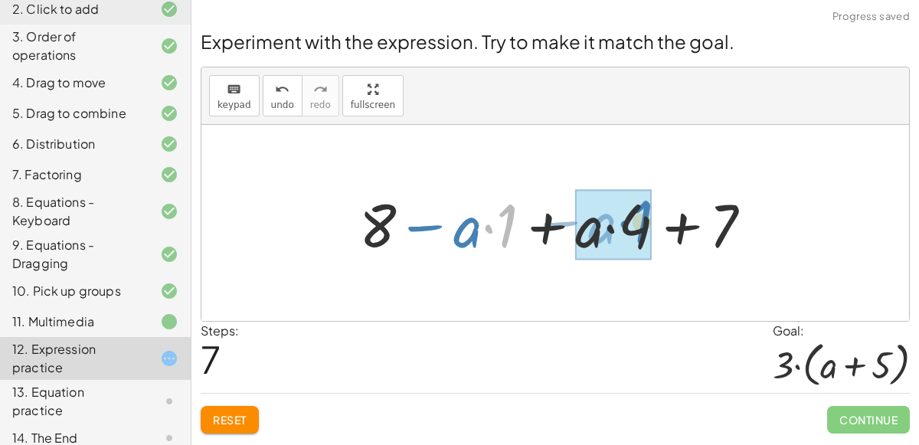
drag, startPoint x: 500, startPoint y: 225, endPoint x: 634, endPoint y: 221, distance: 134.1
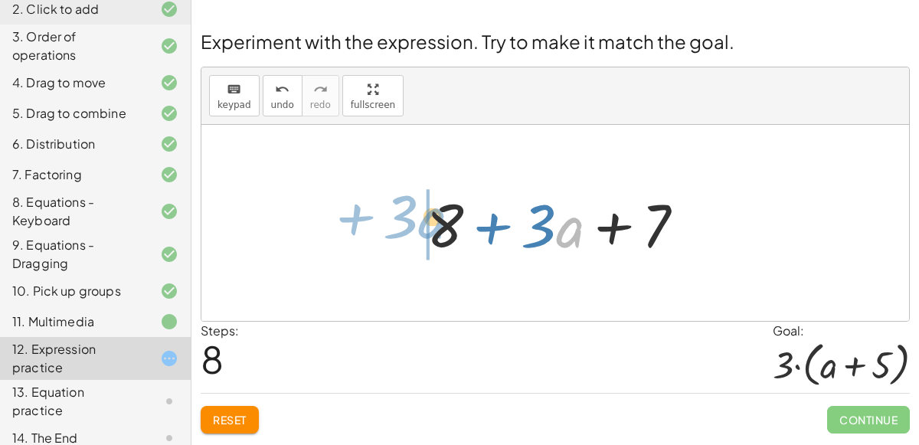
drag, startPoint x: 568, startPoint y: 221, endPoint x: 428, endPoint y: 209, distance: 140.6
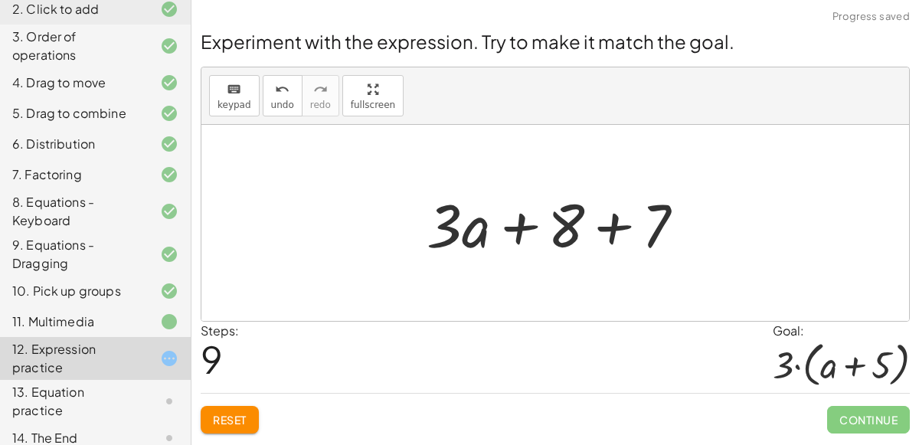
click at [619, 231] on div at bounding box center [562, 223] width 286 height 79
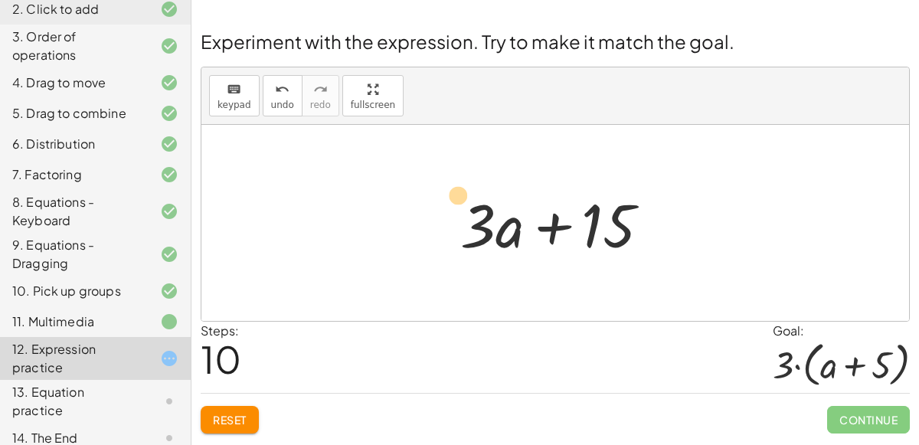
drag, startPoint x: 483, startPoint y: 227, endPoint x: 467, endPoint y: 209, distance: 24.4
click at [467, 209] on div at bounding box center [562, 223] width 218 height 79
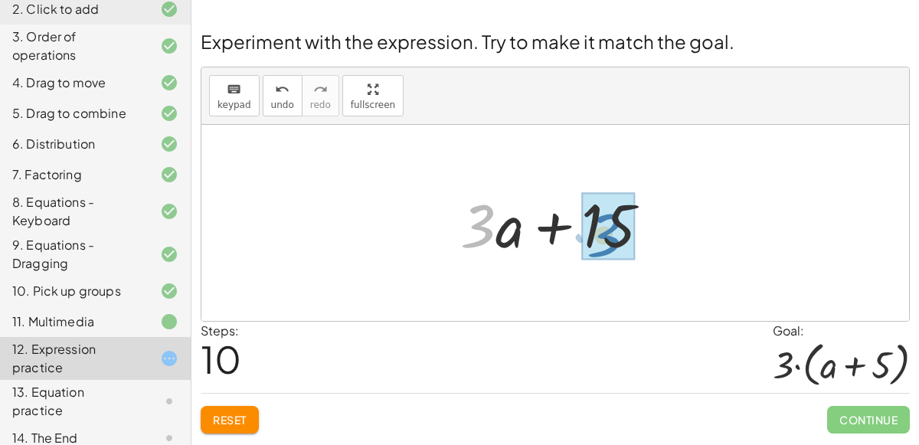
drag, startPoint x: 474, startPoint y: 217, endPoint x: 601, endPoint y: 224, distance: 127.3
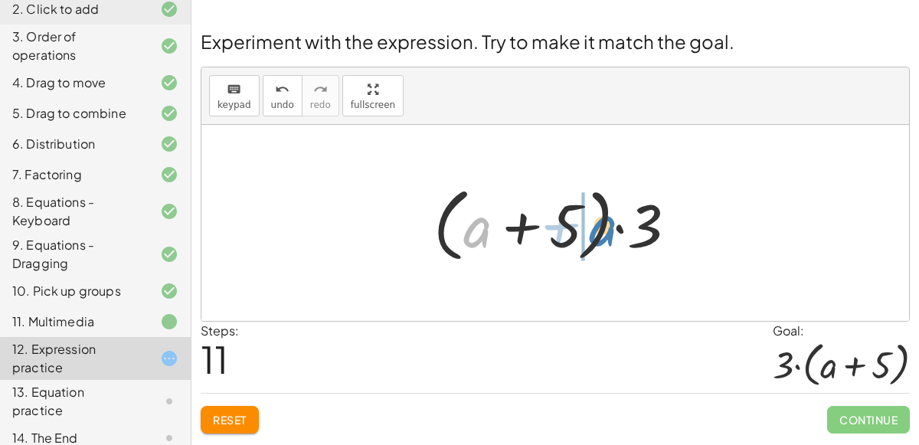
drag, startPoint x: 469, startPoint y: 228, endPoint x: 589, endPoint y: 225, distance: 120.3
click at [589, 225] on div at bounding box center [561, 223] width 271 height 88
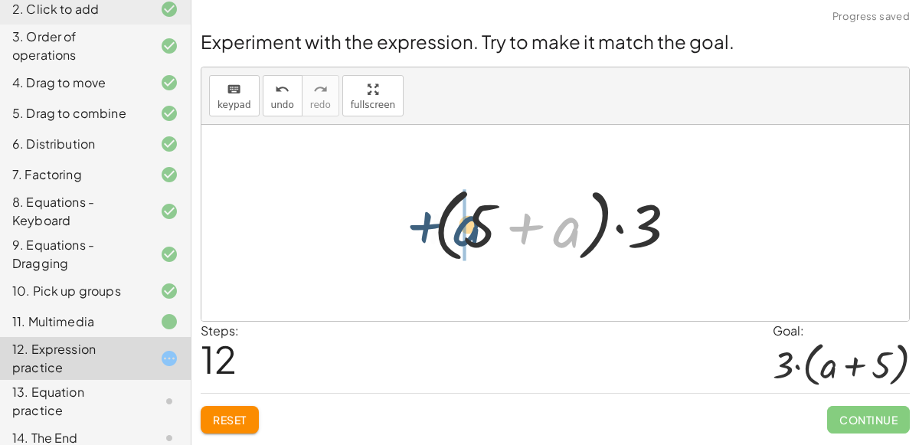
drag, startPoint x: 567, startPoint y: 228, endPoint x: 465, endPoint y: 224, distance: 101.9
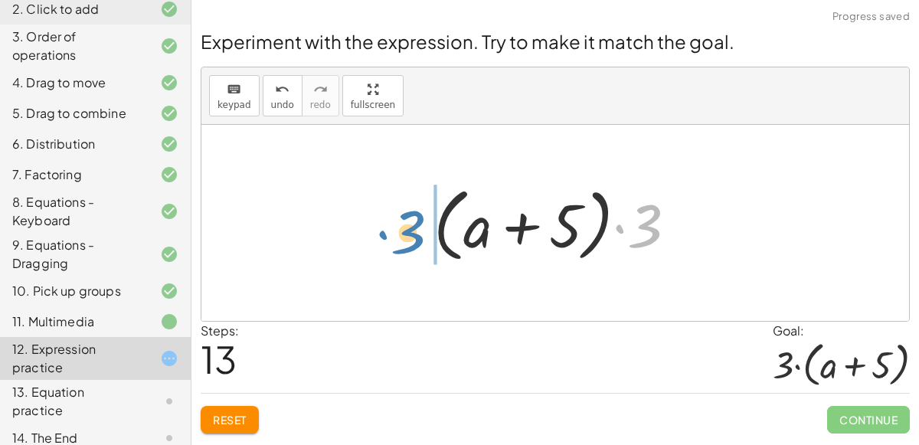
drag, startPoint x: 646, startPoint y: 230, endPoint x: 420, endPoint y: 237, distance: 226.1
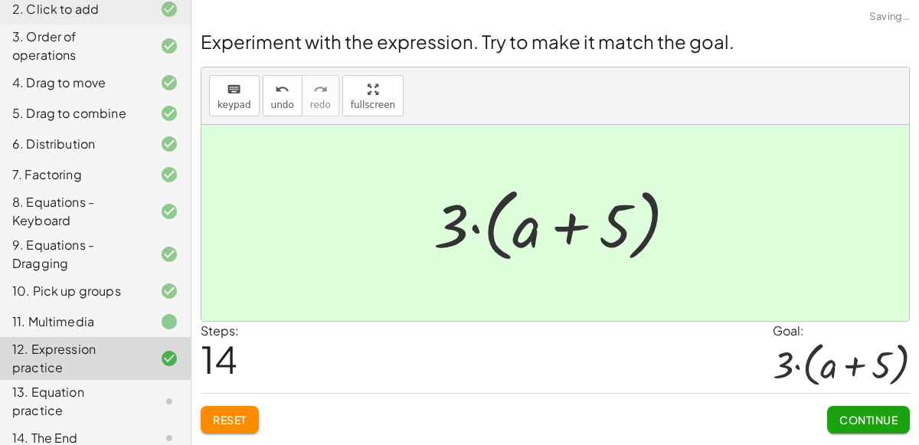
click at [835, 407] on button "Continue" at bounding box center [868, 420] width 83 height 28
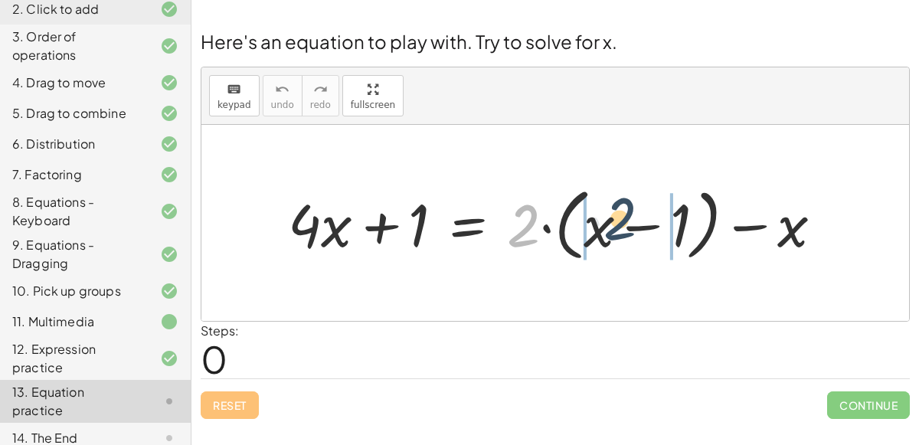
drag, startPoint x: 522, startPoint y: 236, endPoint x: 619, endPoint y: 229, distance: 97.5
click at [619, 229] on div at bounding box center [561, 223] width 562 height 87
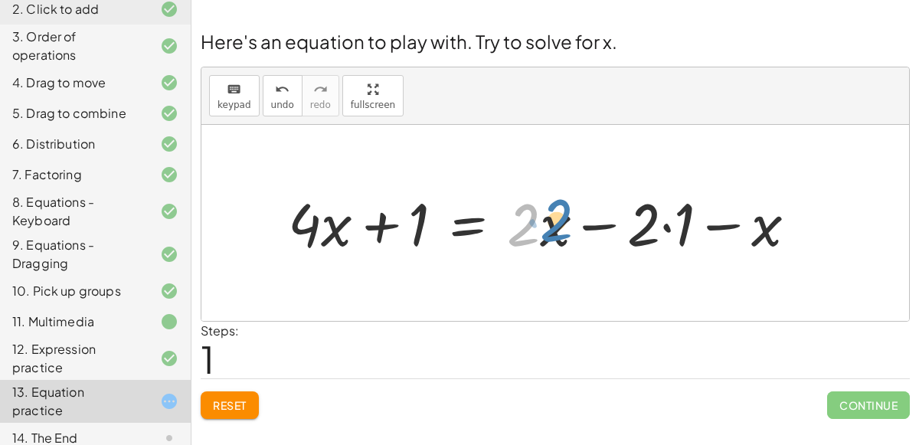
click at [532, 234] on div at bounding box center [548, 222] width 536 height 77
drag, startPoint x: 551, startPoint y: 231, endPoint x: 356, endPoint y: 230, distance: 194.6
click at [356, 230] on div at bounding box center [548, 222] width 536 height 77
drag, startPoint x: 319, startPoint y: 226, endPoint x: 567, endPoint y: 224, distance: 247.4
click at [567, 224] on div at bounding box center [548, 222] width 536 height 77
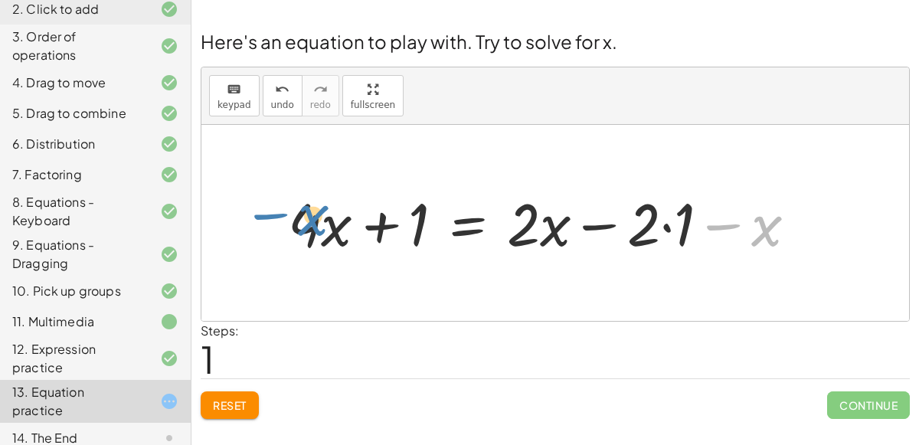
drag, startPoint x: 765, startPoint y: 238, endPoint x: 312, endPoint y: 227, distance: 453.6
click at [312, 227] on div at bounding box center [548, 222] width 536 height 77
drag, startPoint x: 312, startPoint y: 227, endPoint x: 538, endPoint y: 217, distance: 226.9
click at [538, 217] on div at bounding box center [548, 222] width 536 height 77
click at [608, 218] on div at bounding box center [548, 222] width 536 height 77
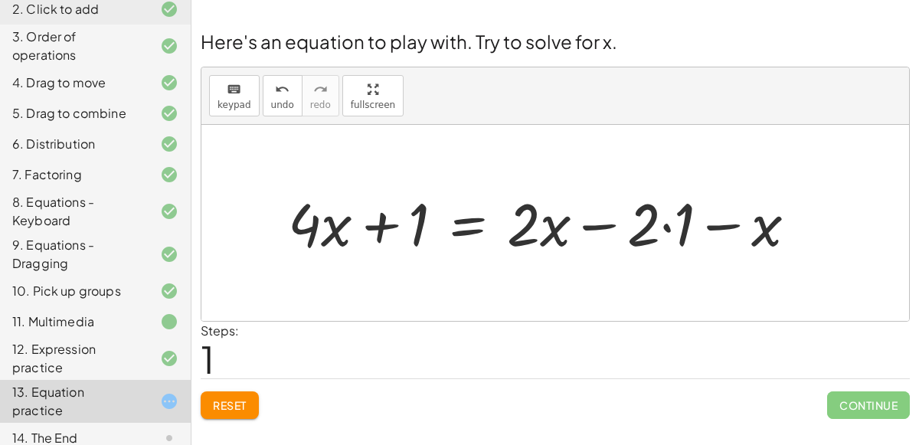
click at [686, 234] on div at bounding box center [548, 222] width 536 height 77
click at [646, 213] on div at bounding box center [530, 222] width 501 height 77
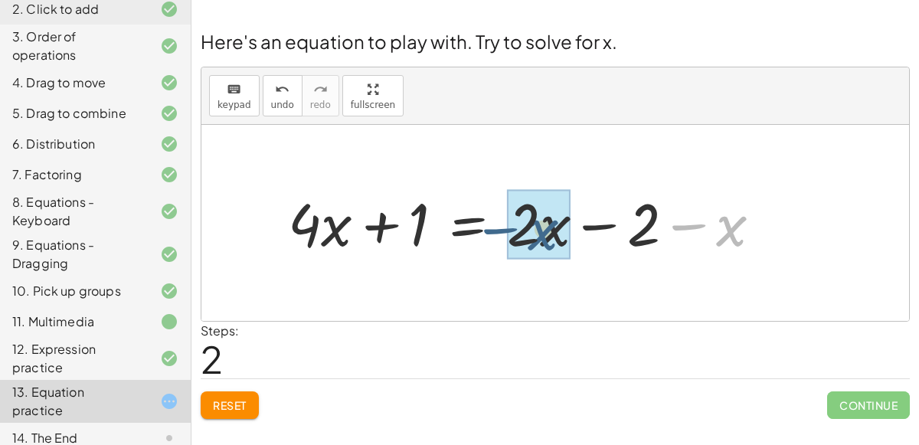
drag, startPoint x: 735, startPoint y: 235, endPoint x: 545, endPoint y: 238, distance: 189.2
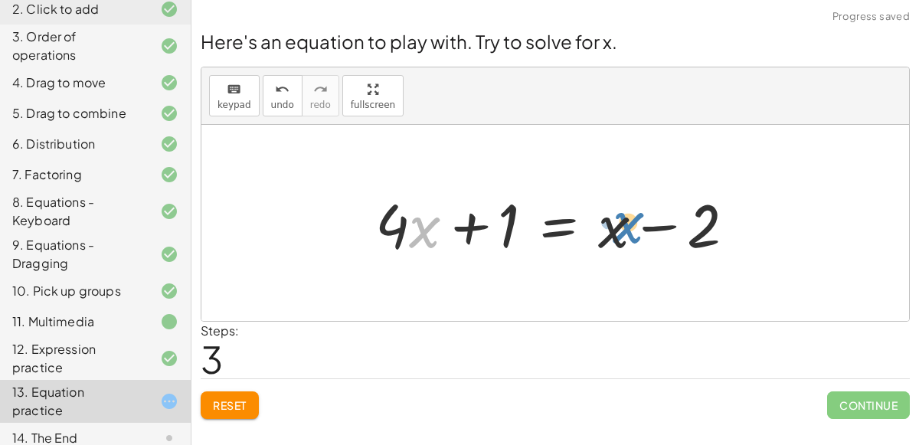
drag, startPoint x: 417, startPoint y: 233, endPoint x: 611, endPoint y: 233, distance: 194.5
click at [611, 233] on div at bounding box center [562, 223] width 388 height 79
drag, startPoint x: 610, startPoint y: 234, endPoint x: 411, endPoint y: 242, distance: 199.3
click at [411, 242] on div at bounding box center [562, 223] width 388 height 79
click at [454, 224] on div at bounding box center [562, 223] width 388 height 79
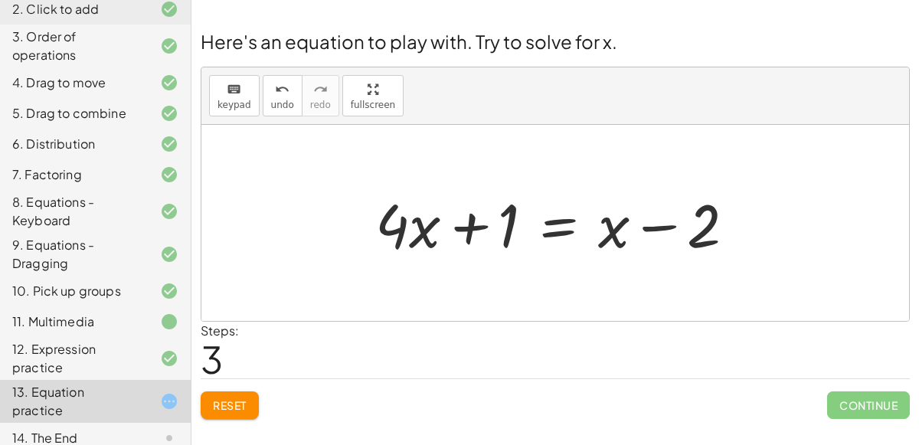
click at [556, 223] on div at bounding box center [562, 223] width 388 height 79
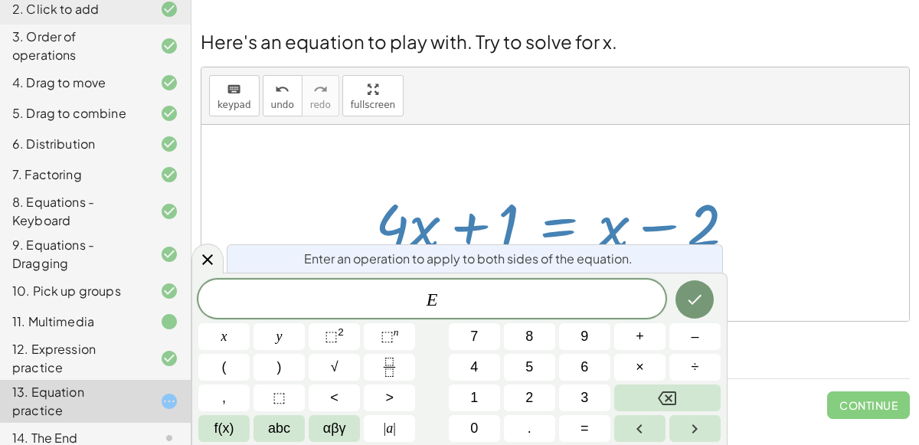
click at [509, 149] on div at bounding box center [555, 223] width 708 height 196
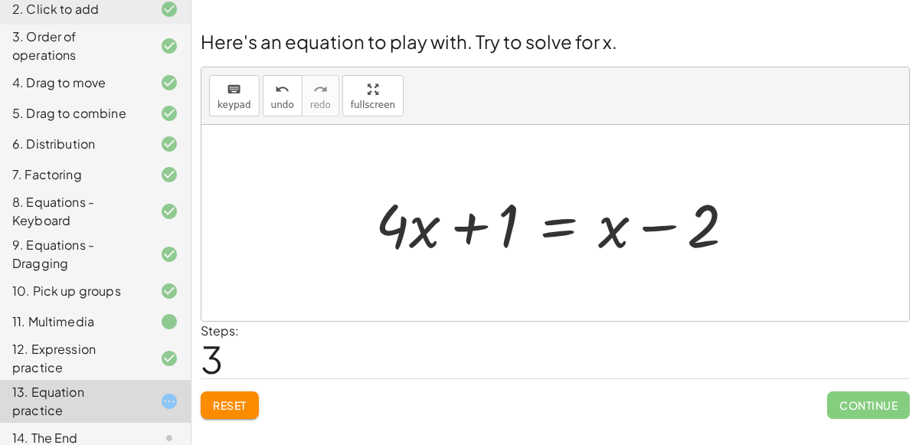
click at [675, 217] on div at bounding box center [562, 223] width 388 height 79
click at [689, 224] on div at bounding box center [562, 223] width 388 height 79
click at [578, 219] on div at bounding box center [562, 223] width 388 height 79
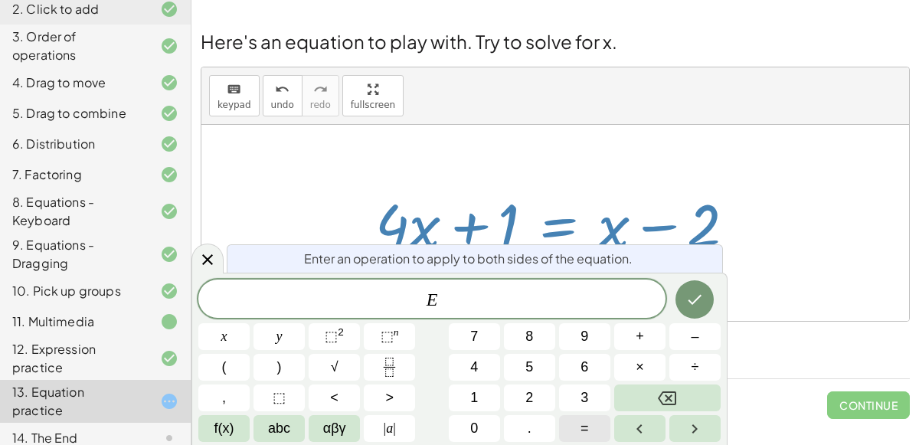
click at [584, 432] on span "=" at bounding box center [585, 428] width 8 height 21
click at [703, 370] on button "÷" at bounding box center [694, 367] width 51 height 27
click at [523, 394] on button "2" at bounding box center [529, 397] width 51 height 27
click at [697, 289] on button "Done" at bounding box center [695, 299] width 38 height 38
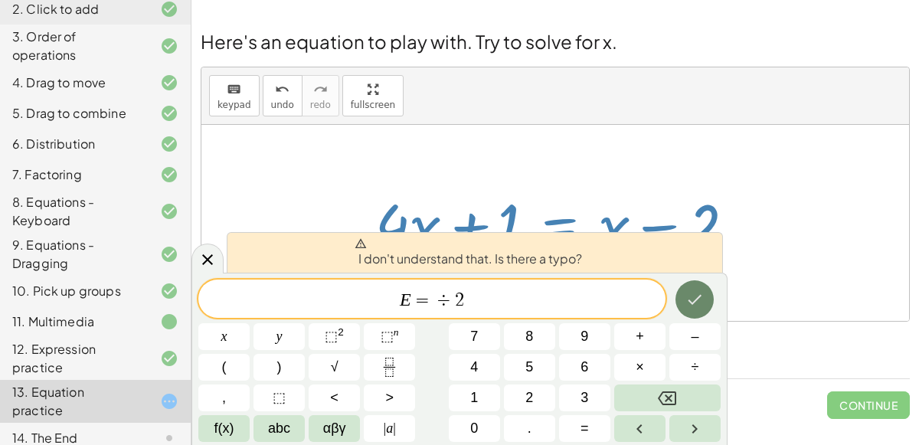
click at [697, 289] on button "Done" at bounding box center [695, 299] width 38 height 38
click at [436, 296] on span "÷" at bounding box center [444, 300] width 22 height 18
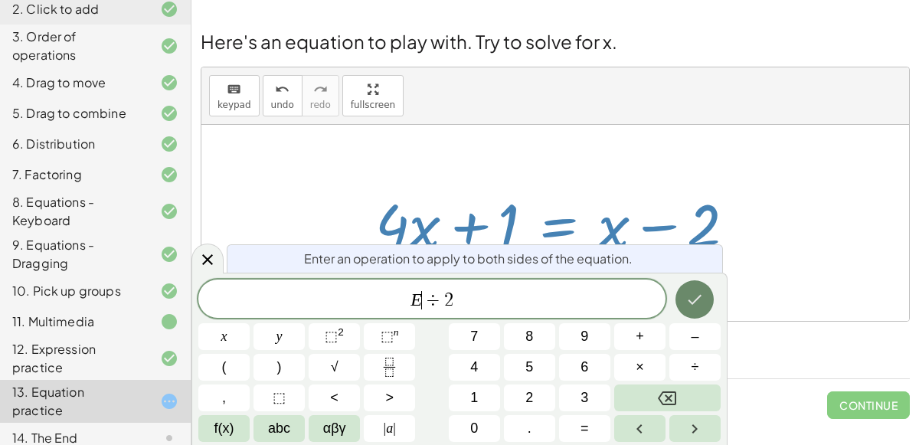
click at [696, 294] on icon "Done" at bounding box center [695, 299] width 18 height 18
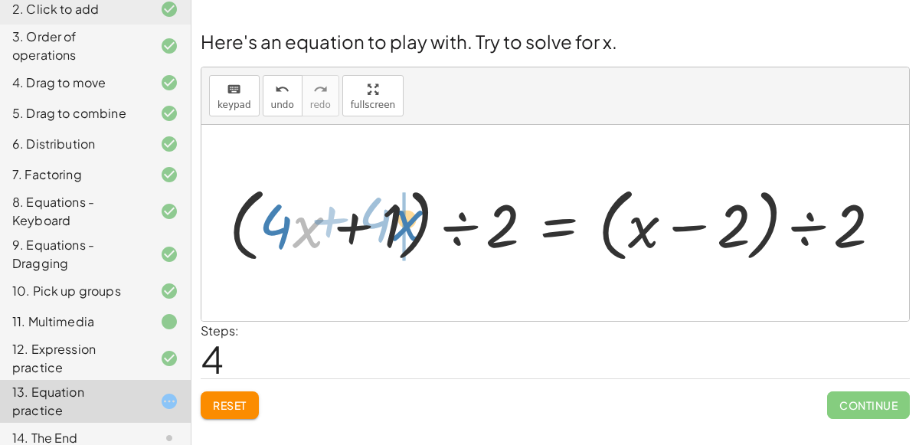
drag, startPoint x: 293, startPoint y: 228, endPoint x: 396, endPoint y: 221, distance: 103.7
click at [396, 221] on div at bounding box center [561, 223] width 680 height 88
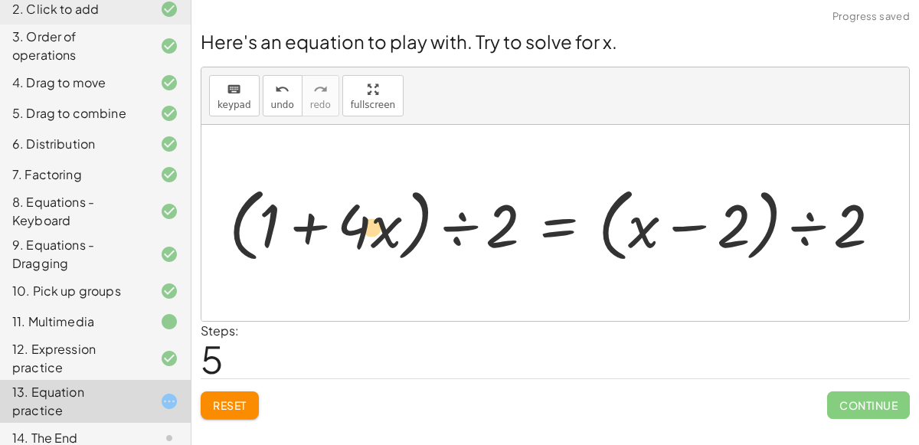
click at [385, 230] on div at bounding box center [561, 223] width 680 height 88
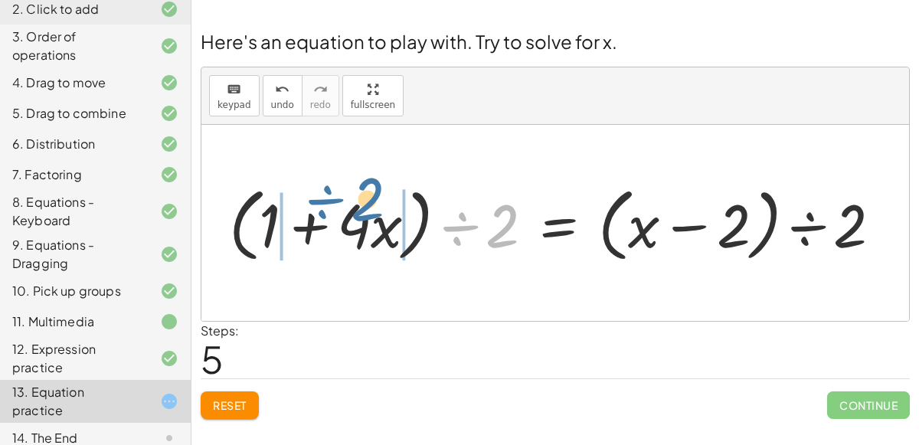
drag, startPoint x: 509, startPoint y: 219, endPoint x: 374, endPoint y: 202, distance: 136.6
click at [374, 202] on div at bounding box center [561, 223] width 680 height 88
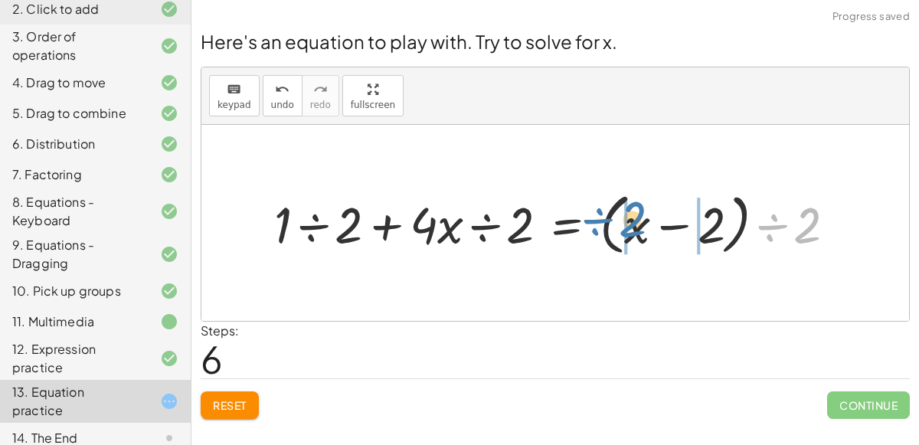
drag, startPoint x: 821, startPoint y: 228, endPoint x: 644, endPoint y: 226, distance: 176.9
click at [644, 226] on div at bounding box center [561, 223] width 589 height 74
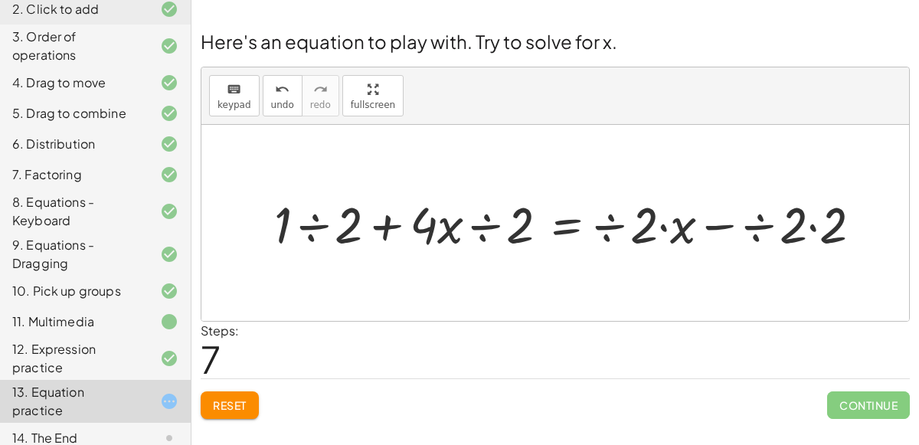
click at [303, 225] on div at bounding box center [577, 223] width 621 height 67
click at [475, 231] on div at bounding box center [588, 223] width 597 height 67
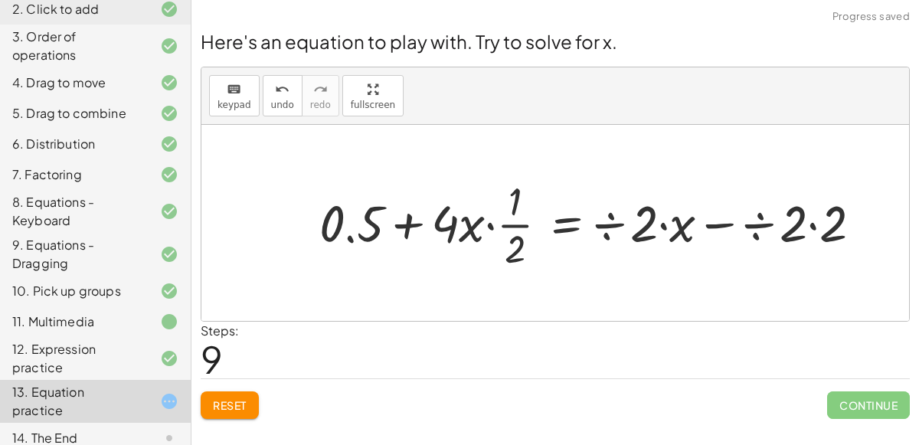
click at [679, 230] on div at bounding box center [600, 223] width 576 height 99
click at [715, 227] on div at bounding box center [600, 223] width 576 height 99
click at [682, 224] on div at bounding box center [600, 223] width 576 height 99
click at [607, 218] on div at bounding box center [600, 223] width 576 height 99
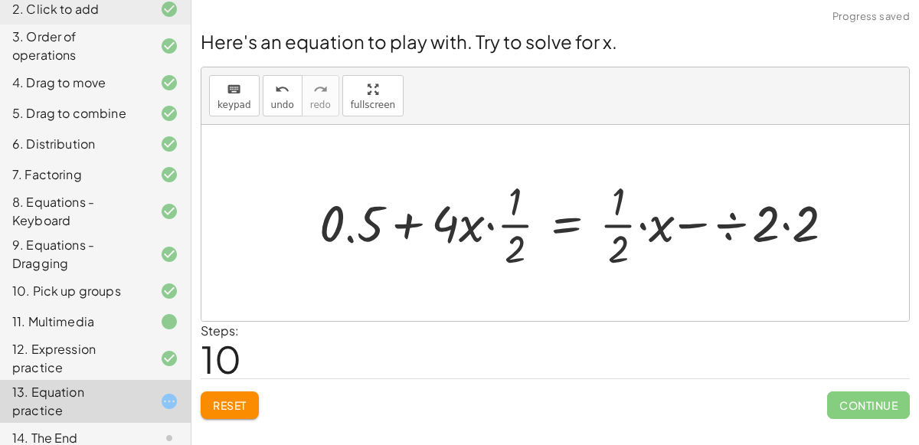
click at [660, 225] on div at bounding box center [586, 223] width 549 height 99
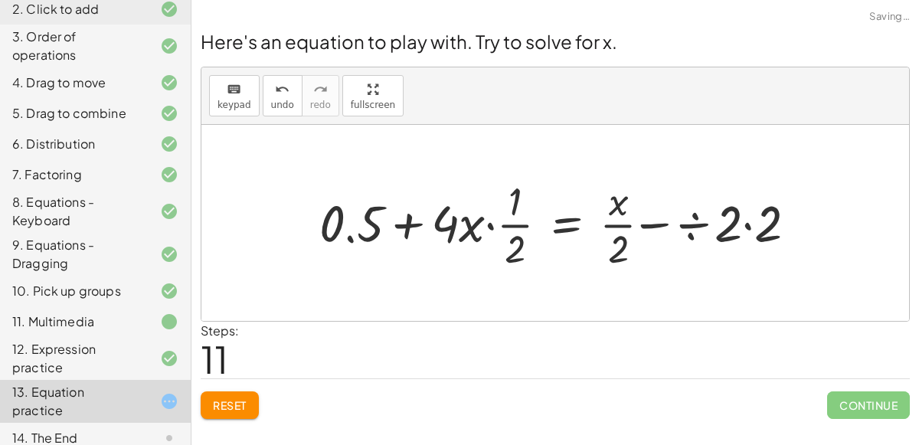
click at [657, 223] on div at bounding box center [567, 223] width 511 height 99
click at [700, 229] on div at bounding box center [567, 223] width 511 height 99
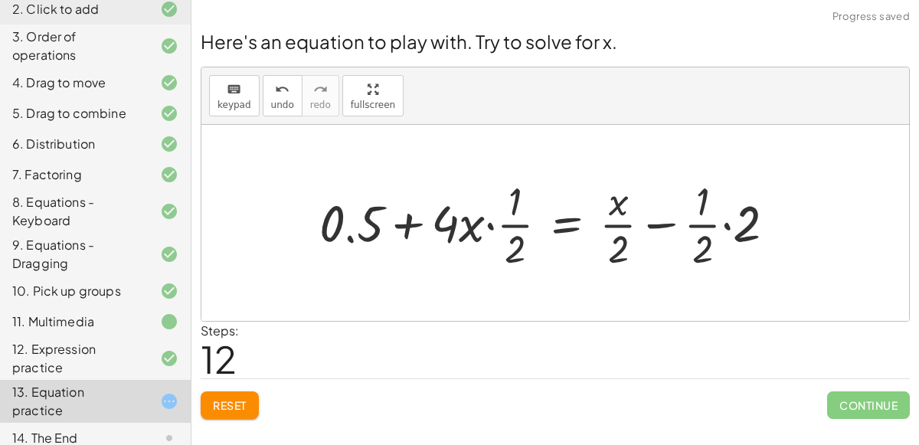
click at [666, 220] on div at bounding box center [554, 223] width 484 height 99
click at [726, 222] on div at bounding box center [554, 223] width 484 height 99
click at [726, 222] on div at bounding box center [534, 223] width 444 height 99
click at [407, 223] on div at bounding box center [524, 223] width 424 height 99
click at [491, 224] on div at bounding box center [524, 223] width 424 height 99
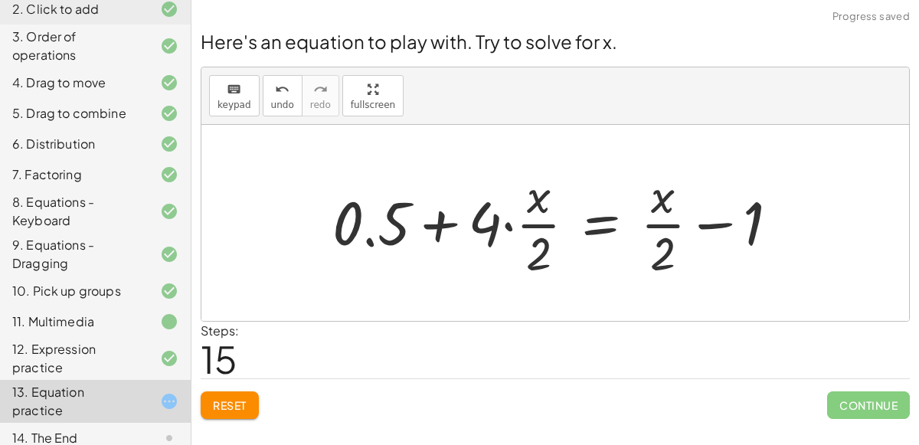
click at [443, 227] on div at bounding box center [562, 223] width 474 height 118
click at [440, 227] on div at bounding box center [562, 223] width 474 height 118
click at [512, 225] on div at bounding box center [562, 223] width 474 height 118
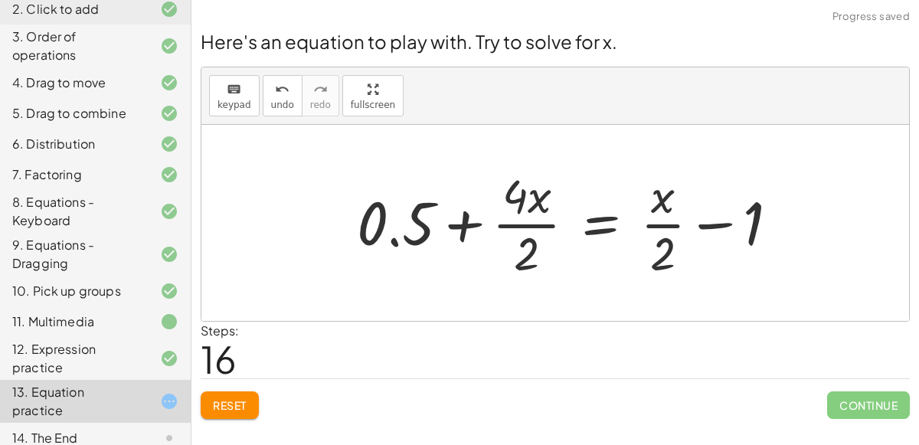
click at [470, 225] on div at bounding box center [574, 223] width 450 height 118
click at [394, 241] on div at bounding box center [574, 223] width 450 height 118
click at [419, 237] on div at bounding box center [574, 223] width 450 height 118
click at [489, 219] on div at bounding box center [574, 223] width 450 height 118
click at [610, 220] on div at bounding box center [574, 223] width 450 height 118
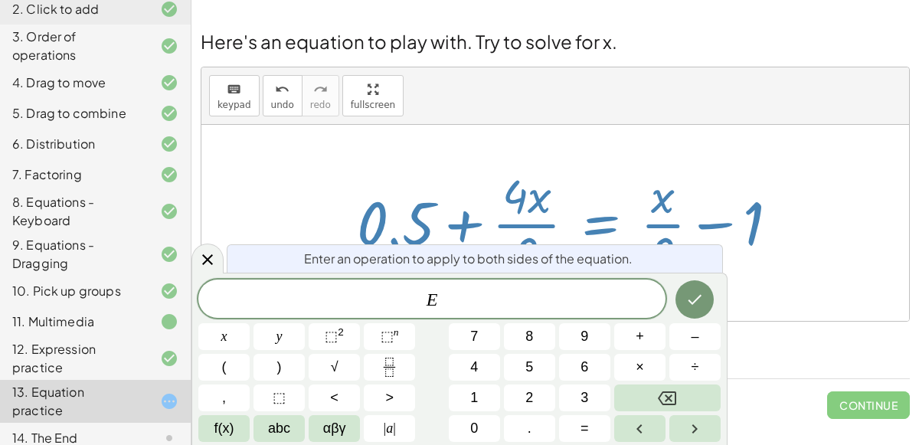
click at [788, 254] on div at bounding box center [574, 223] width 450 height 118
click at [738, 290] on div at bounding box center [555, 223] width 708 height 196
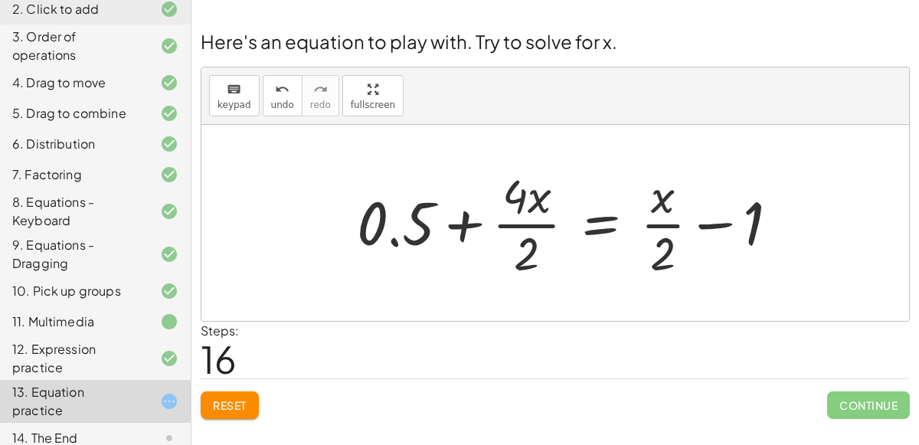
click at [715, 224] on div at bounding box center [574, 223] width 450 height 118
click at [242, 90] on div "keyboard" at bounding box center [235, 89] width 34 height 18
click at [237, 101] on span "keypad" at bounding box center [235, 105] width 34 height 11
click at [345, 328] on div "Steps: 16" at bounding box center [555, 350] width 709 height 57
drag, startPoint x: 532, startPoint y: 190, endPoint x: 658, endPoint y: 198, distance: 126.6
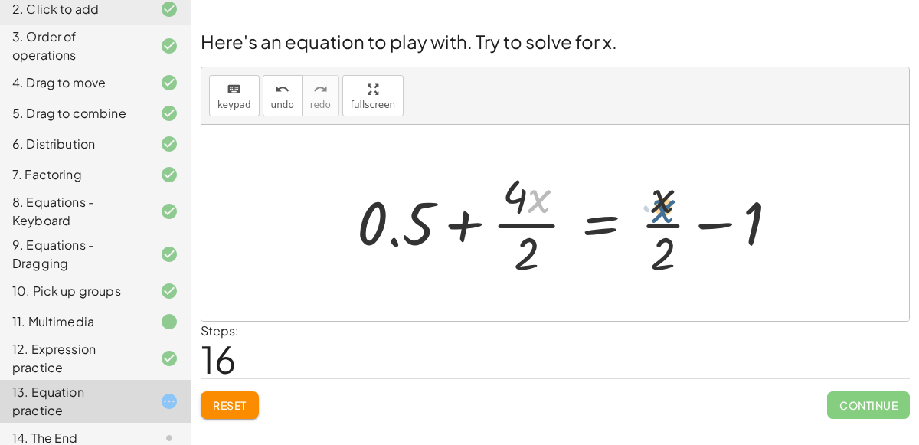
click at [658, 198] on div at bounding box center [574, 223] width 450 height 118
drag, startPoint x: 659, startPoint y: 198, endPoint x: 505, endPoint y: 202, distance: 154.0
click at [505, 202] on div at bounding box center [574, 223] width 450 height 118
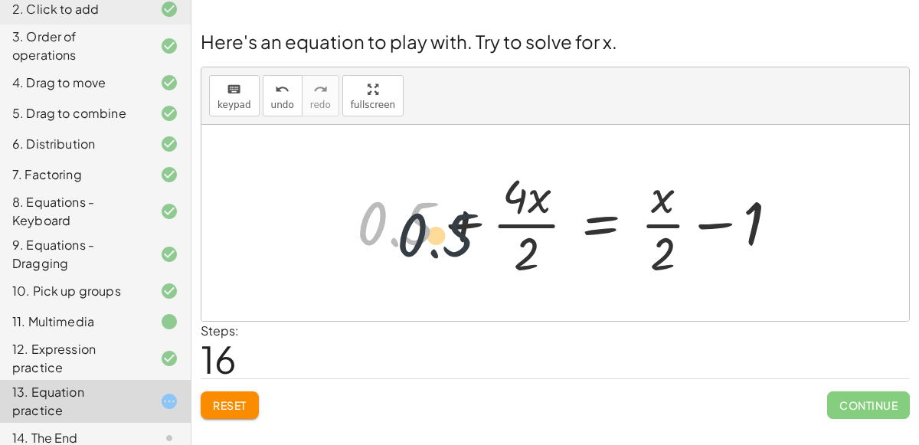
drag, startPoint x: 419, startPoint y: 246, endPoint x: 484, endPoint y: 266, distance: 68.1
click at [484, 266] on div at bounding box center [574, 223] width 450 height 118
click at [234, 404] on span "Reset" at bounding box center [230, 405] width 34 height 14
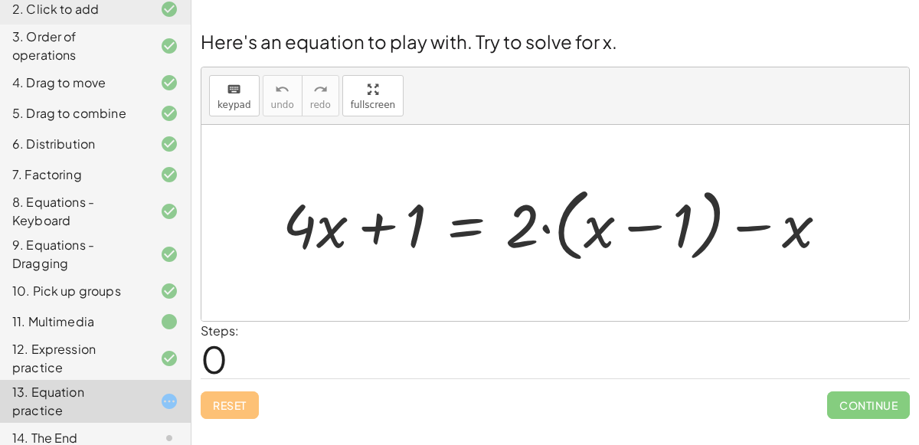
scroll to position [186, 0]
drag, startPoint x: 795, startPoint y: 224, endPoint x: 584, endPoint y: 227, distance: 210.7
click at [584, 227] on div at bounding box center [561, 223] width 573 height 88
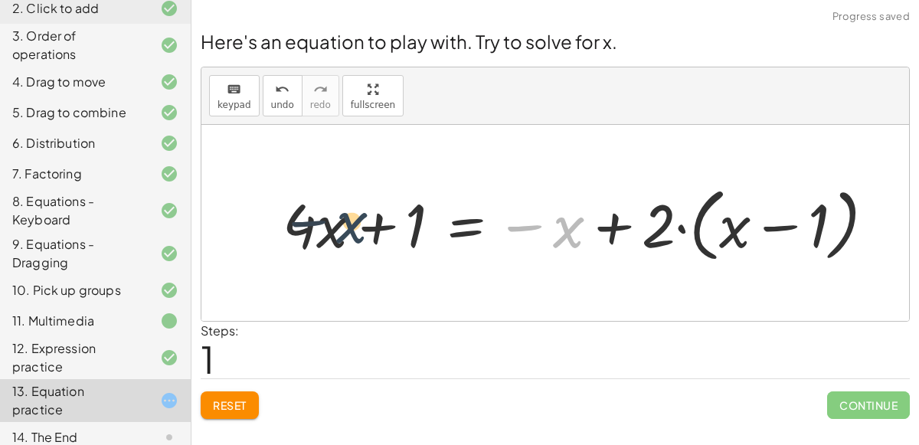
drag, startPoint x: 580, startPoint y: 231, endPoint x: 334, endPoint y: 230, distance: 245.9
click at [334, 230] on div at bounding box center [585, 223] width 620 height 88
drag, startPoint x: 555, startPoint y: 235, endPoint x: 722, endPoint y: 234, distance: 167.0
click at [722, 234] on div at bounding box center [585, 223] width 620 height 88
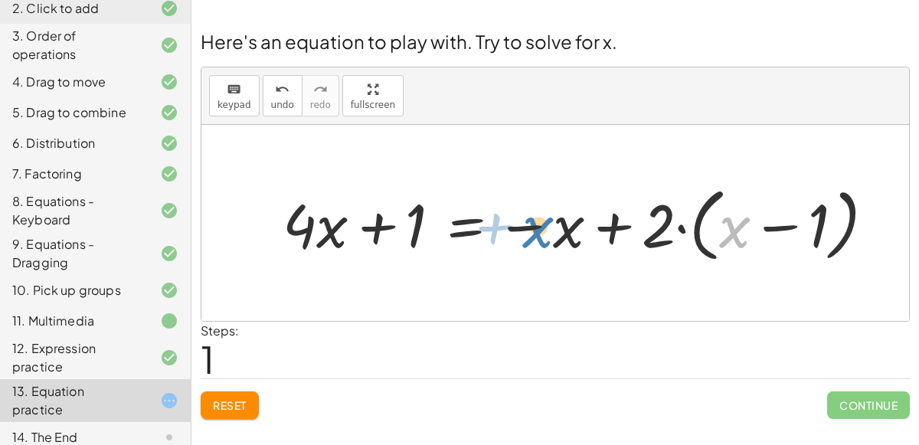
drag, startPoint x: 722, startPoint y: 234, endPoint x: 520, endPoint y: 232, distance: 202.2
click at [520, 232] on div at bounding box center [585, 223] width 620 height 88
click at [635, 231] on div at bounding box center [585, 223] width 620 height 88
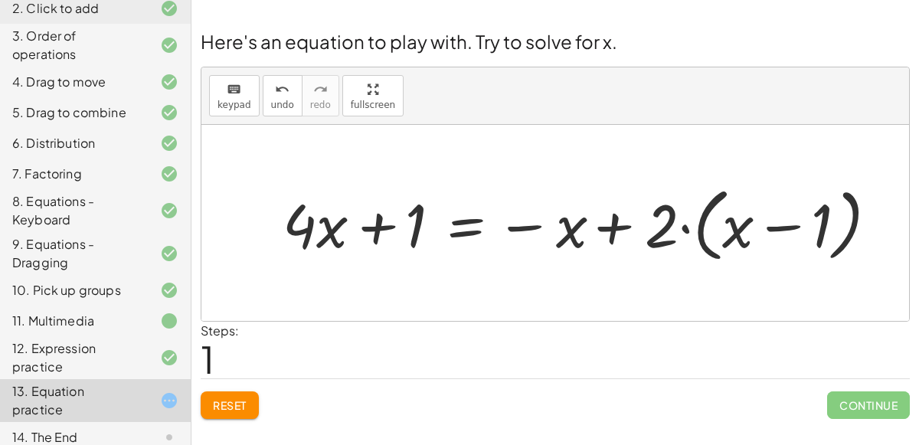
click at [640, 233] on div at bounding box center [585, 223] width 620 height 88
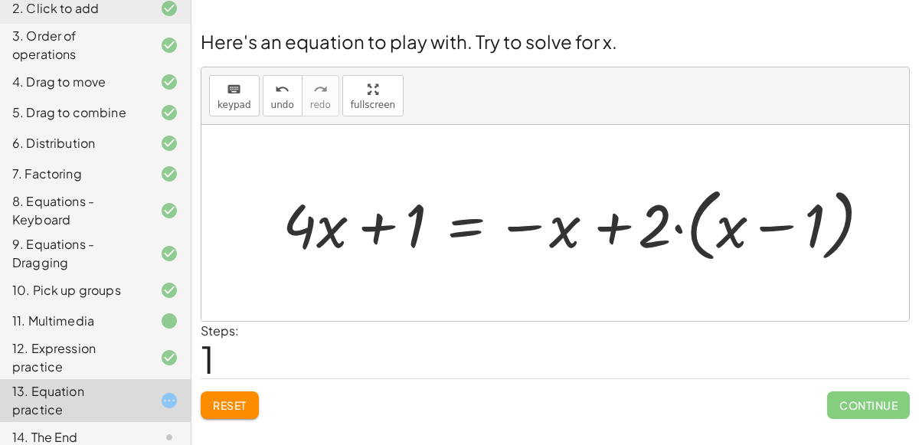
click at [625, 229] on div at bounding box center [585, 223] width 620 height 88
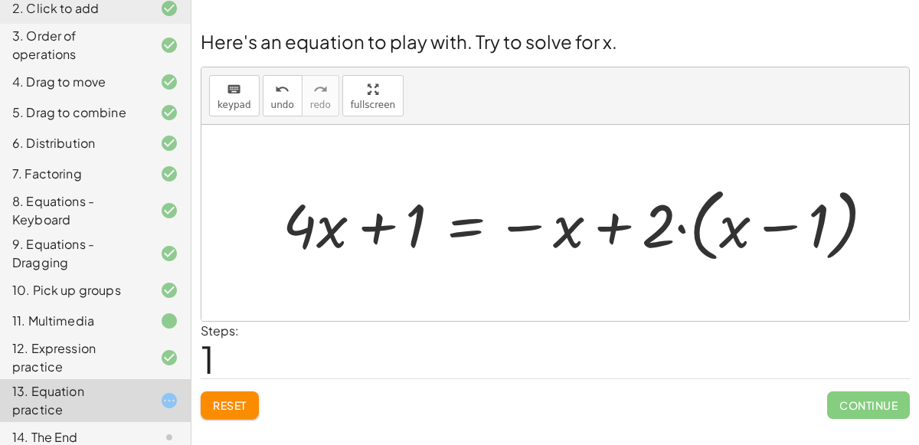
click at [492, 221] on div at bounding box center [585, 223] width 620 height 88
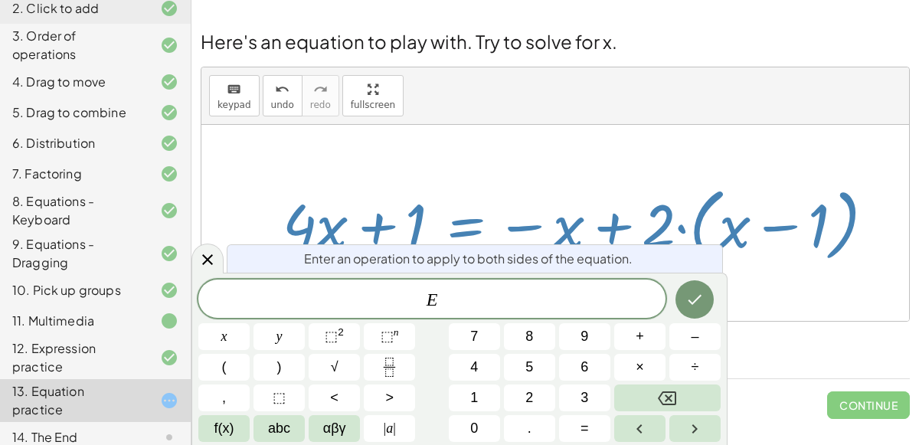
click at [511, 222] on div at bounding box center [585, 223] width 620 height 88
click at [701, 294] on icon "Done" at bounding box center [695, 299] width 18 height 18
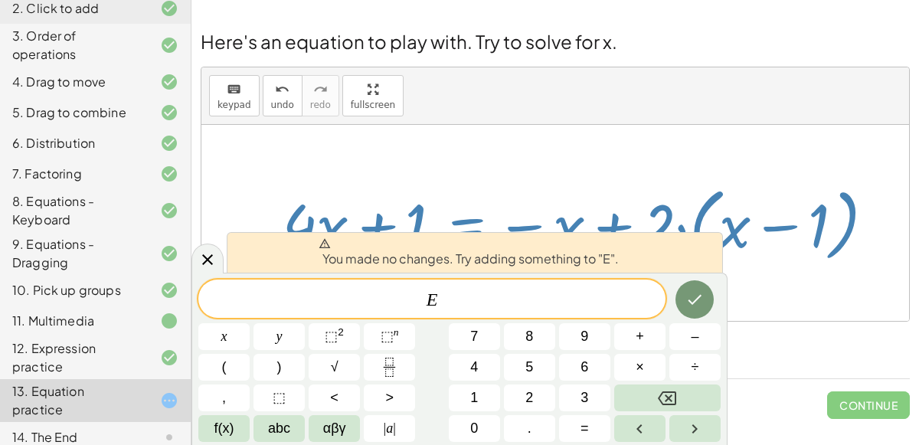
click at [375, 159] on div at bounding box center [555, 223] width 708 height 196
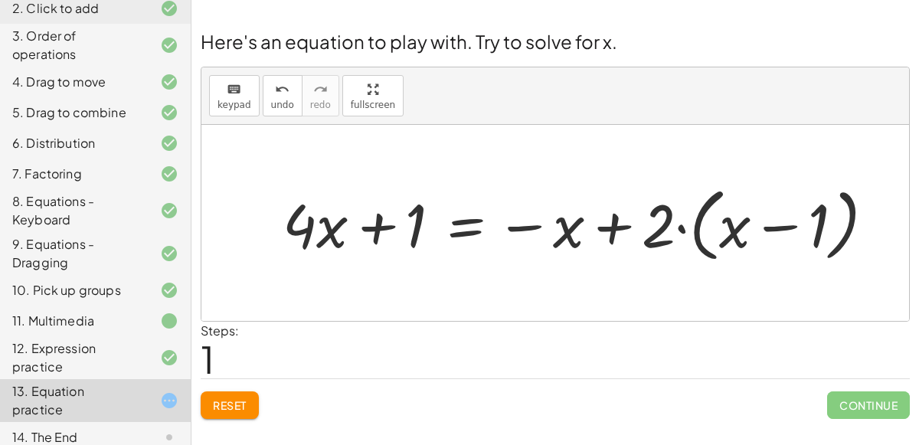
click at [224, 393] on button "Reset" at bounding box center [230, 405] width 58 height 28
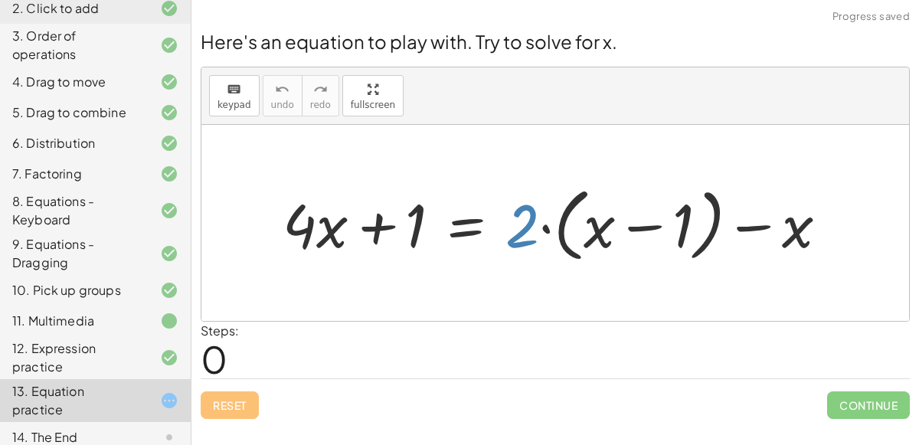
click at [529, 233] on div at bounding box center [561, 223] width 573 height 88
